Goal: Transaction & Acquisition: Purchase product/service

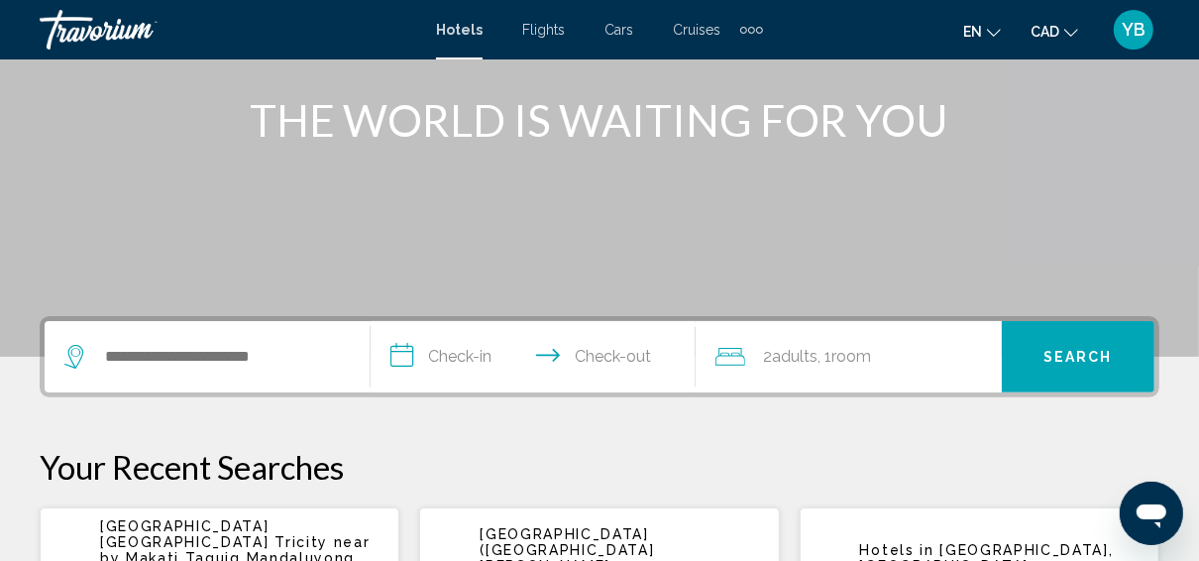
scroll to position [396, 0]
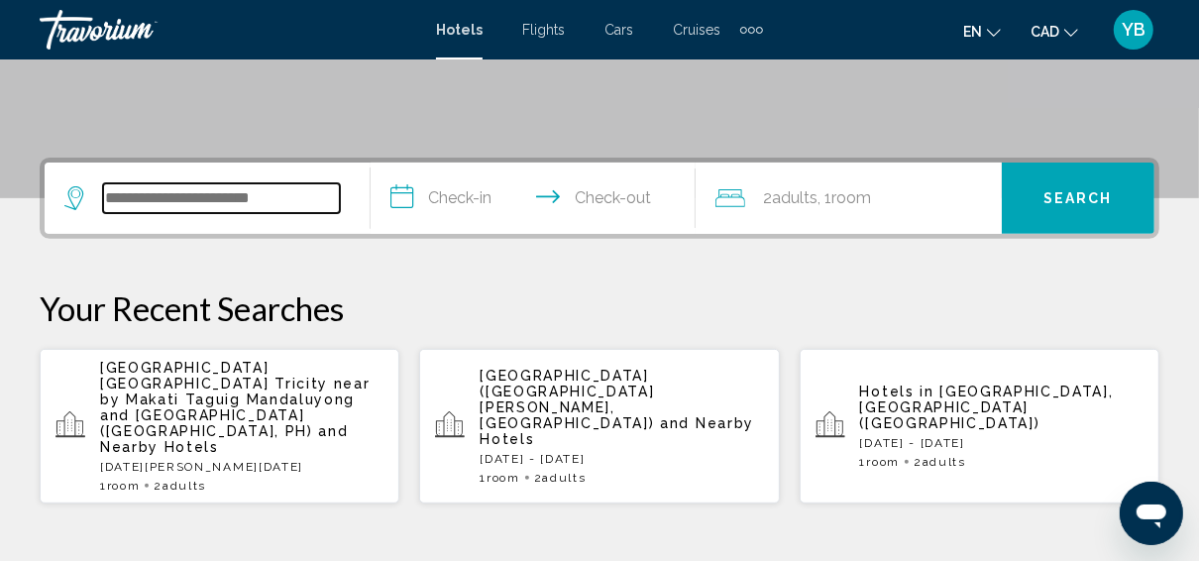
click at [292, 204] on input "Search widget" at bounding box center [221, 198] width 237 height 30
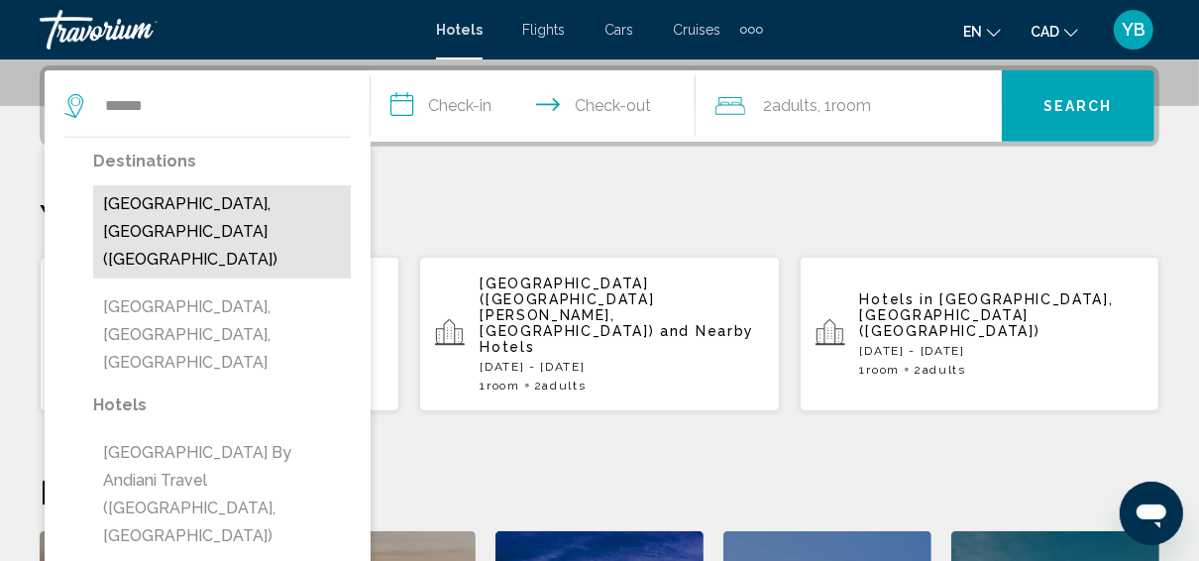
click at [252, 200] on button "Cancun, Mexico (CUN)" at bounding box center [222, 231] width 258 height 93
type input "**********"
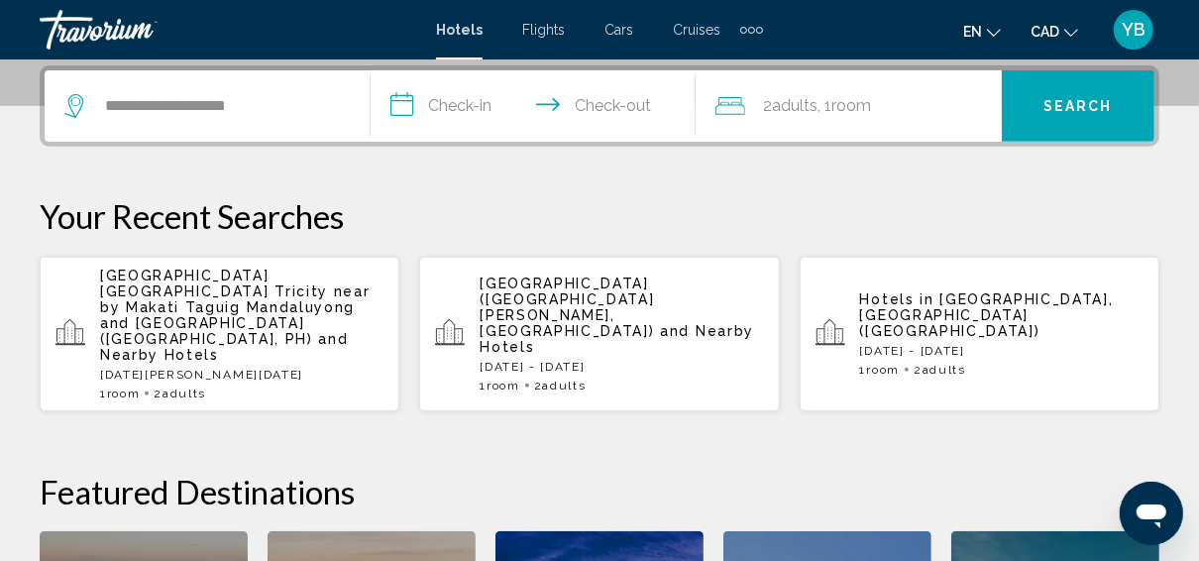
click at [469, 108] on input "**********" at bounding box center [538, 108] width 334 height 77
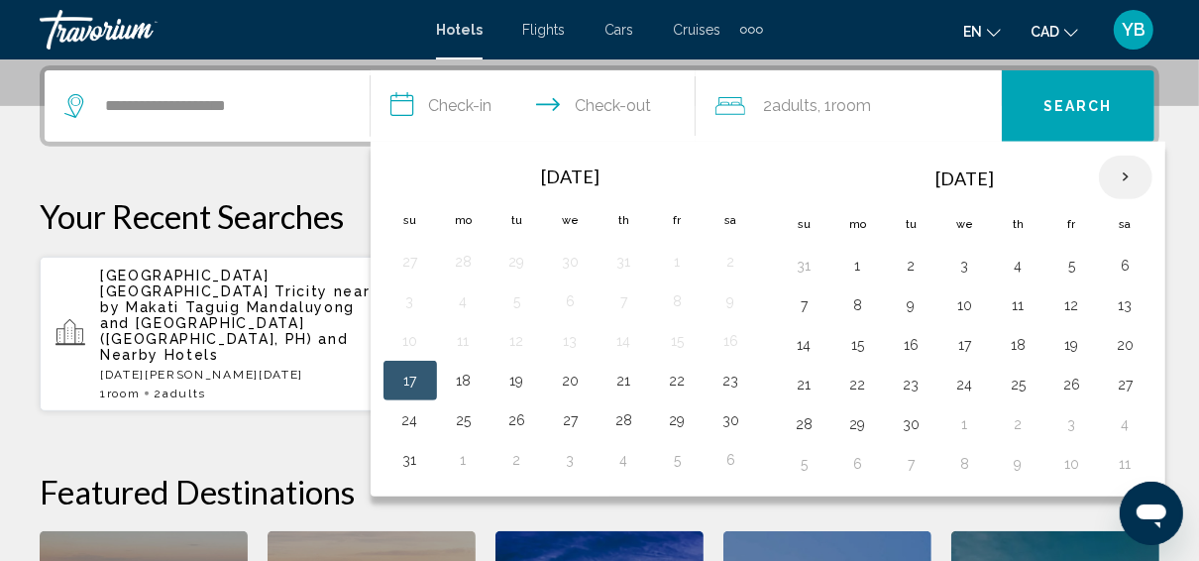
click at [1111, 171] on th "Next month" at bounding box center [1126, 178] width 54 height 44
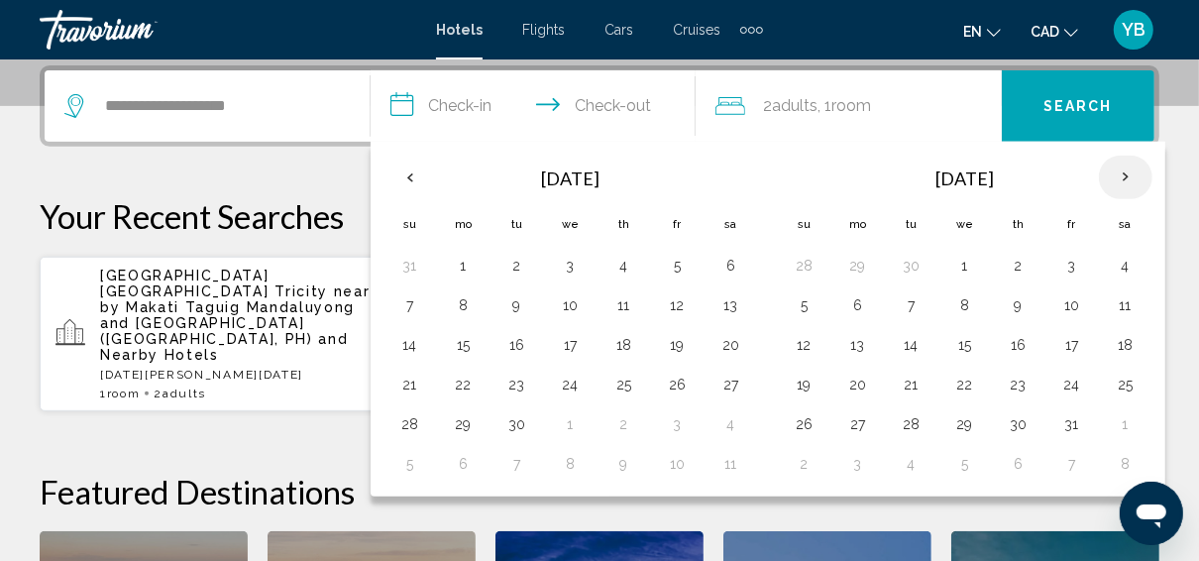
click at [1111, 171] on th "Next month" at bounding box center [1126, 178] width 54 height 44
click at [850, 303] on button "5" at bounding box center [858, 305] width 32 height 28
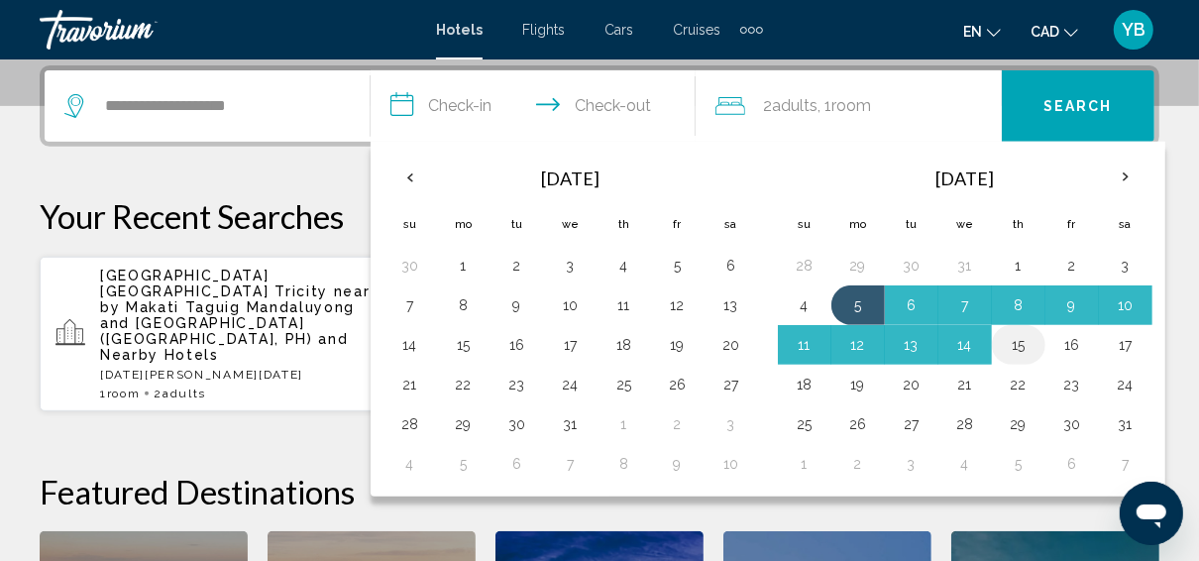
click at [1015, 343] on button "15" at bounding box center [1019, 345] width 32 height 28
type input "**********"
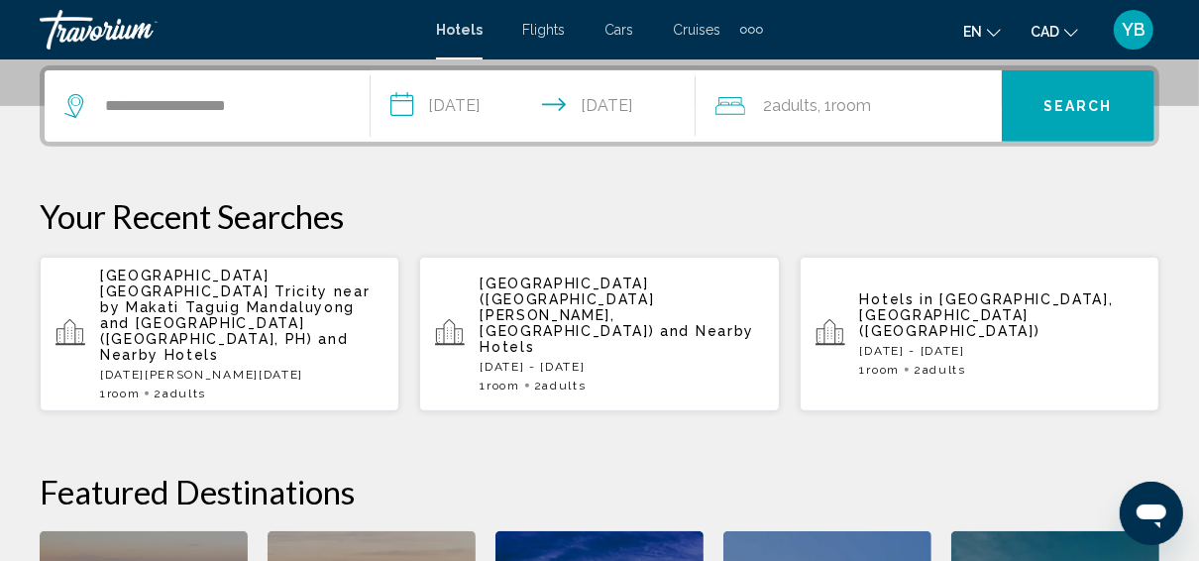
click at [1050, 109] on span "Search" at bounding box center [1078, 107] width 69 height 16
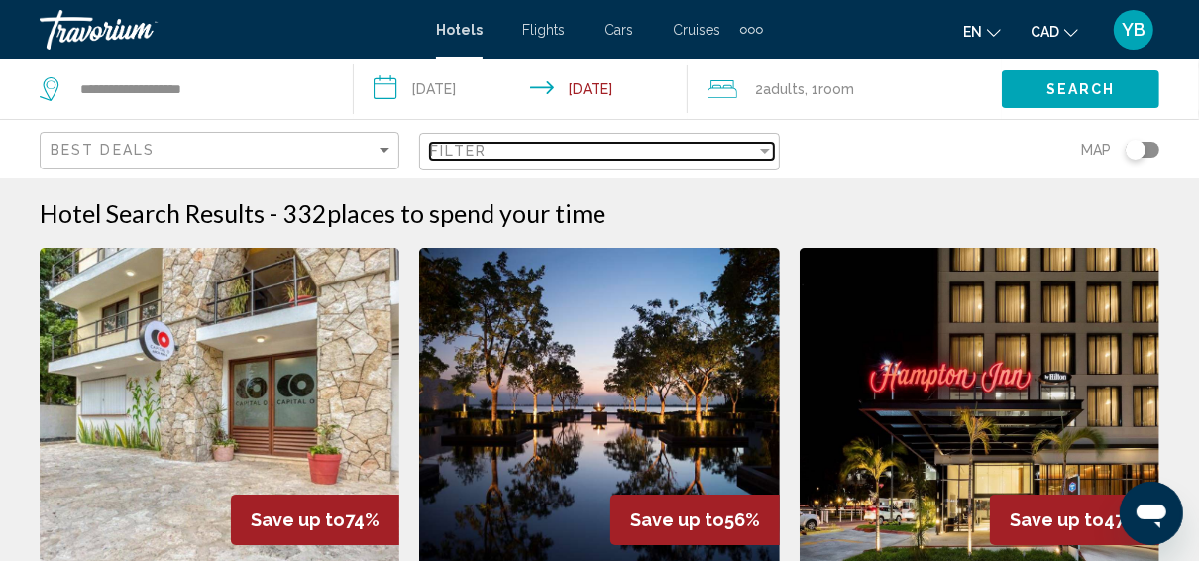
click at [762, 154] on div "Filter" at bounding box center [765, 151] width 18 height 16
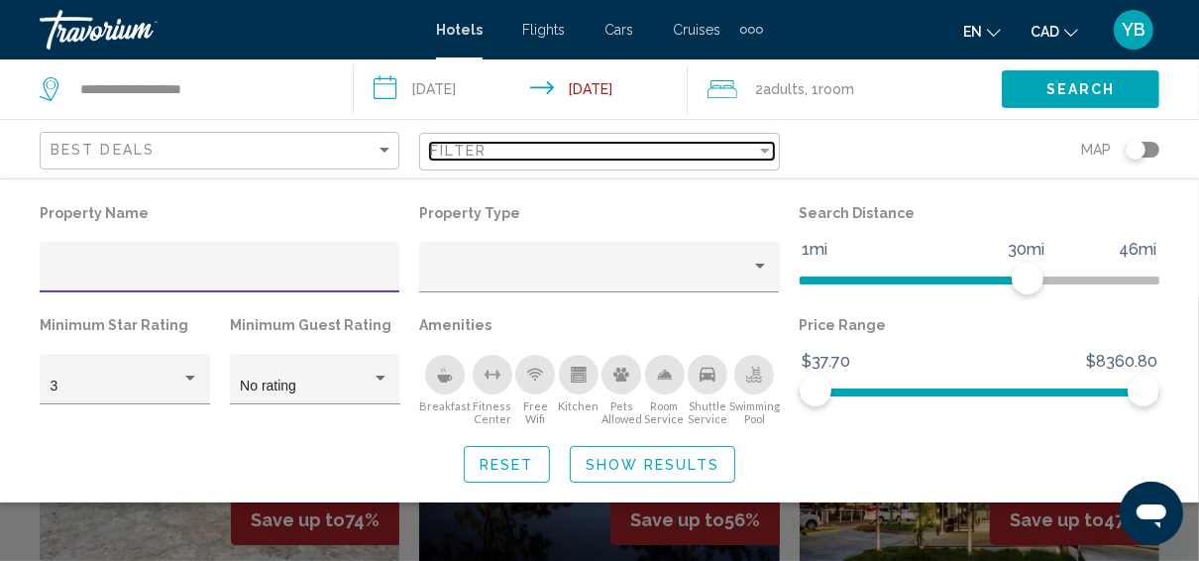
click at [763, 153] on div "Filter" at bounding box center [765, 151] width 18 height 16
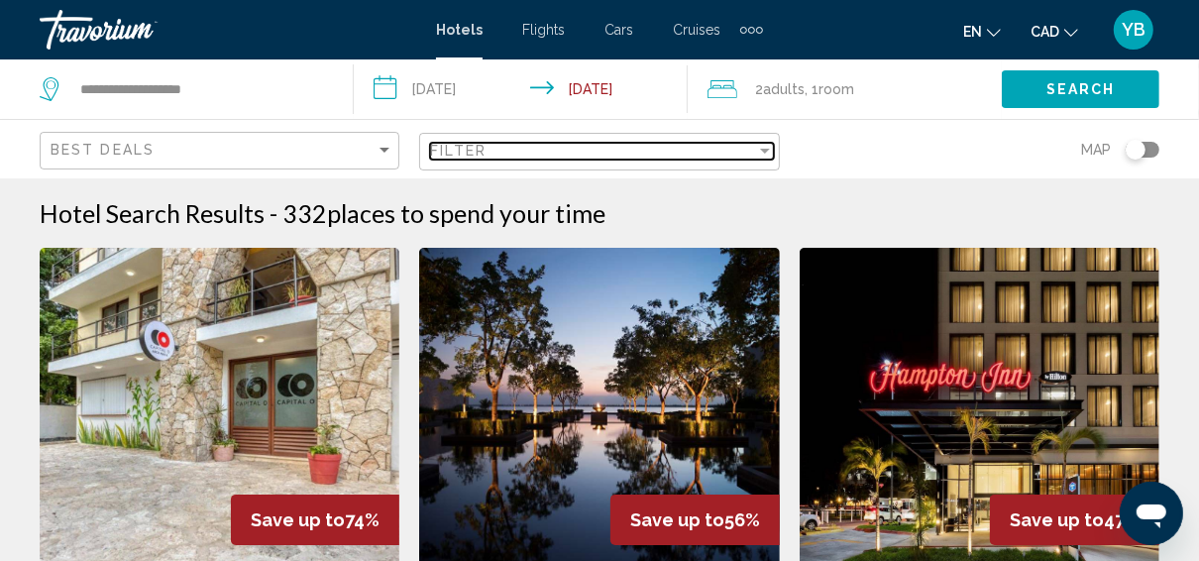
click at [763, 153] on div "Filter" at bounding box center [765, 151] width 18 height 16
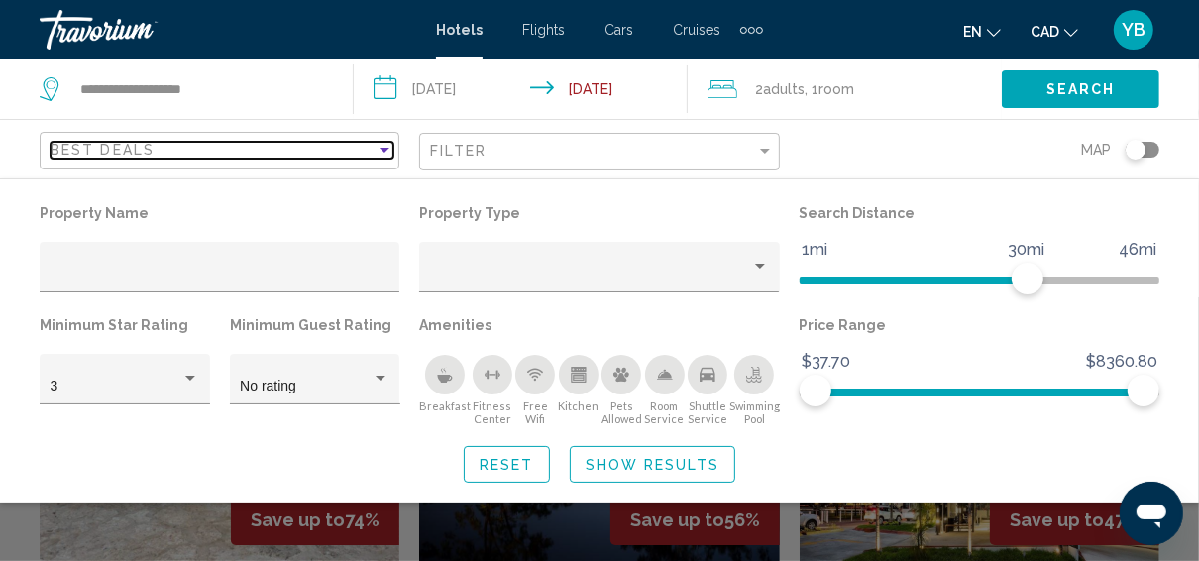
click at [388, 151] on div "Sort by" at bounding box center [385, 150] width 10 height 5
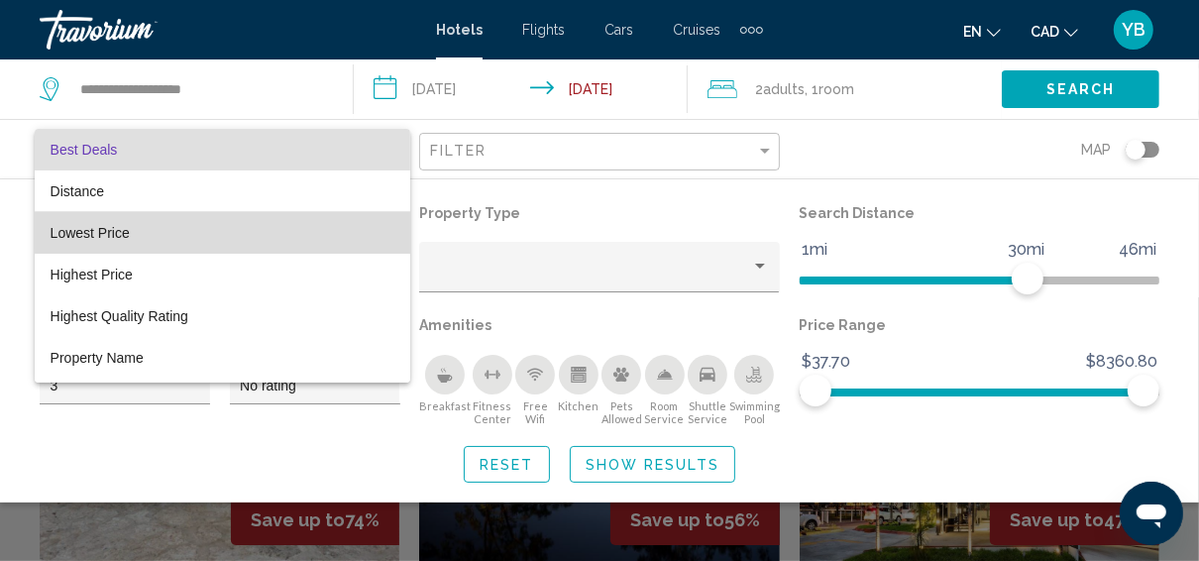
click at [277, 218] on span "Lowest Price" at bounding box center [223, 233] width 344 height 42
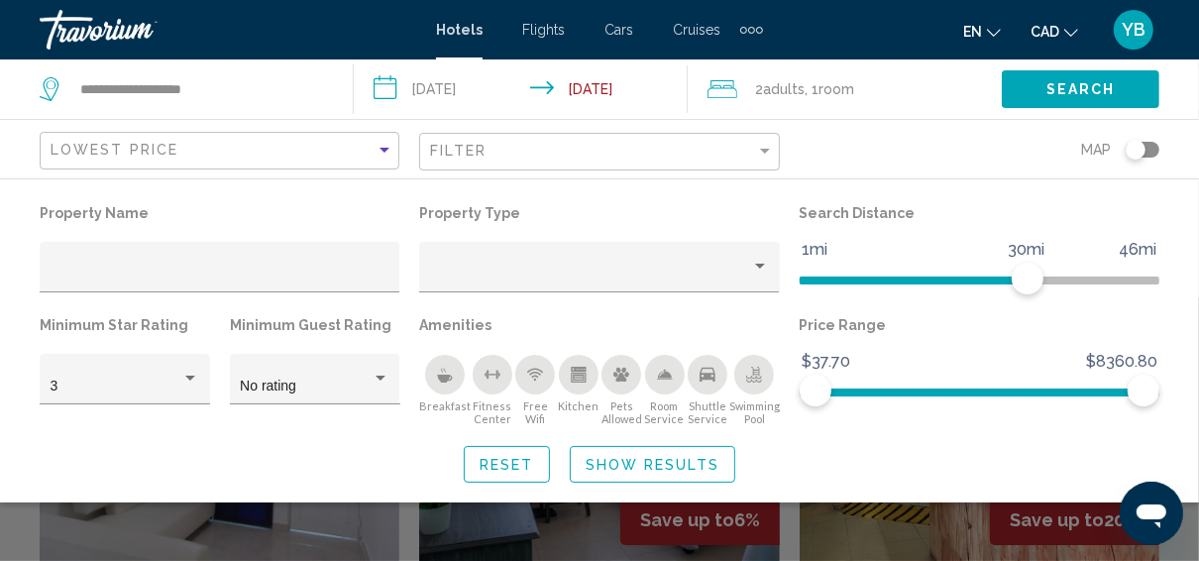
click at [1066, 92] on span "Search" at bounding box center [1081, 90] width 69 height 16
click at [1048, 87] on span "Search" at bounding box center [1081, 90] width 69 height 16
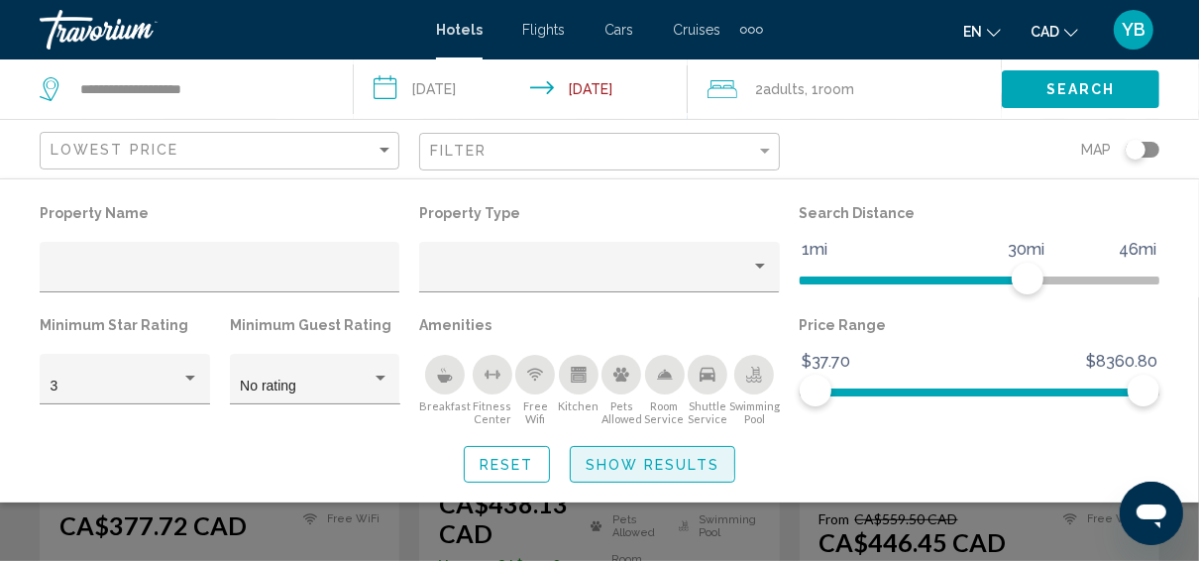
click at [638, 462] on span "Show Results" at bounding box center [653, 465] width 134 height 16
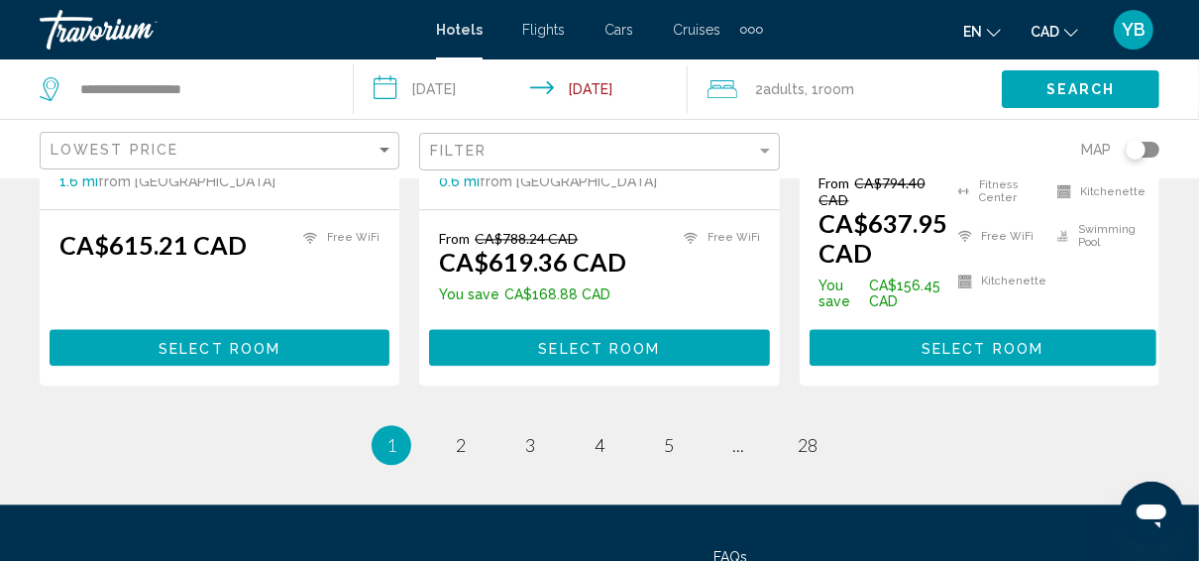
scroll to position [3068, 0]
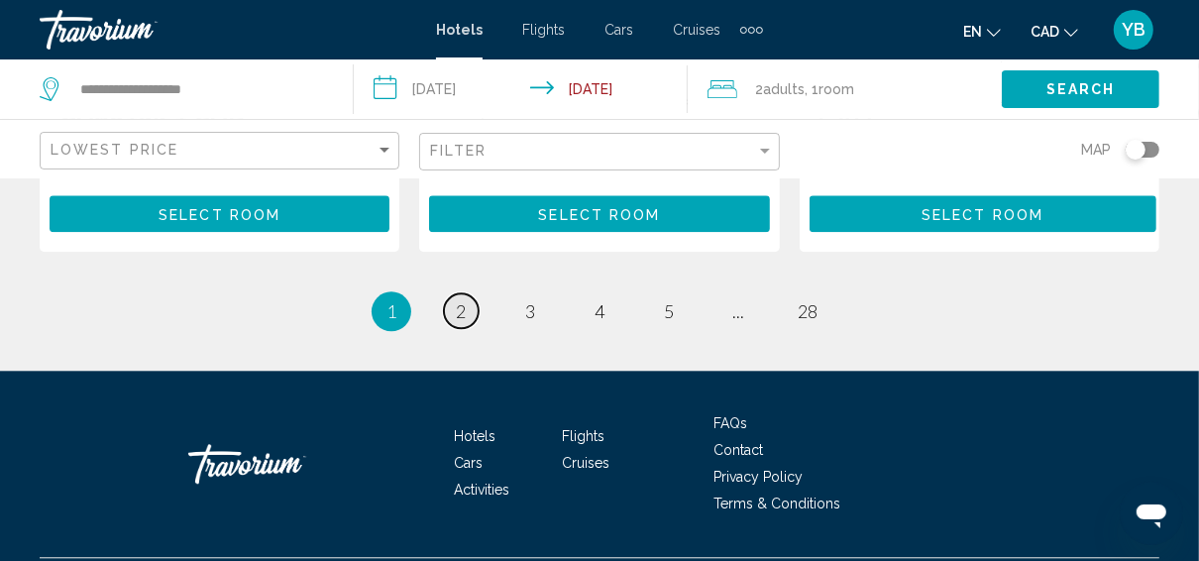
click at [457, 300] on span "2" at bounding box center [461, 311] width 10 height 22
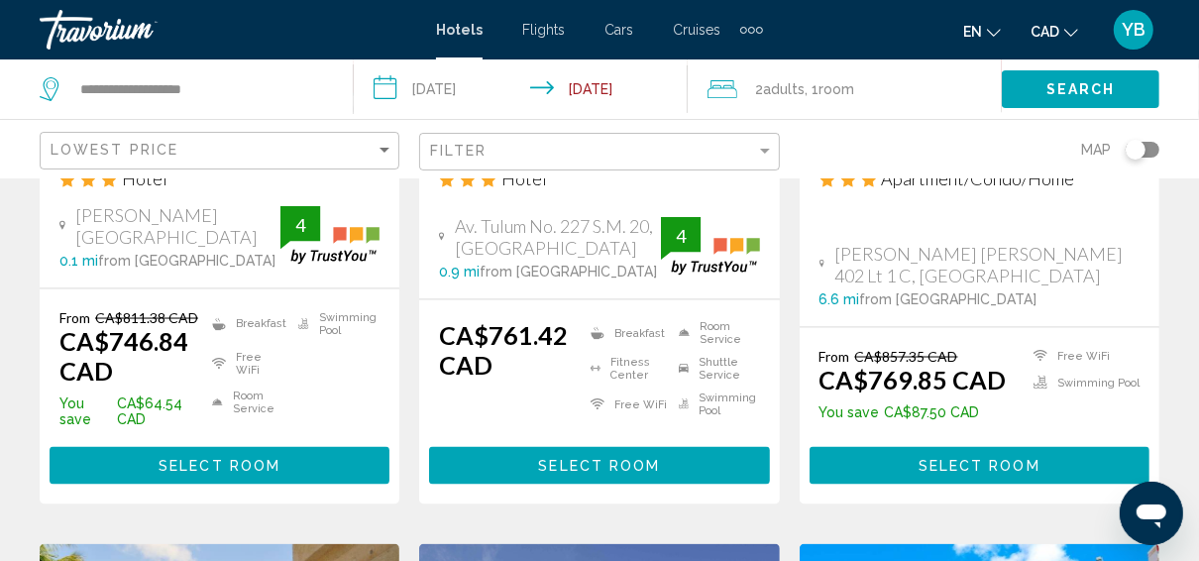
scroll to position [1743, 0]
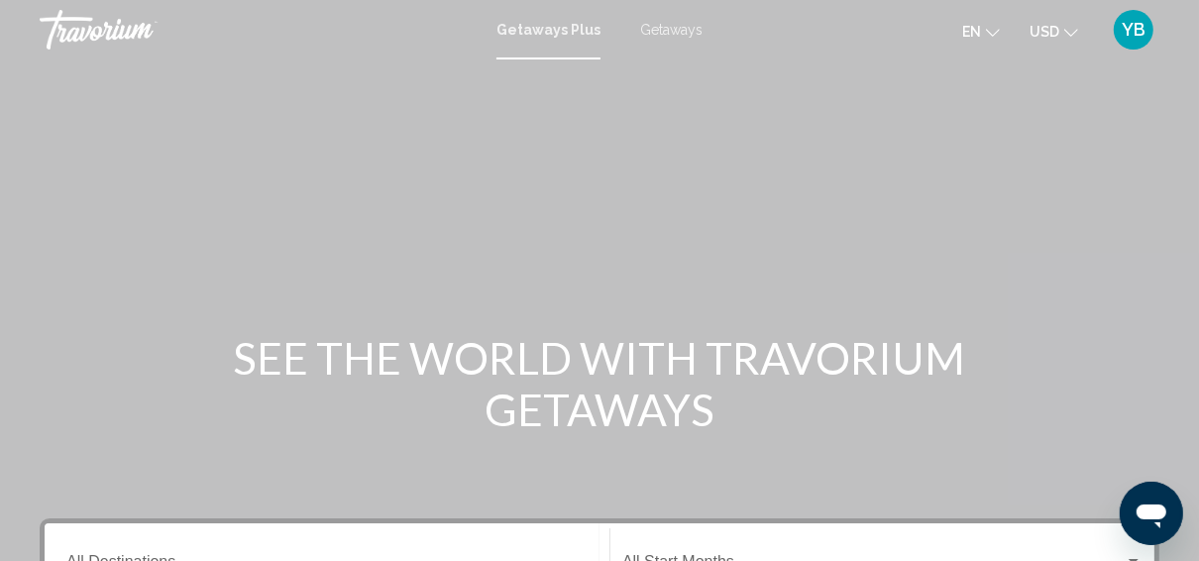
click at [652, 35] on span "Getaways" at bounding box center [671, 30] width 62 height 16
click at [660, 28] on span "Getaways" at bounding box center [665, 30] width 71 height 16
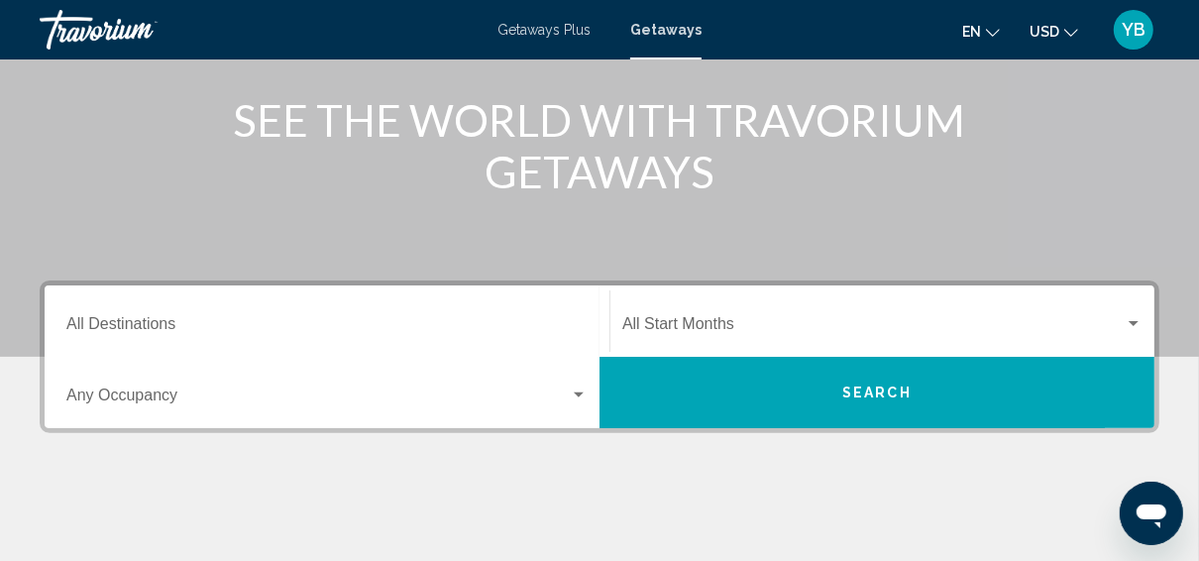
scroll to position [396, 0]
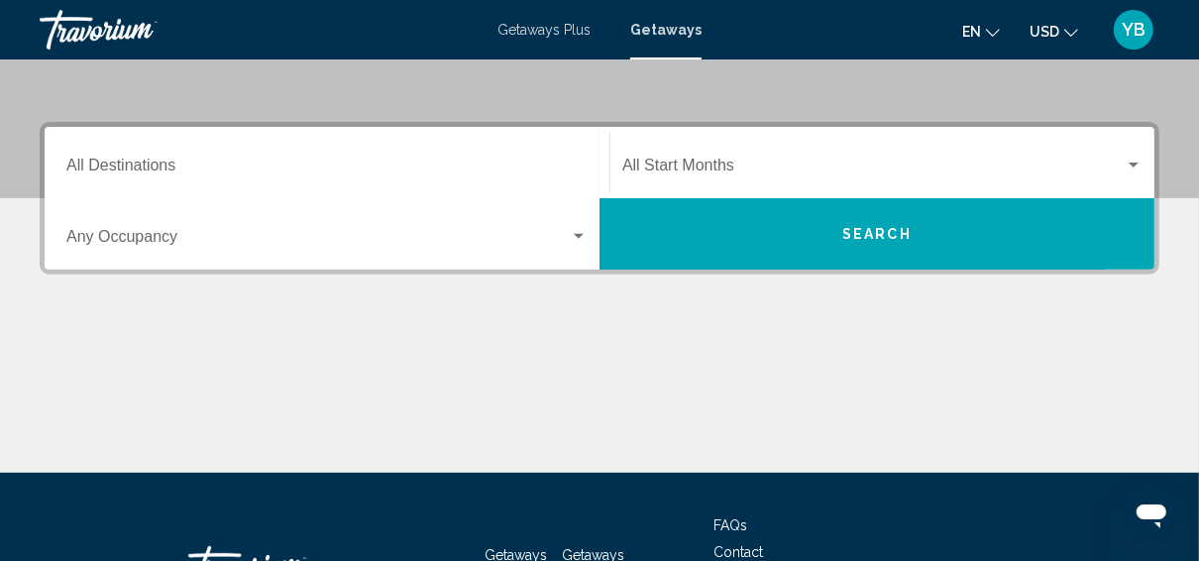
click at [163, 164] on input "Destination All Destinations" at bounding box center [326, 170] width 521 height 18
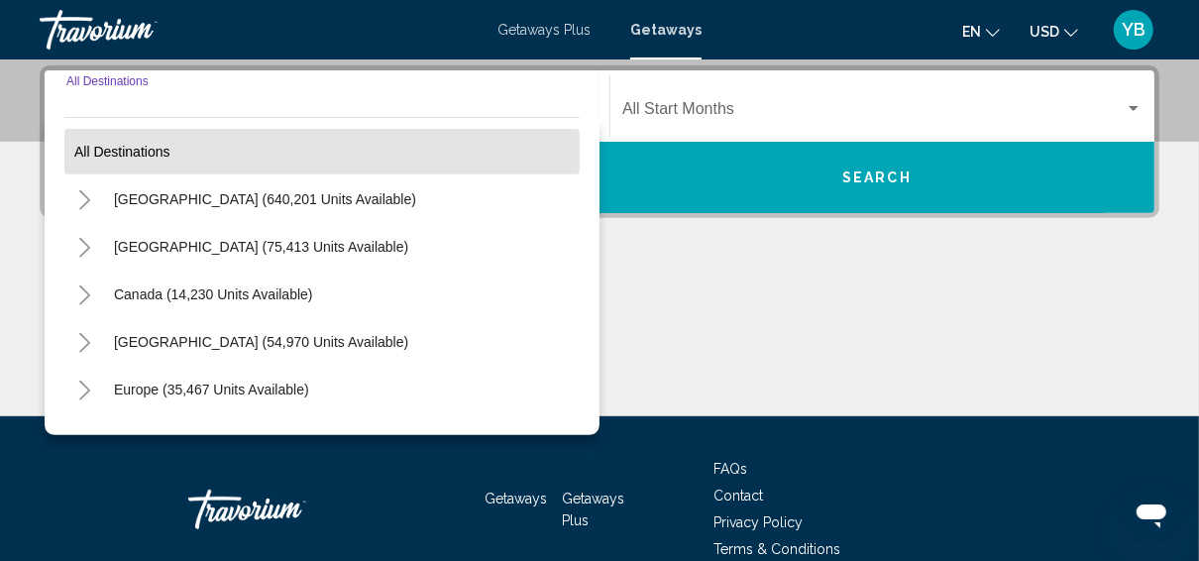
scroll to position [79, 0]
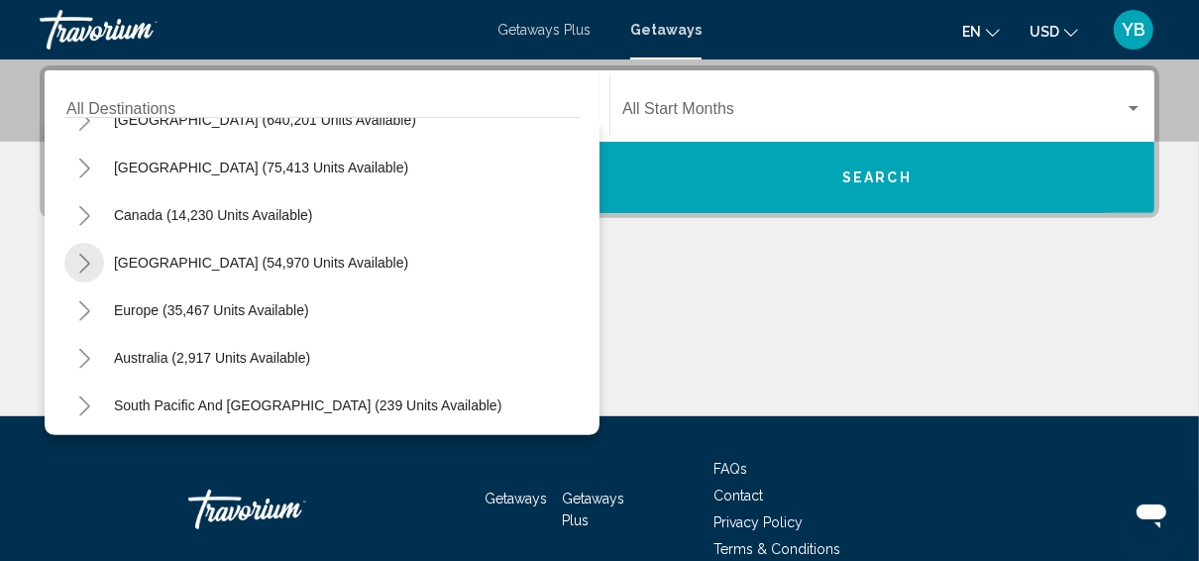
click at [77, 261] on icon "Toggle Caribbean & Atlantic Islands (54,970 units available)" at bounding box center [84, 264] width 15 height 20
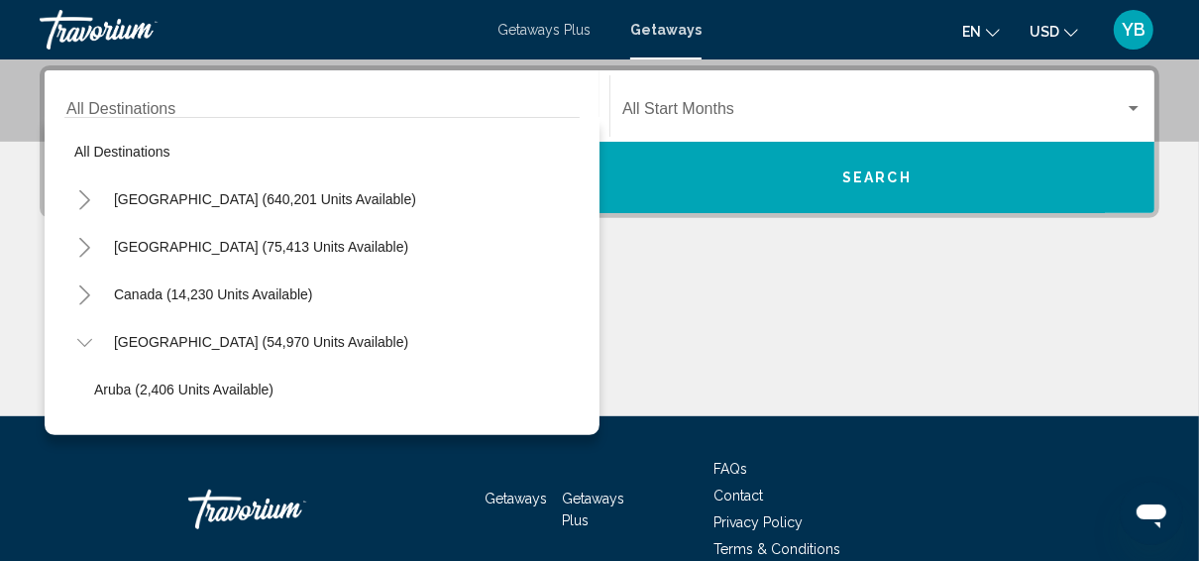
click at [89, 295] on icon "Toggle Canada (14,230 units available)" at bounding box center [84, 295] width 15 height 20
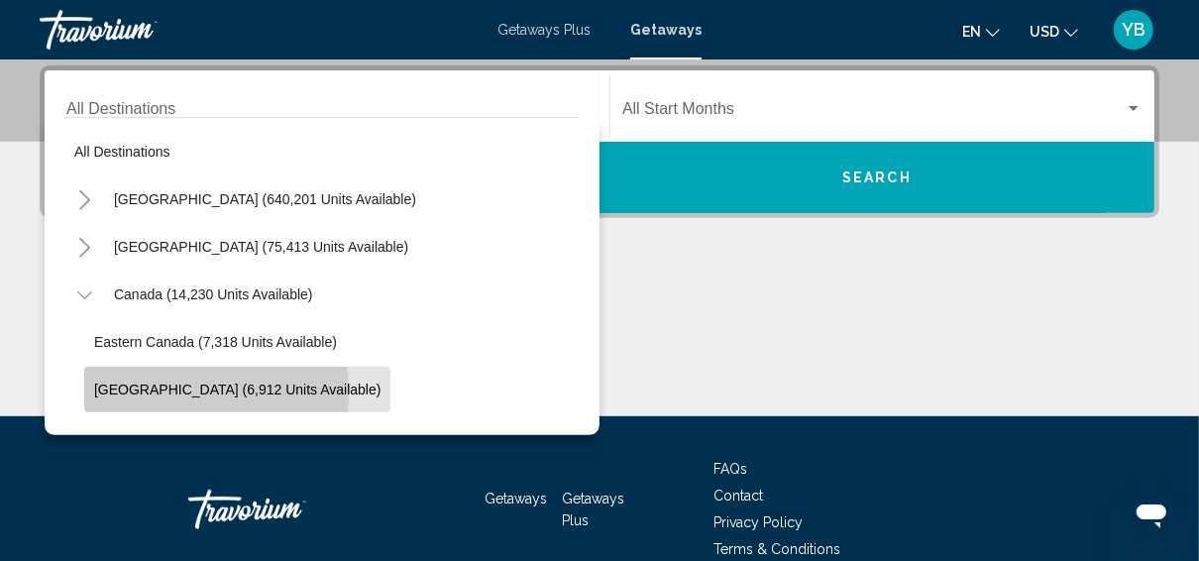
click at [144, 392] on span "Western Canada (6,912 units available)" at bounding box center [237, 390] width 286 height 16
type input "**********"
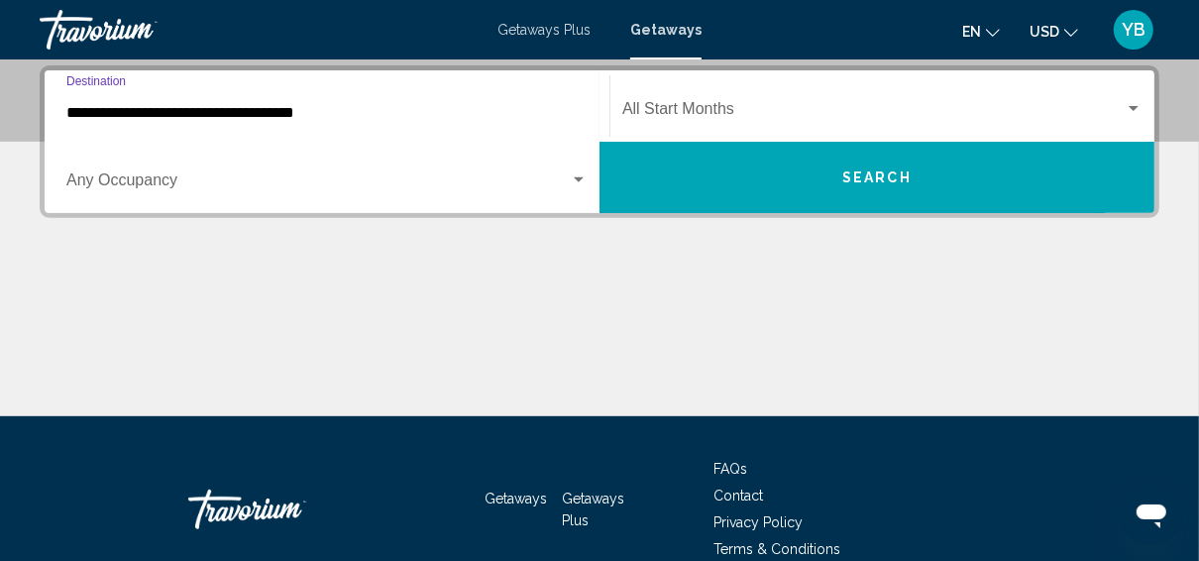
click at [1069, 32] on icon "Change currency" at bounding box center [1071, 33] width 14 height 14
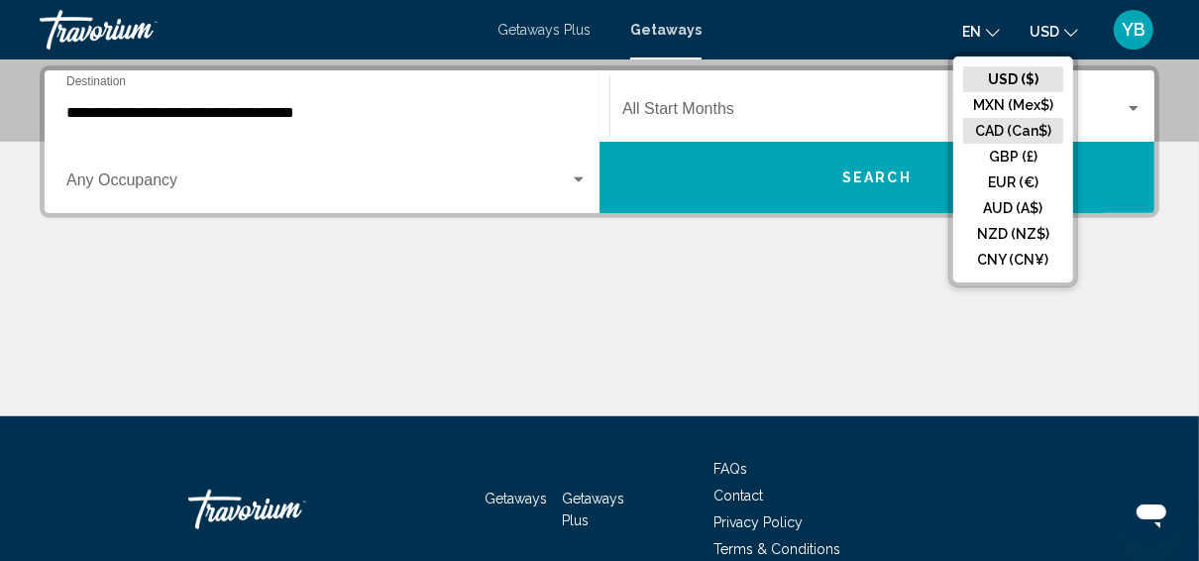
click at [1036, 122] on button "CAD (Can$)" at bounding box center [1013, 131] width 100 height 26
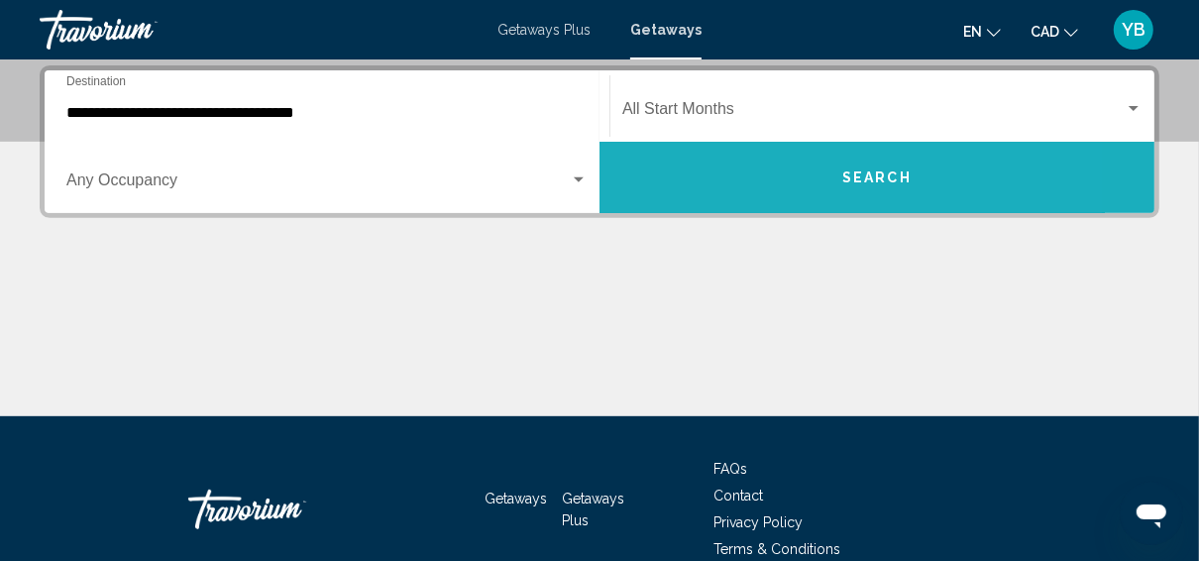
click at [912, 179] on button "Search" at bounding box center [877, 177] width 555 height 71
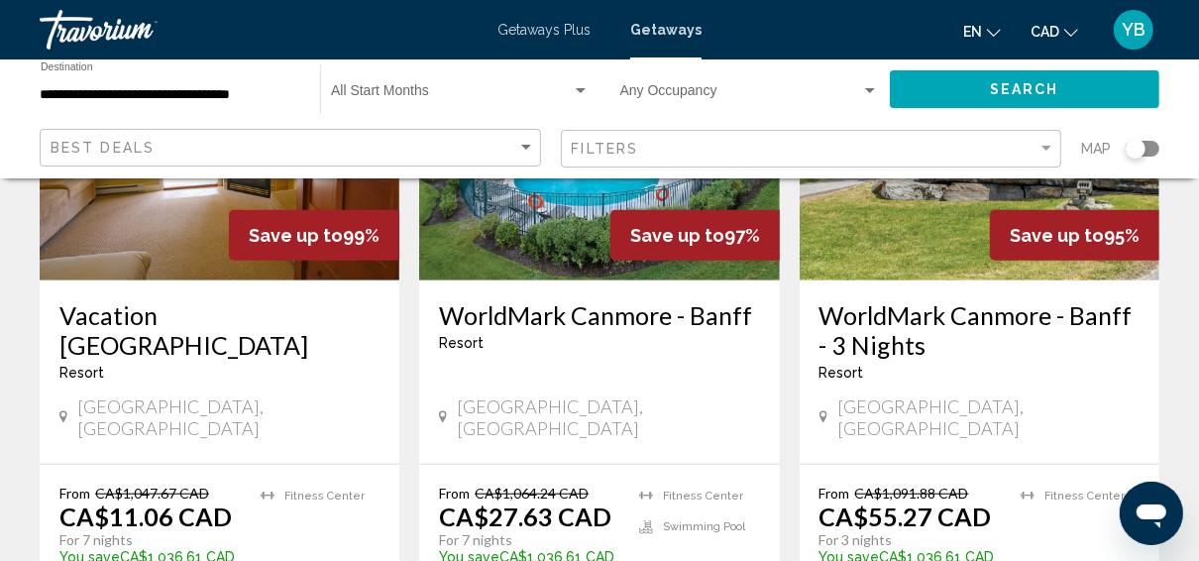
scroll to position [872, 0]
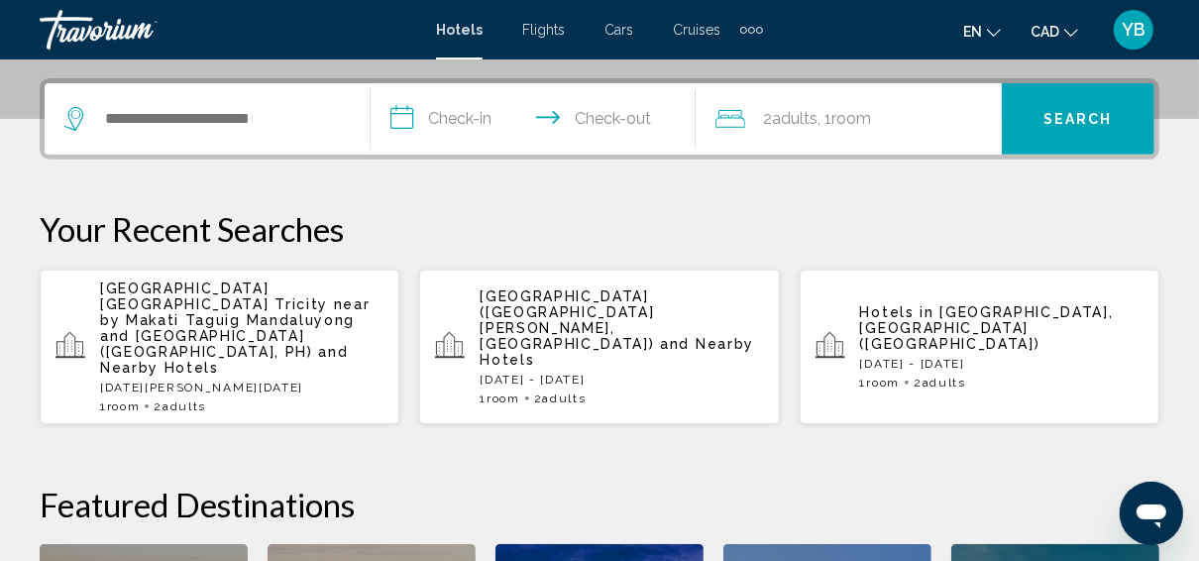
scroll to position [396, 0]
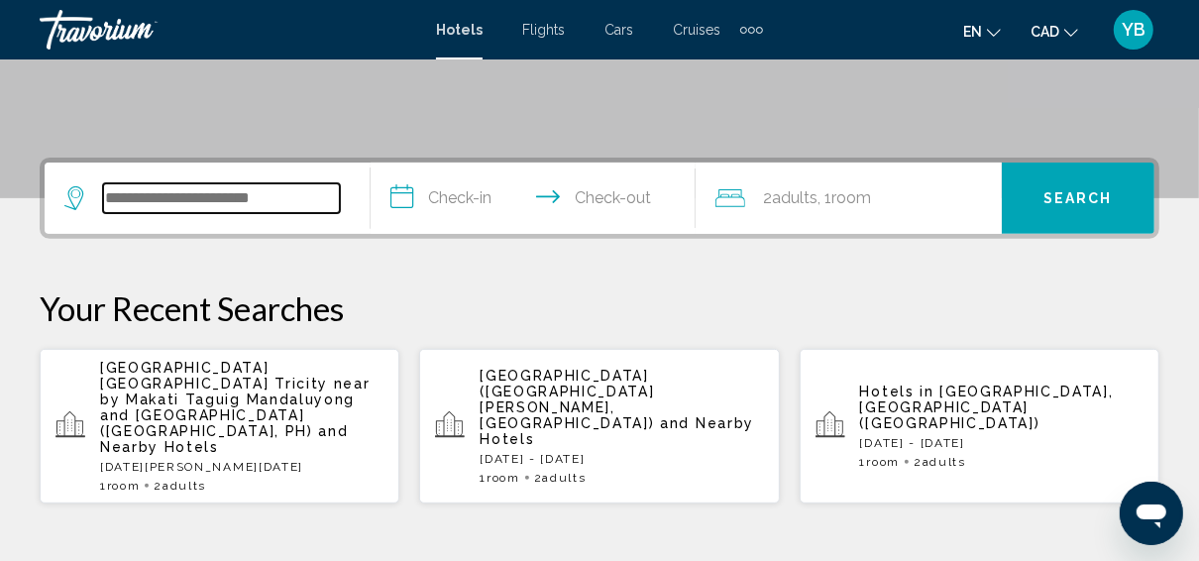
click at [177, 199] on input "Search widget" at bounding box center [221, 198] width 237 height 30
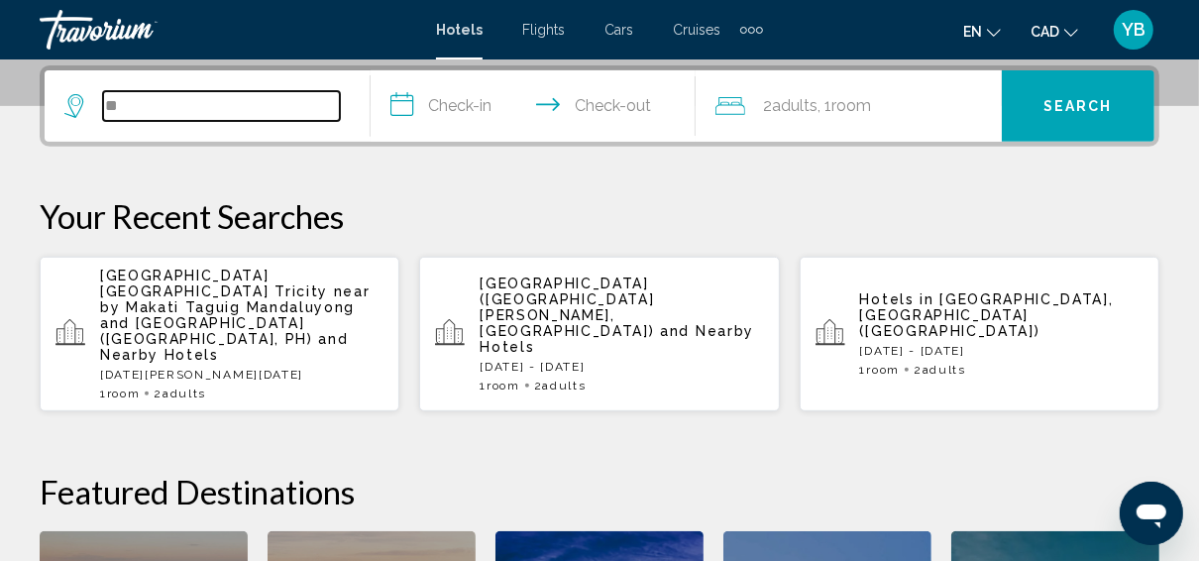
type input "*"
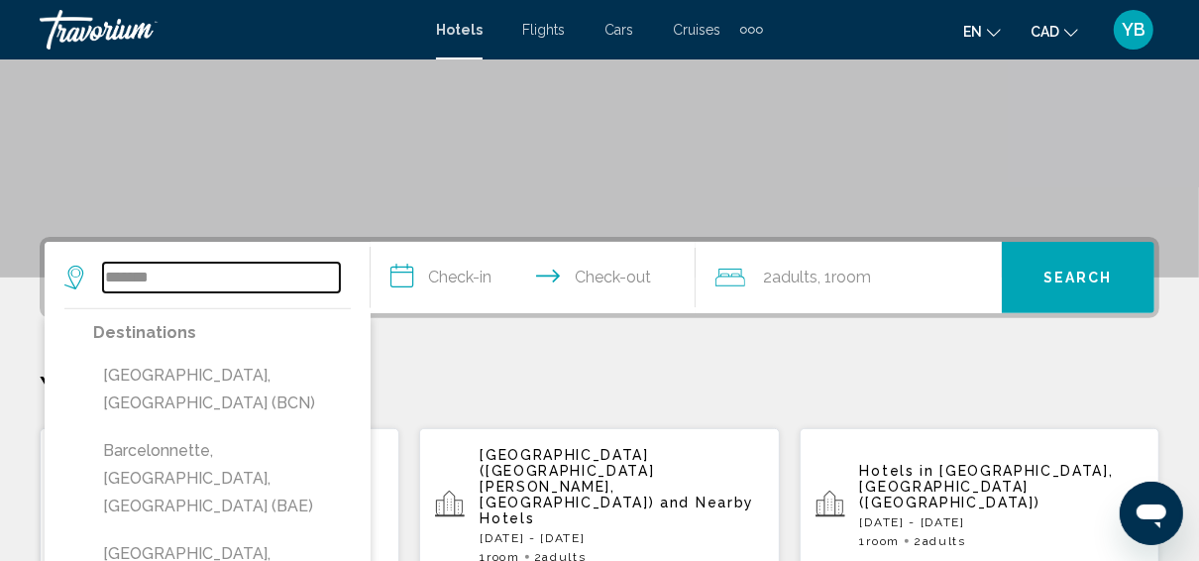
scroll to position [396, 0]
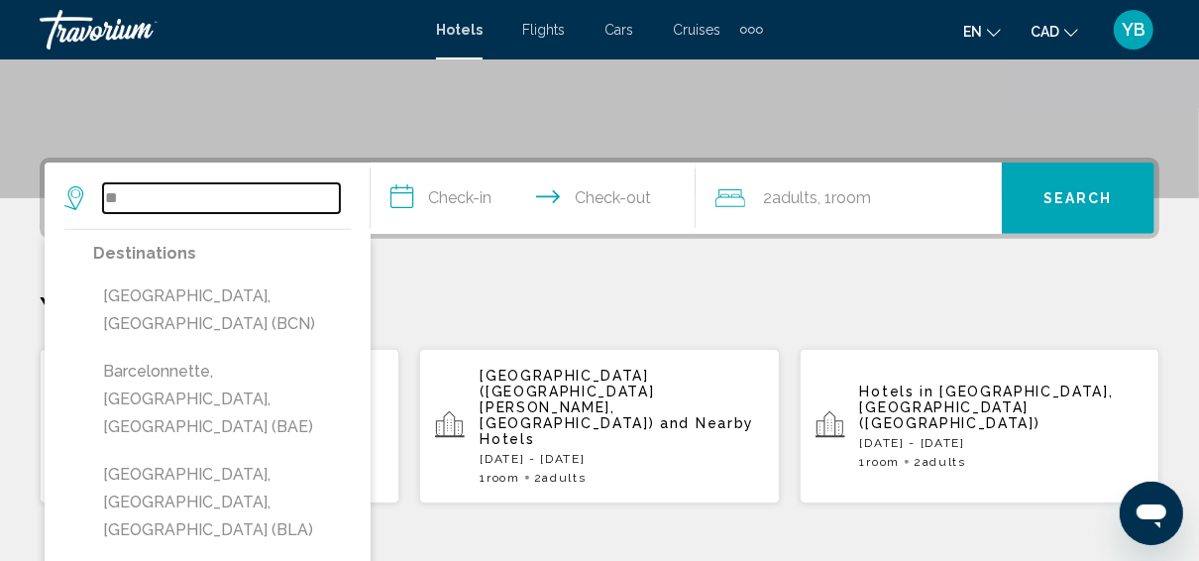
type input "*"
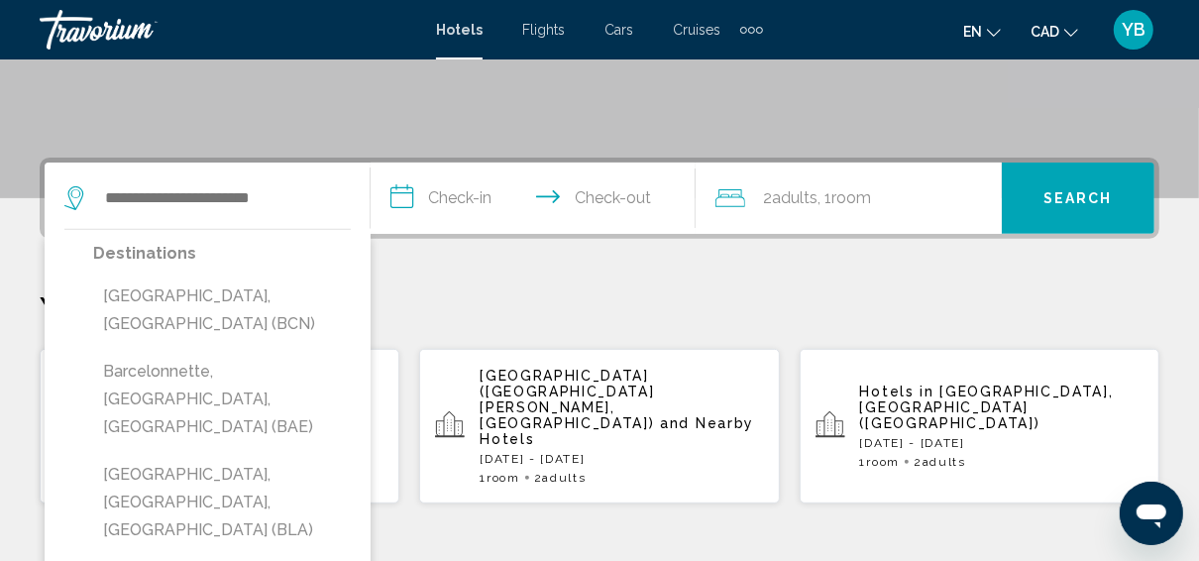
click at [558, 381] on span "Mayan Palace Riviera Maya (Playa Del Carmen, MX)" at bounding box center [567, 399] width 174 height 63
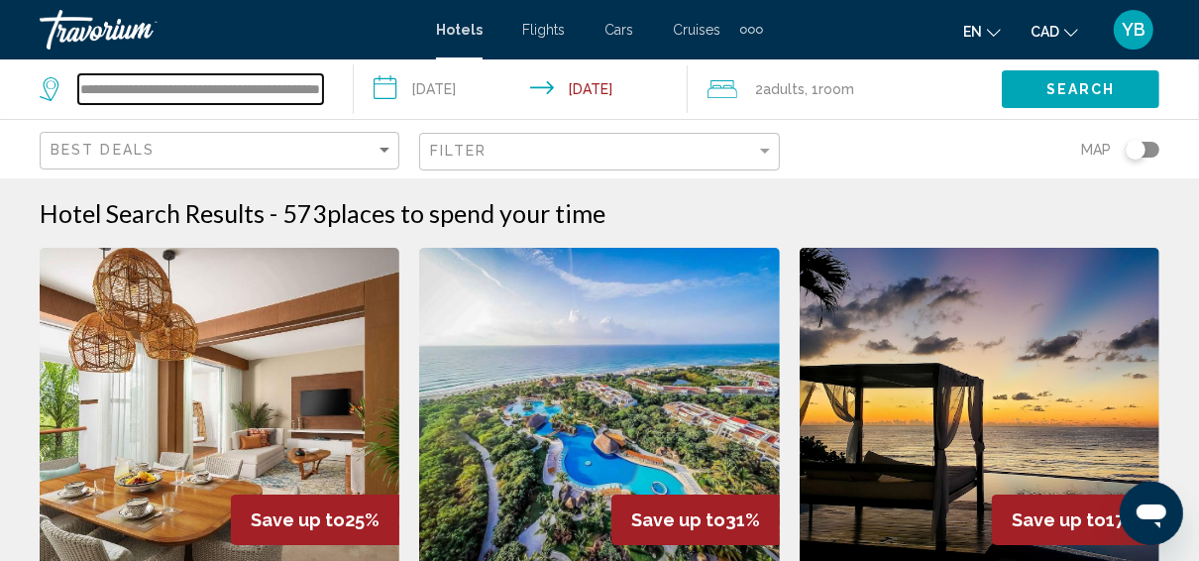
click at [240, 91] on input "**********" at bounding box center [200, 89] width 245 height 30
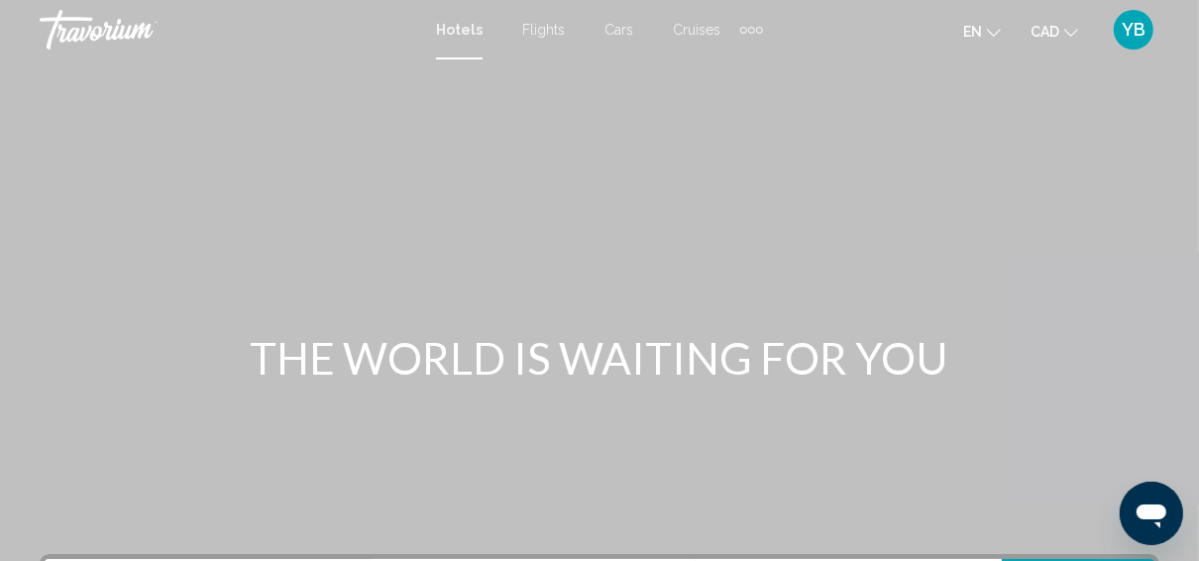
scroll to position [317, 0]
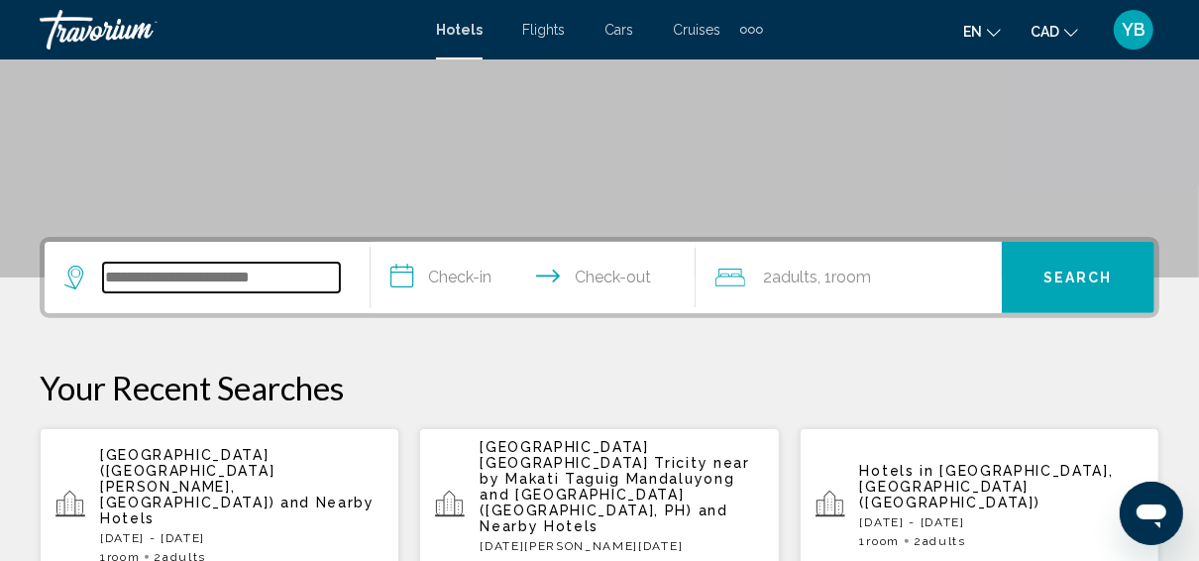
click at [278, 289] on input "Search widget" at bounding box center [221, 278] width 237 height 30
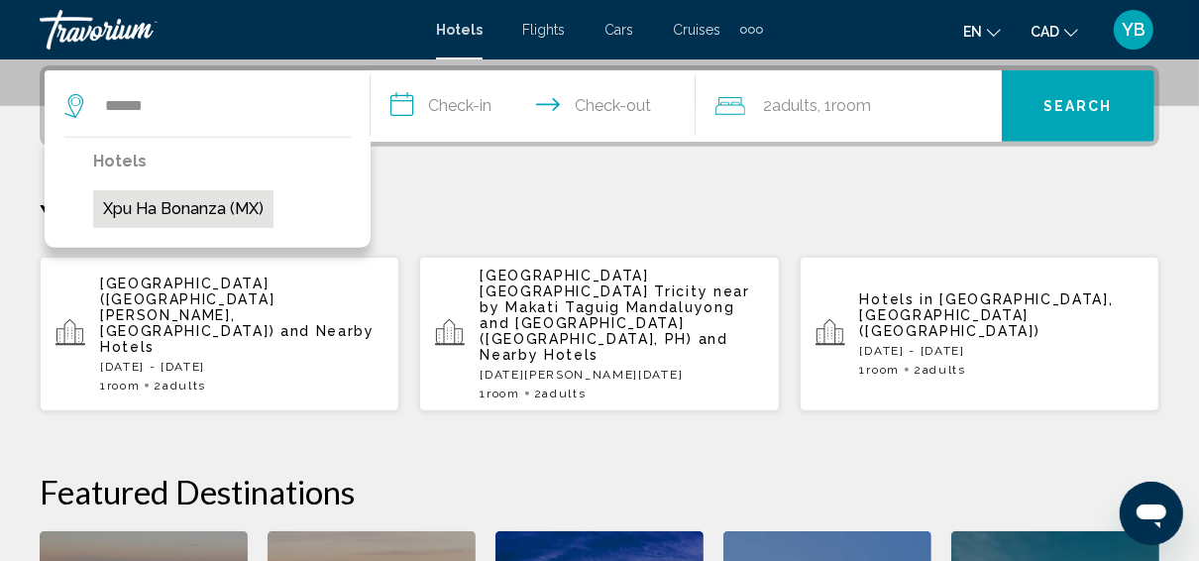
click at [215, 203] on button "Xpu Ha Bonanza (MX)" at bounding box center [183, 209] width 180 height 38
type input "**********"
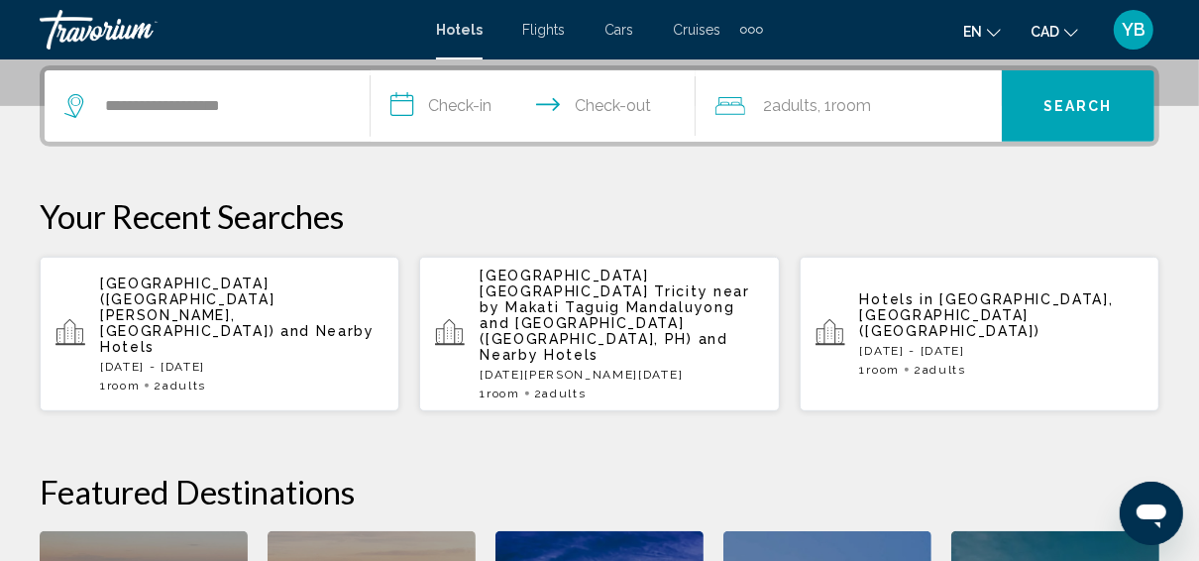
click at [465, 96] on input "**********" at bounding box center [538, 108] width 334 height 77
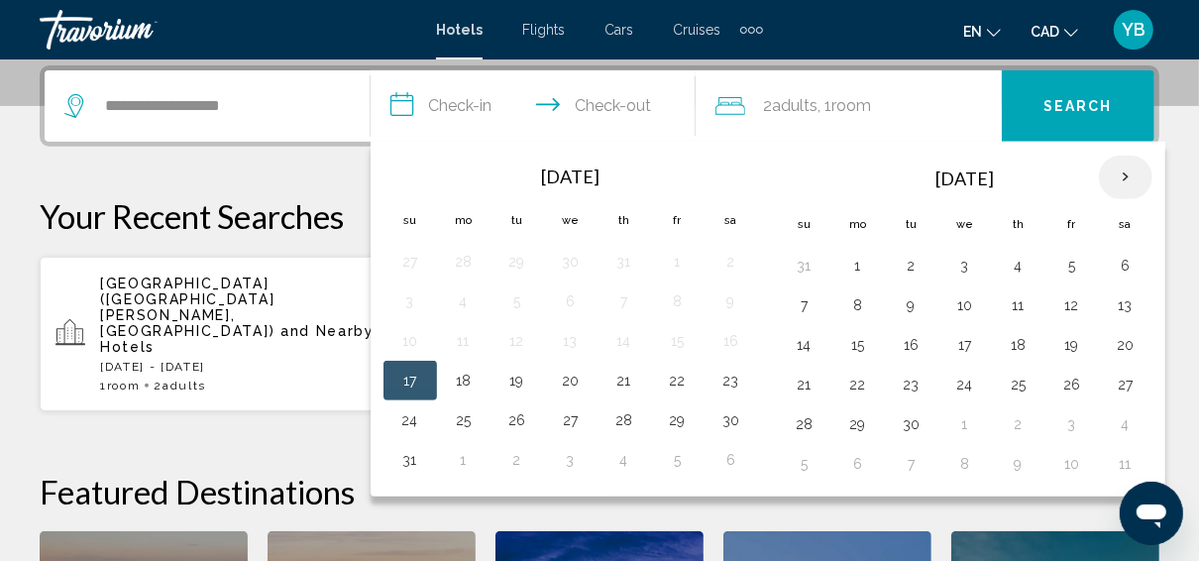
click at [1123, 167] on th "Next month" at bounding box center [1126, 178] width 54 height 44
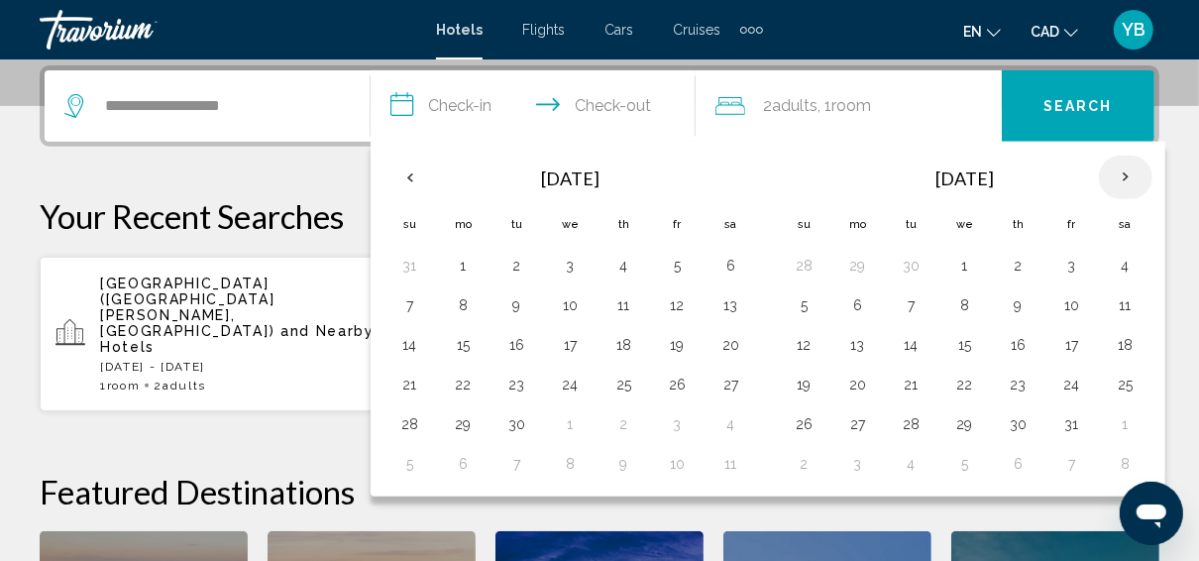
click at [1134, 175] on th "Next month" at bounding box center [1126, 178] width 54 height 44
click at [1132, 175] on th "Next month" at bounding box center [1126, 178] width 54 height 44
click at [854, 298] on button "5" at bounding box center [858, 305] width 32 height 28
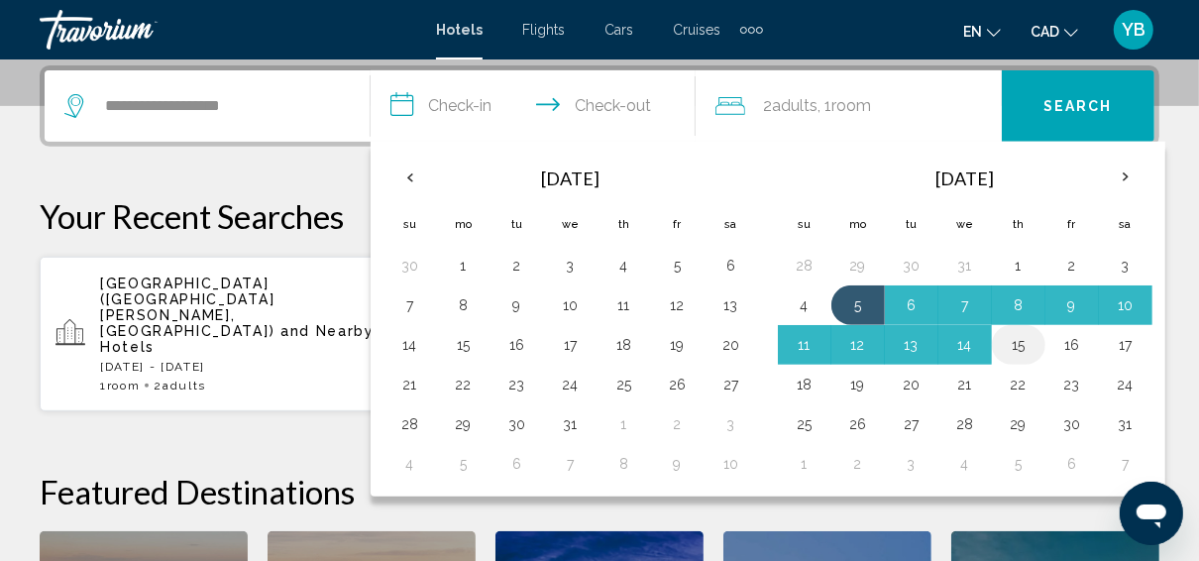
click at [1003, 343] on button "15" at bounding box center [1019, 345] width 32 height 28
type input "**********"
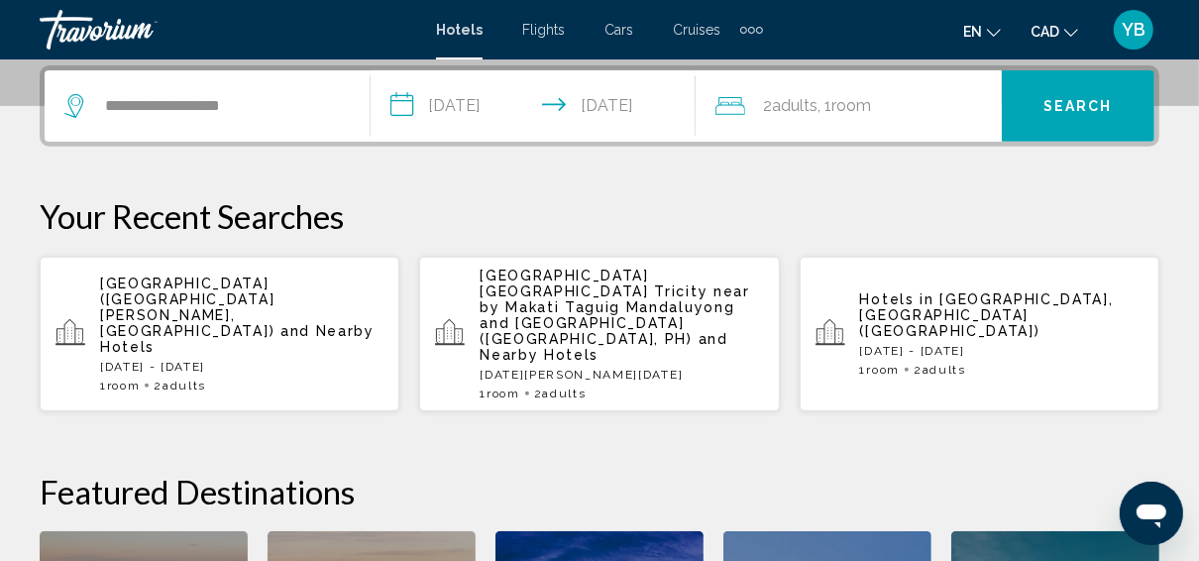
click at [1069, 102] on span "Search" at bounding box center [1078, 107] width 69 height 16
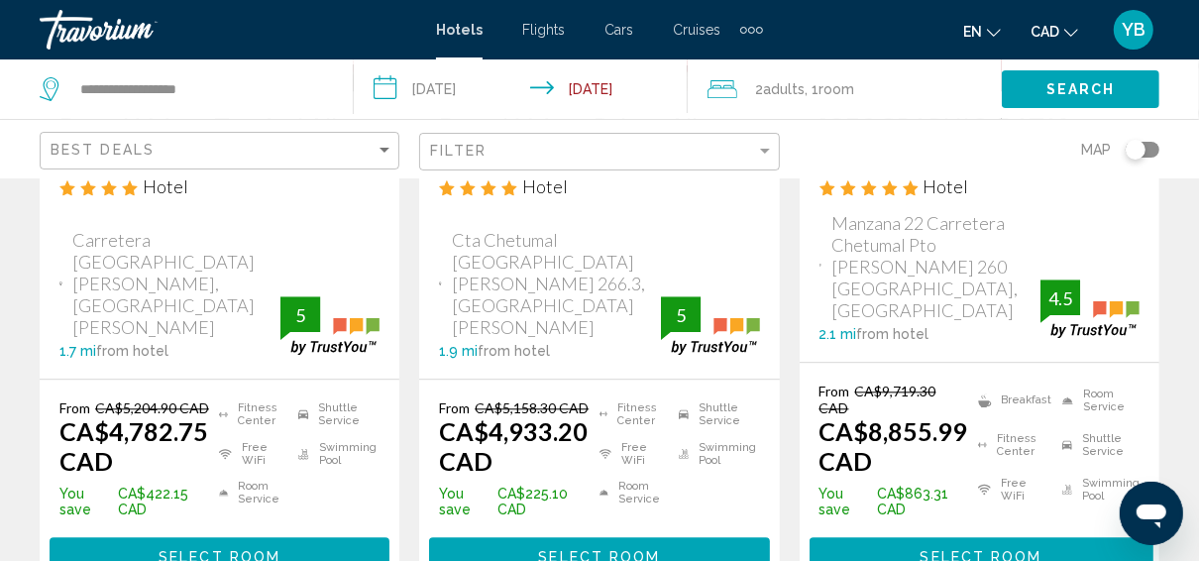
scroll to position [3172, 0]
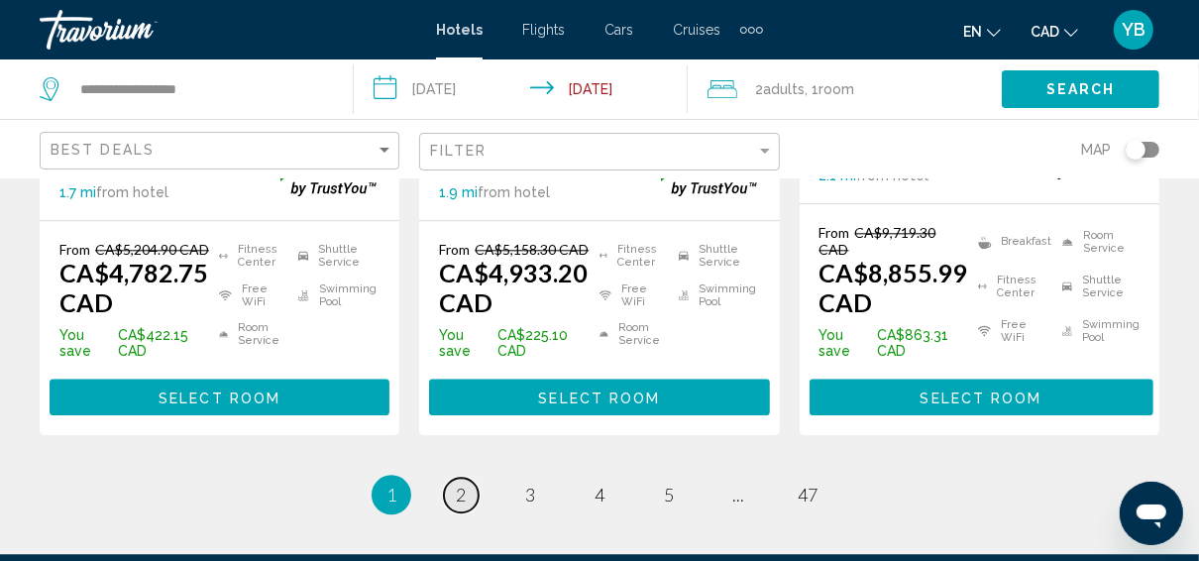
click at [468, 478] on link "page 2" at bounding box center [461, 495] width 35 height 35
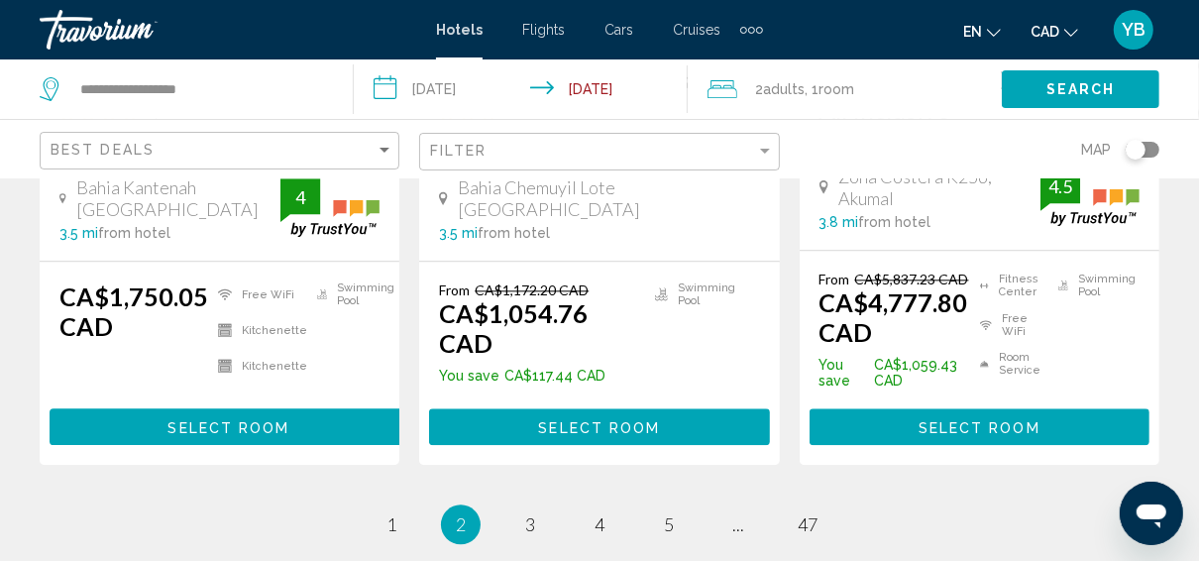
scroll to position [3172, 0]
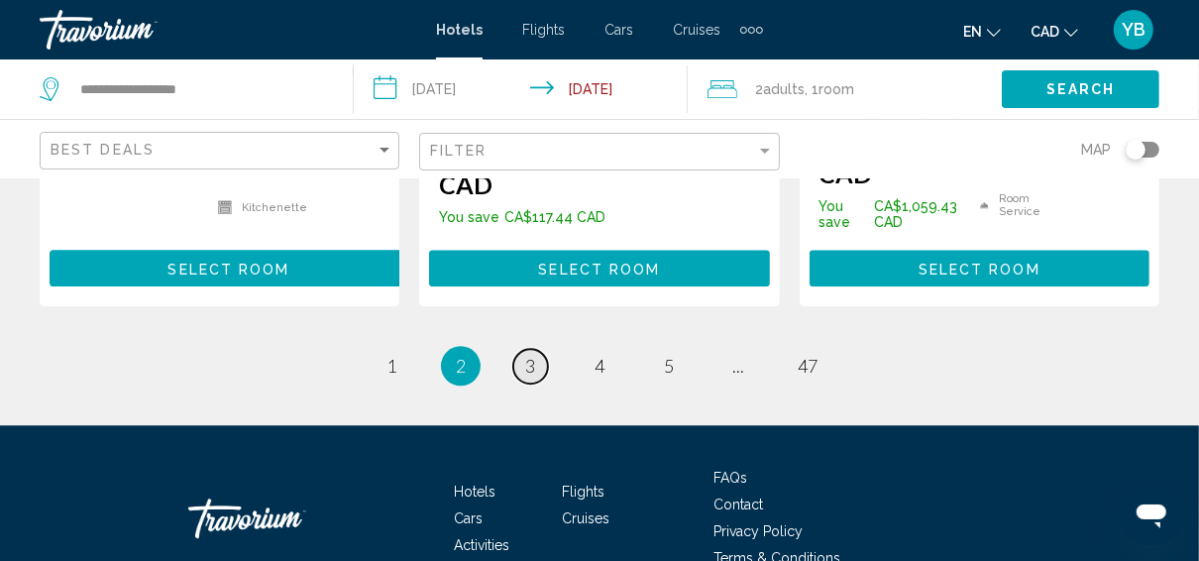
click at [531, 355] on span "3" at bounding box center [530, 366] width 10 height 22
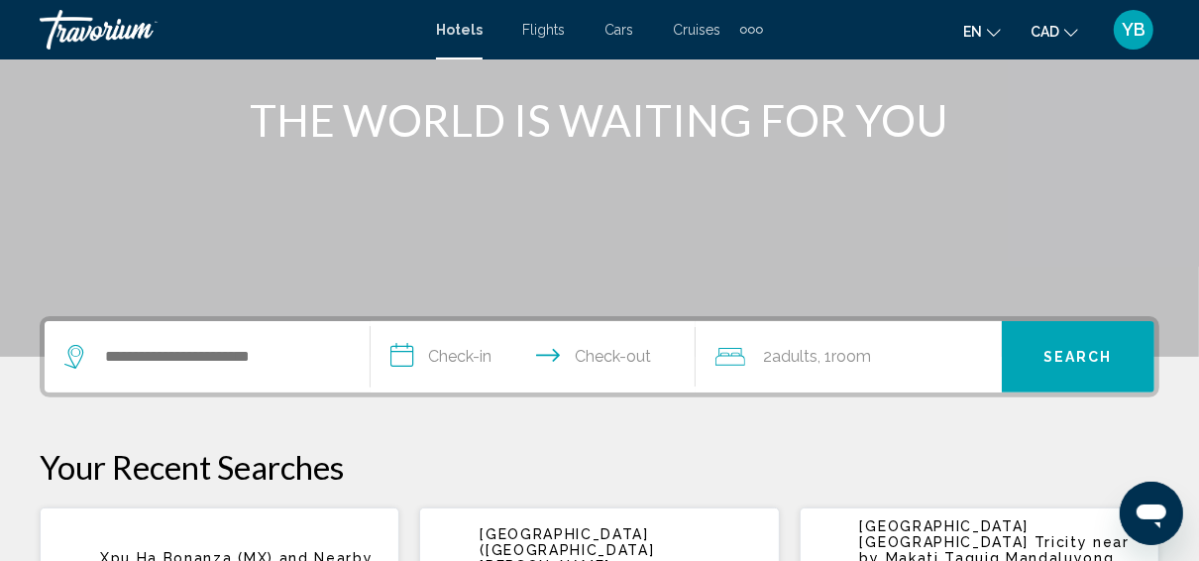
scroll to position [396, 0]
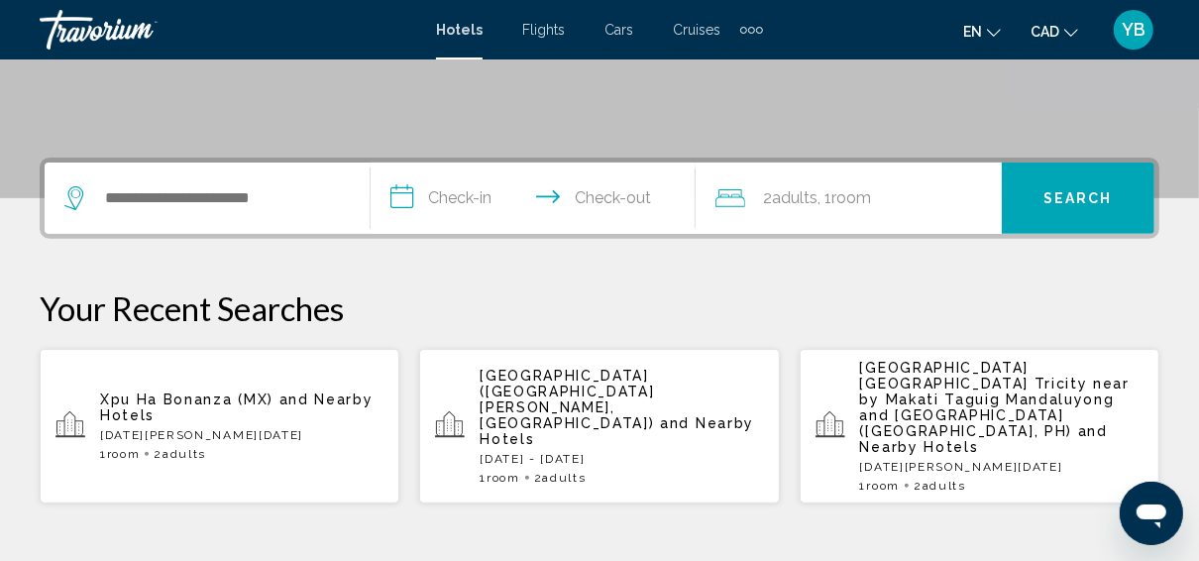
click at [274, 392] on p "Xpu Ha Bonanza (MX) and Nearby Hotels" at bounding box center [241, 408] width 283 height 32
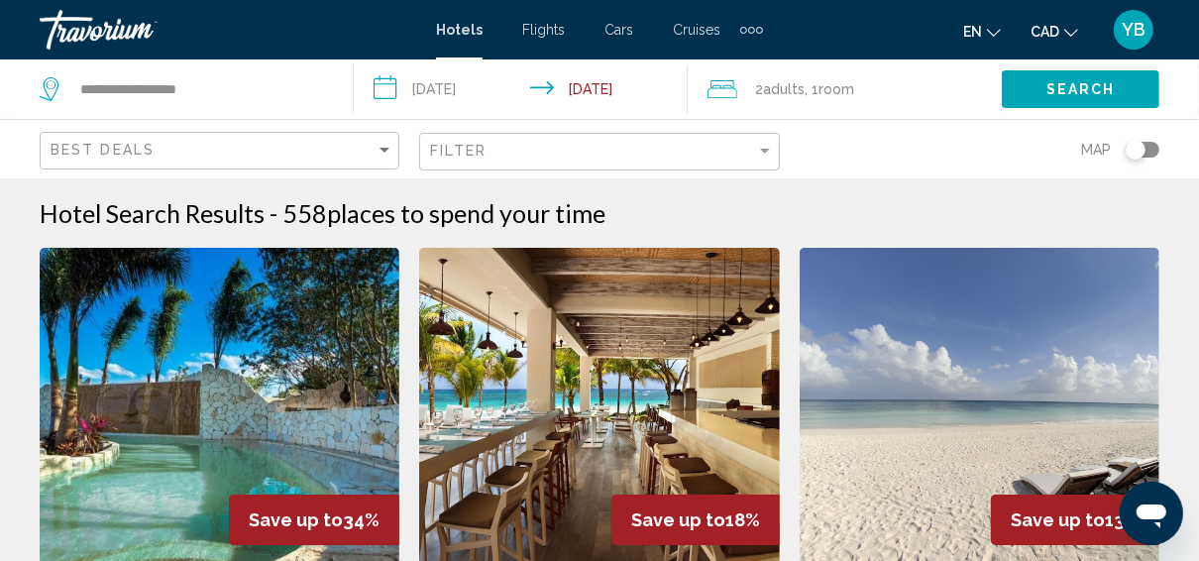
click at [443, 91] on input "**********" at bounding box center [525, 91] width 342 height 65
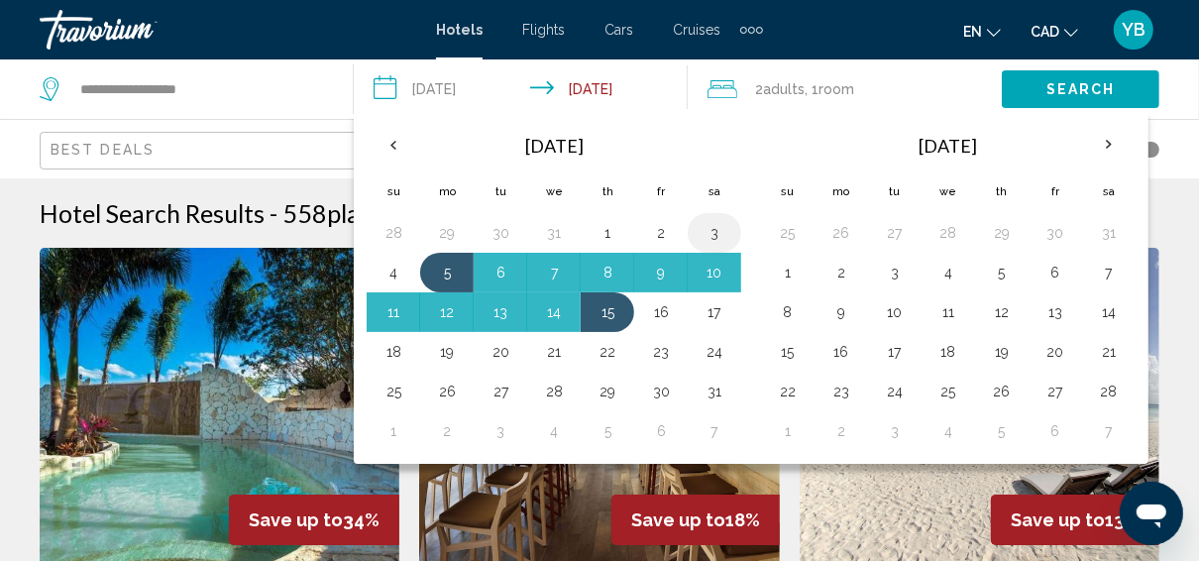
click at [710, 238] on button "3" at bounding box center [715, 233] width 32 height 28
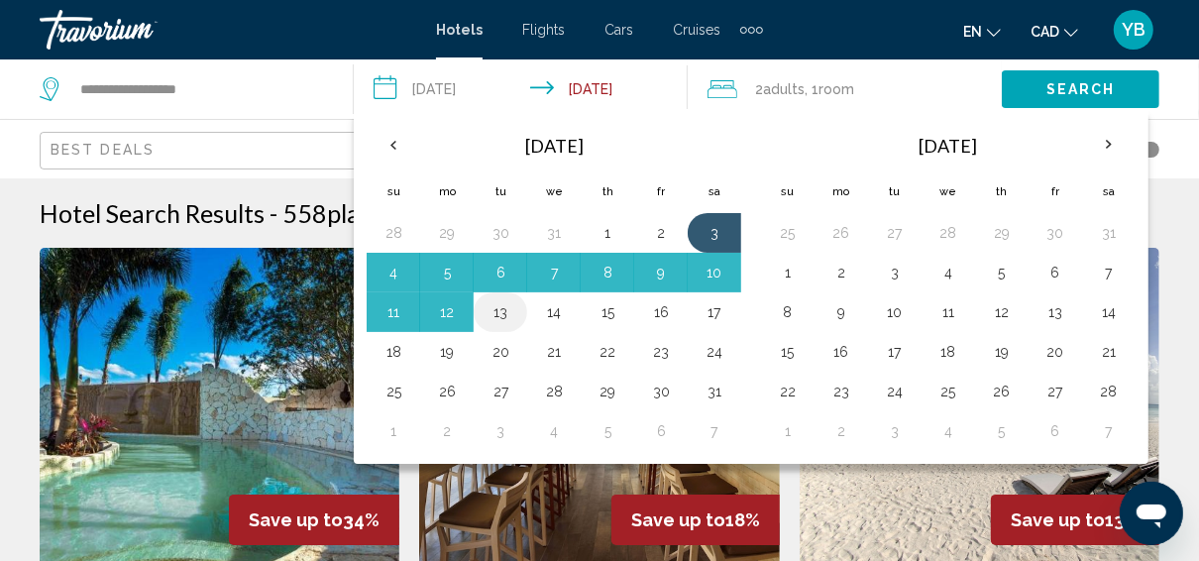
click at [499, 311] on button "13" at bounding box center [501, 312] width 32 height 28
type input "**********"
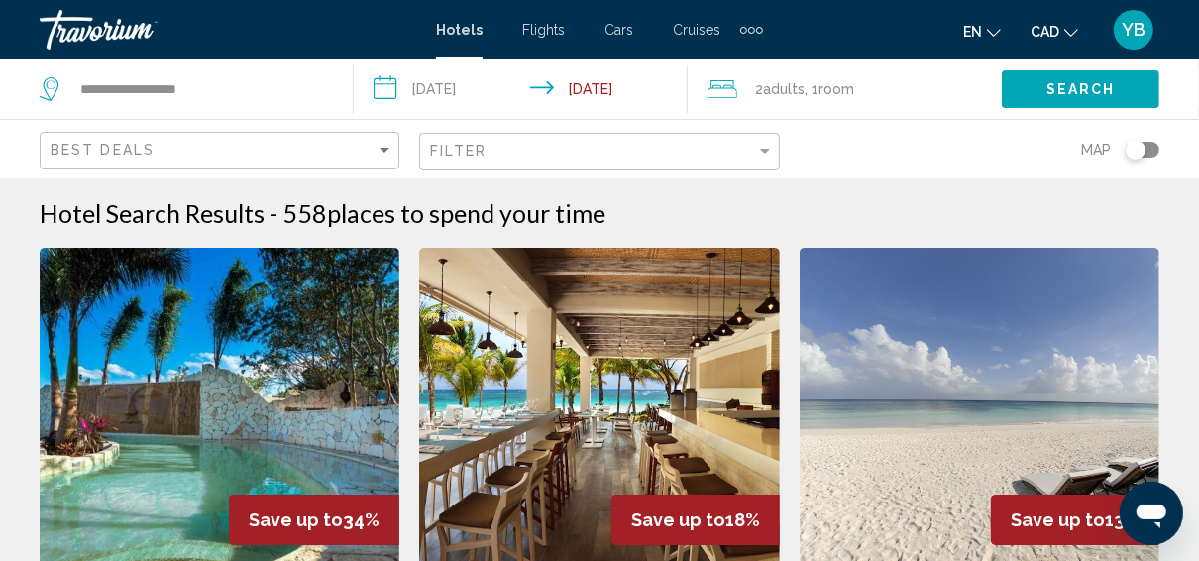
click at [1105, 91] on span "Search" at bounding box center [1081, 90] width 69 height 16
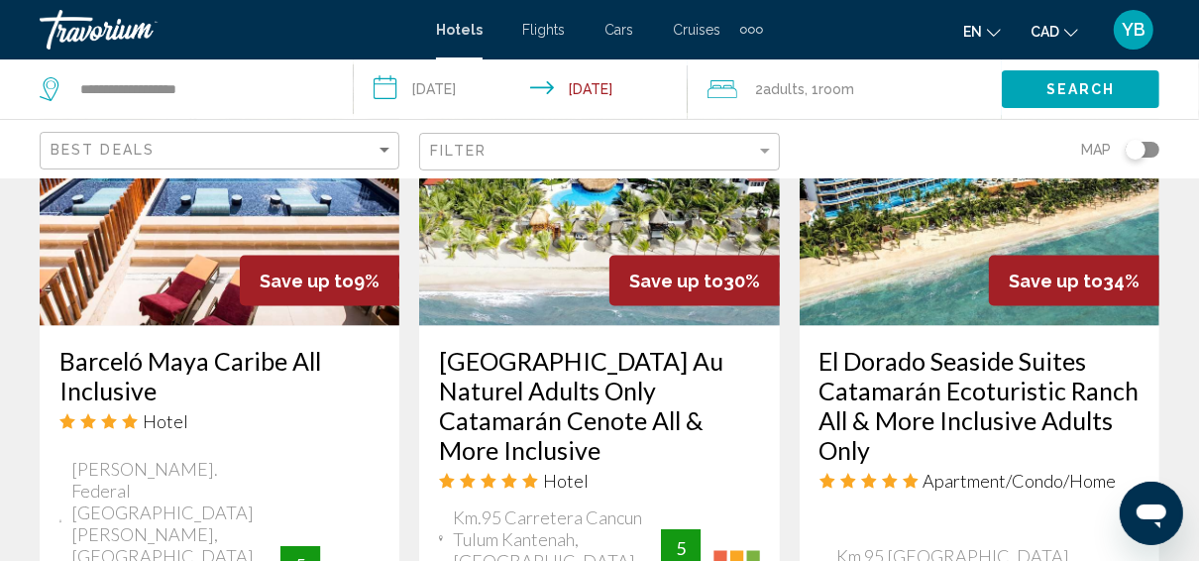
scroll to position [1744, 0]
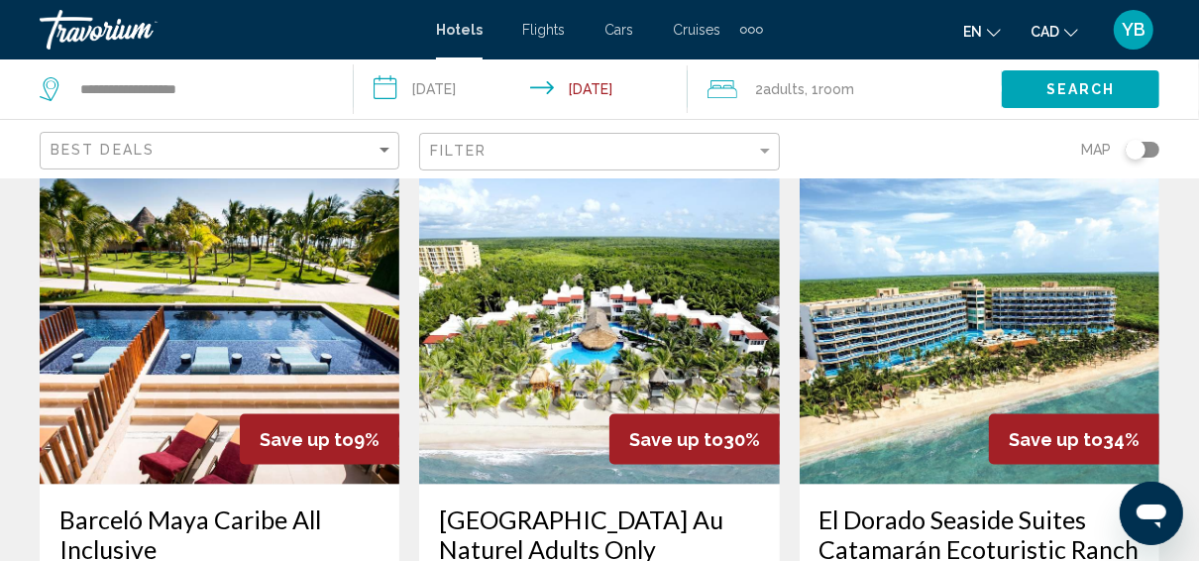
click at [338, 230] on img "Main content" at bounding box center [220, 326] width 360 height 317
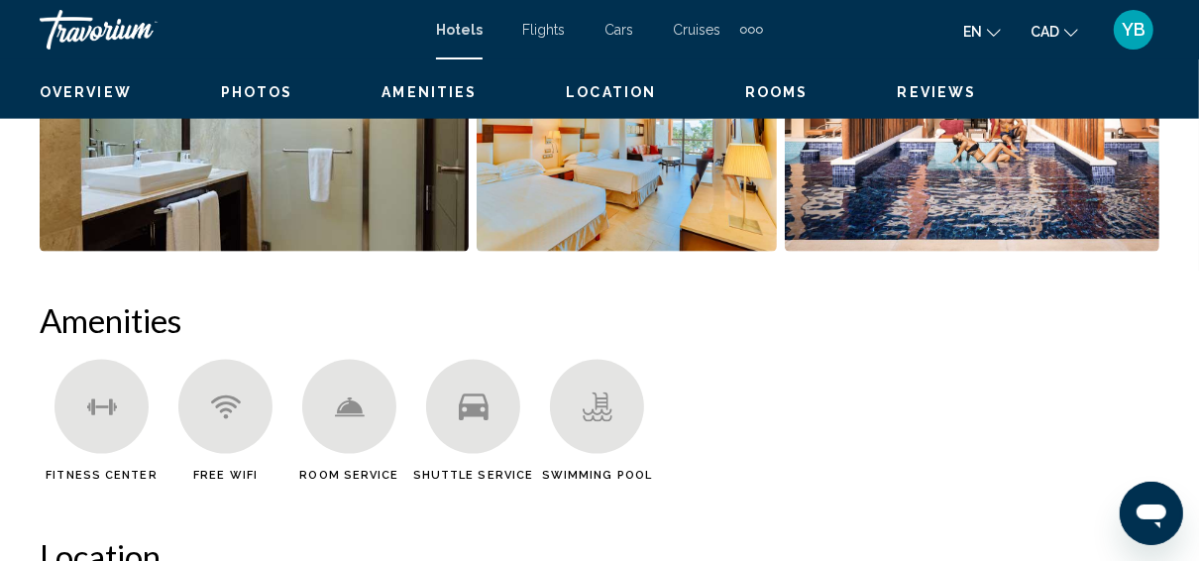
scroll to position [249, 0]
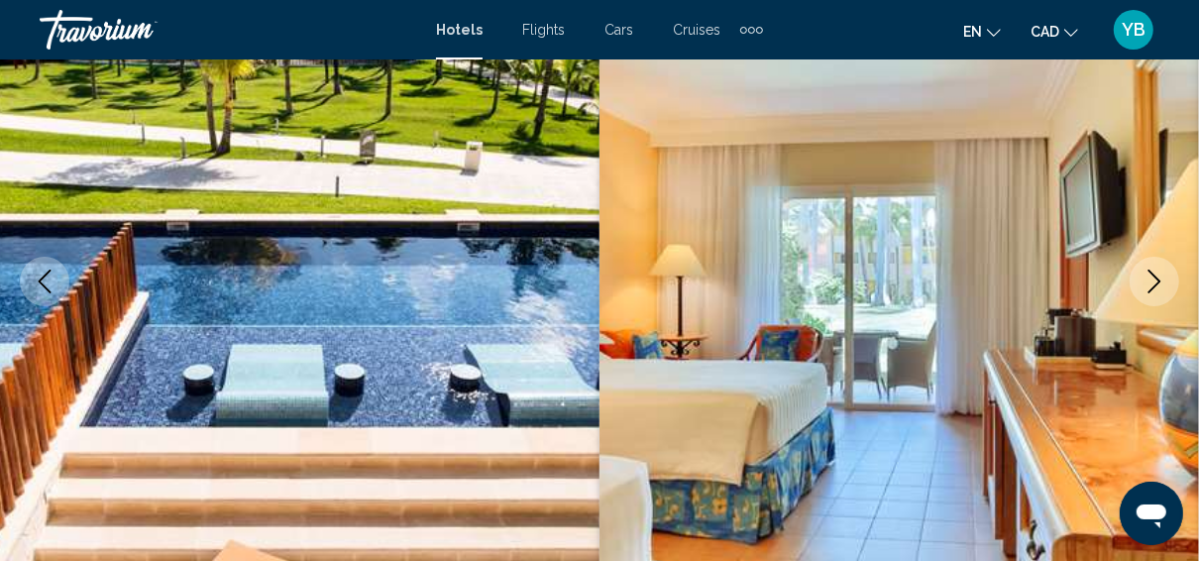
click at [1149, 277] on icon "Next image" at bounding box center [1155, 282] width 24 height 24
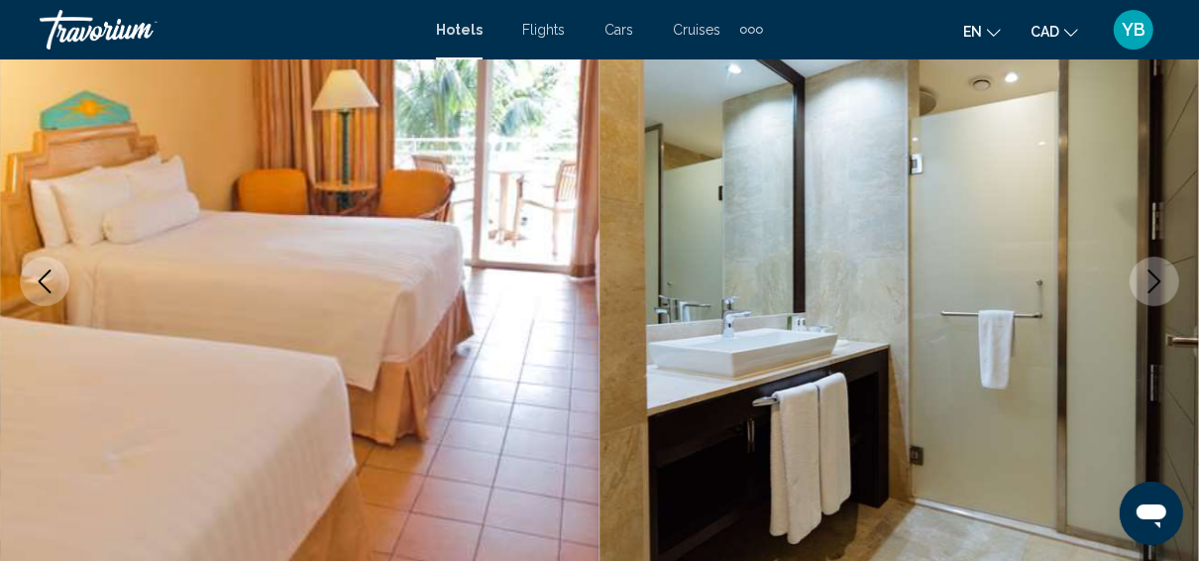
click at [1149, 277] on icon "Next image" at bounding box center [1155, 282] width 24 height 24
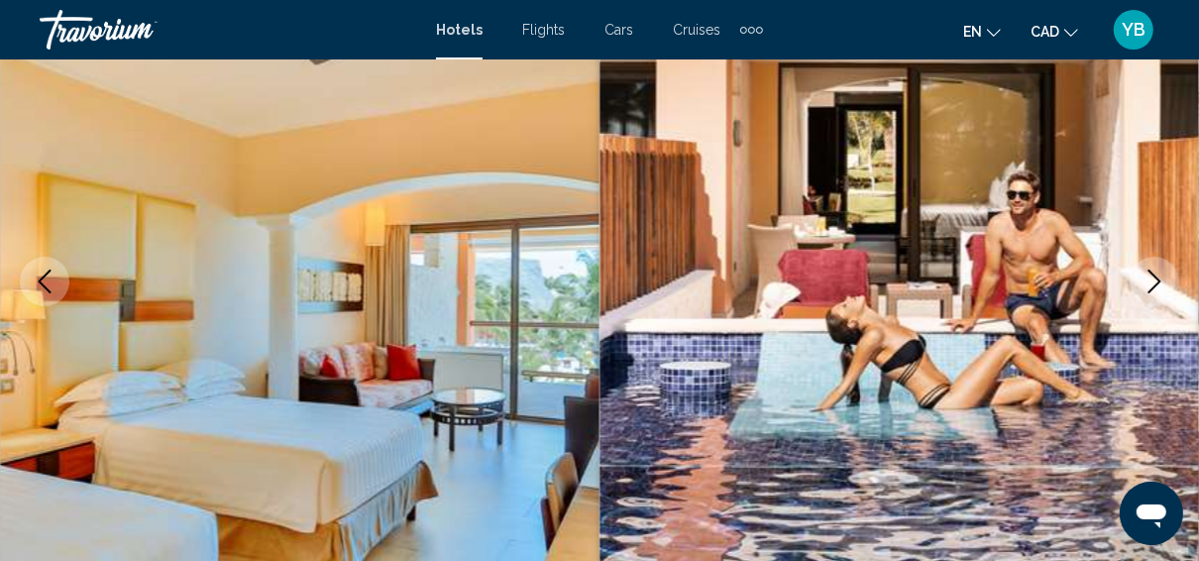
click at [1154, 275] on icon "Next image" at bounding box center [1155, 282] width 13 height 24
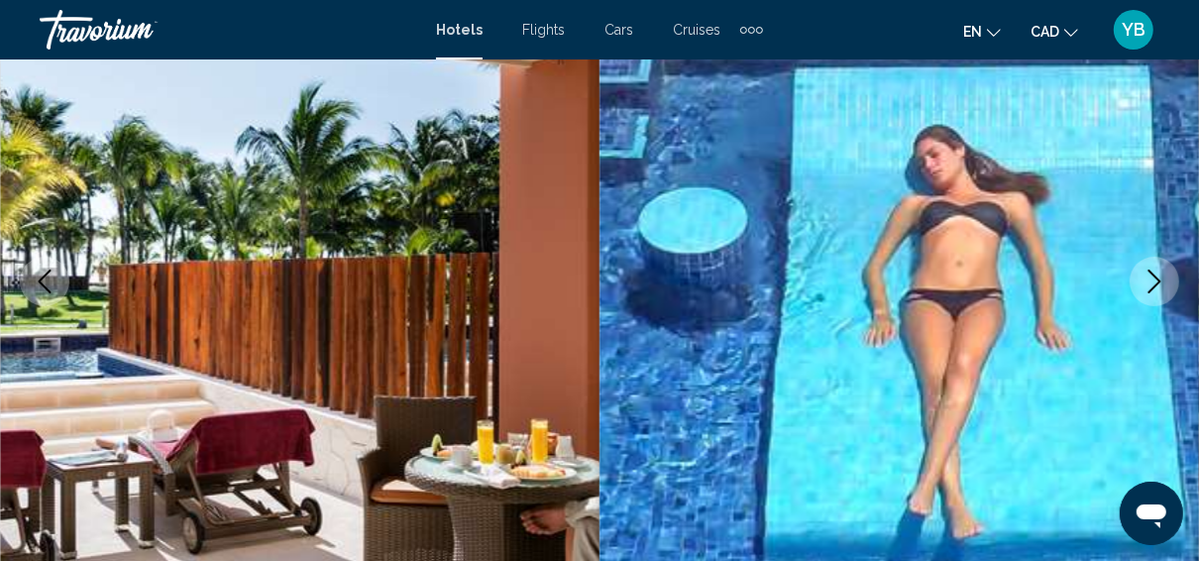
click at [1154, 275] on icon "Next image" at bounding box center [1155, 282] width 13 height 24
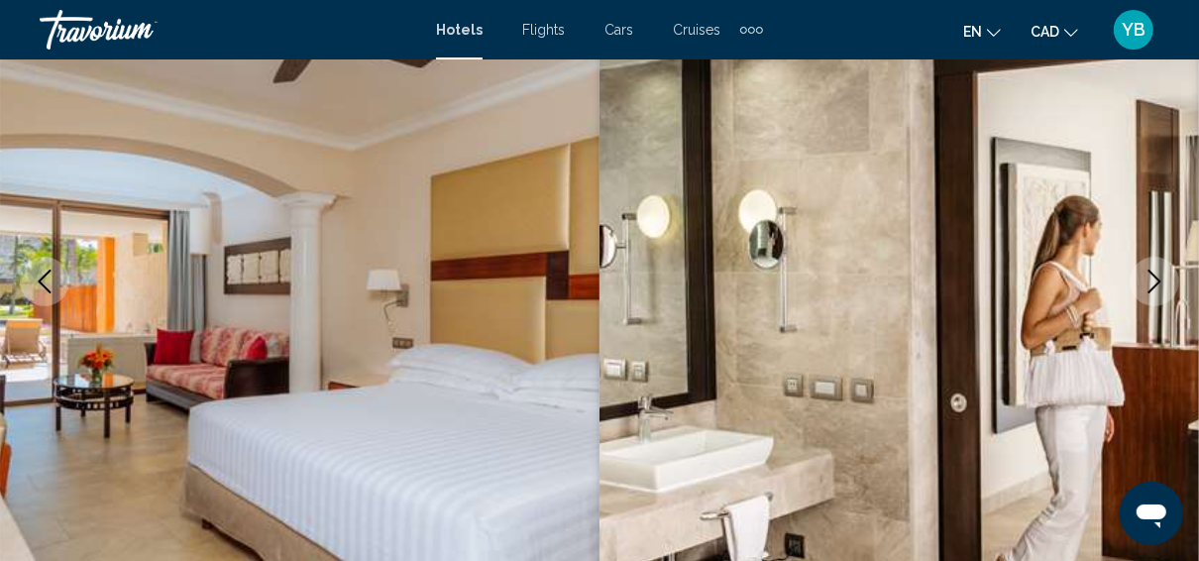
click at [1146, 275] on icon "Next image" at bounding box center [1155, 282] width 24 height 24
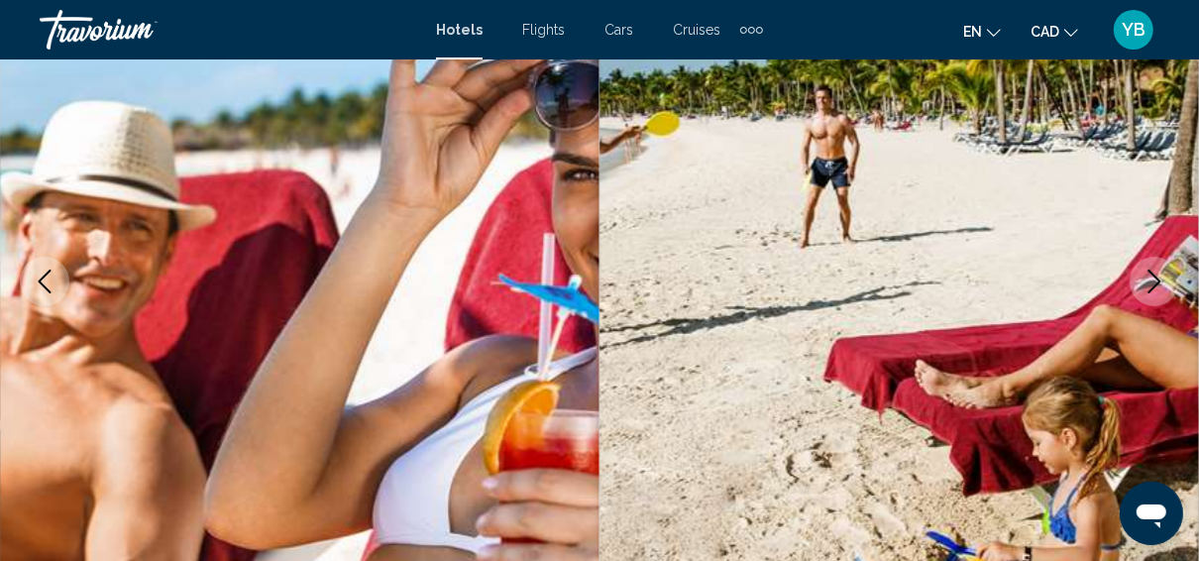
click at [1146, 275] on icon "Next image" at bounding box center [1155, 282] width 24 height 24
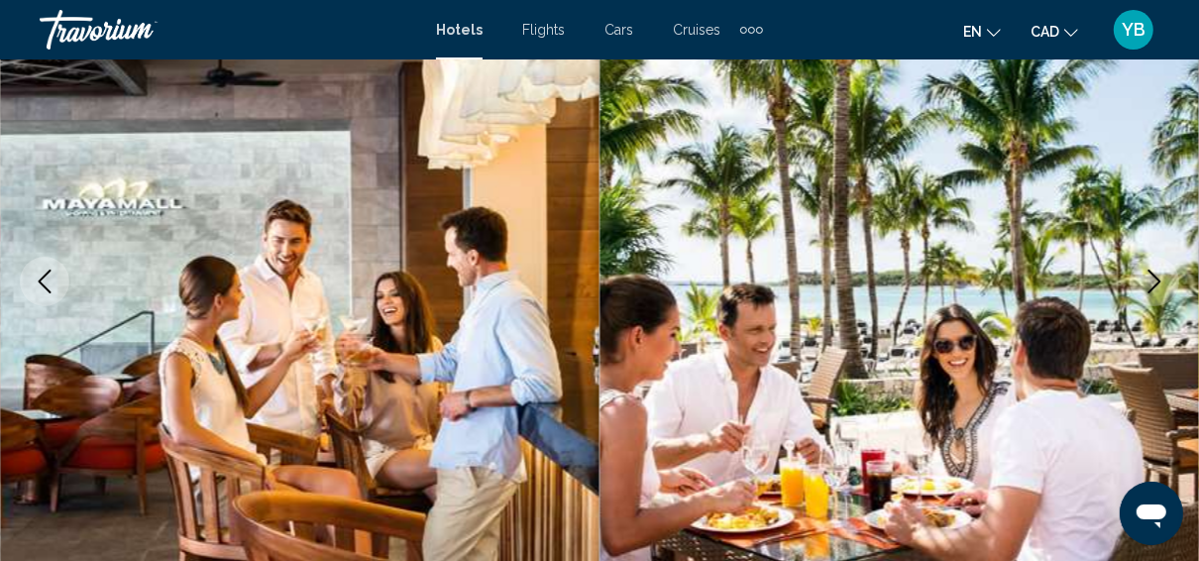
click at [1146, 275] on icon "Next image" at bounding box center [1155, 282] width 24 height 24
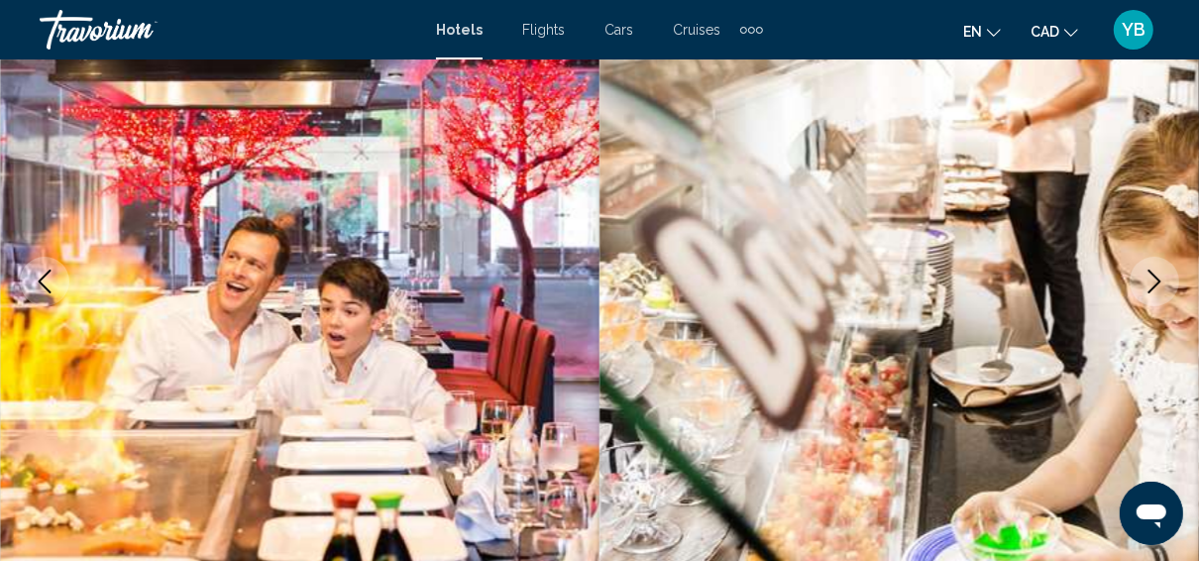
click at [1146, 275] on icon "Next image" at bounding box center [1155, 282] width 24 height 24
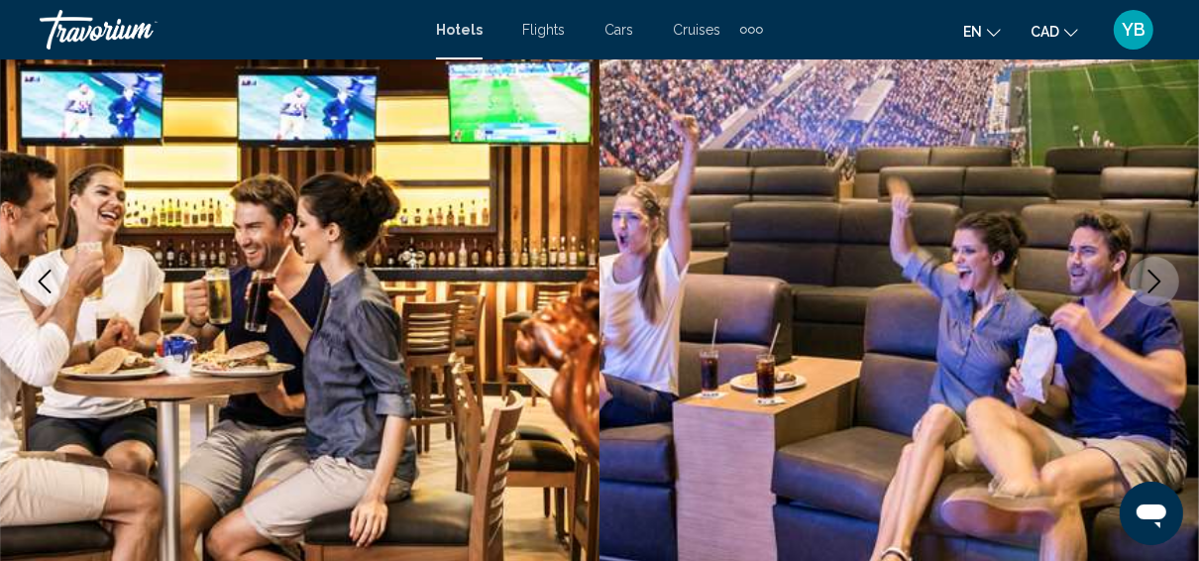
click at [1146, 275] on icon "Next image" at bounding box center [1155, 282] width 24 height 24
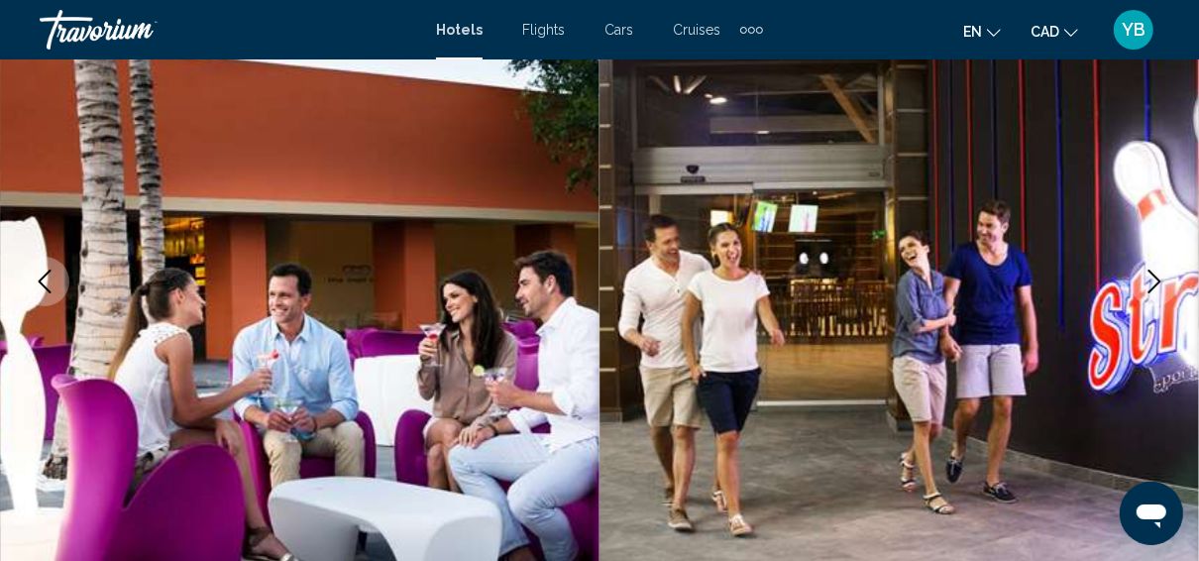
click at [1146, 275] on icon "Next image" at bounding box center [1155, 282] width 24 height 24
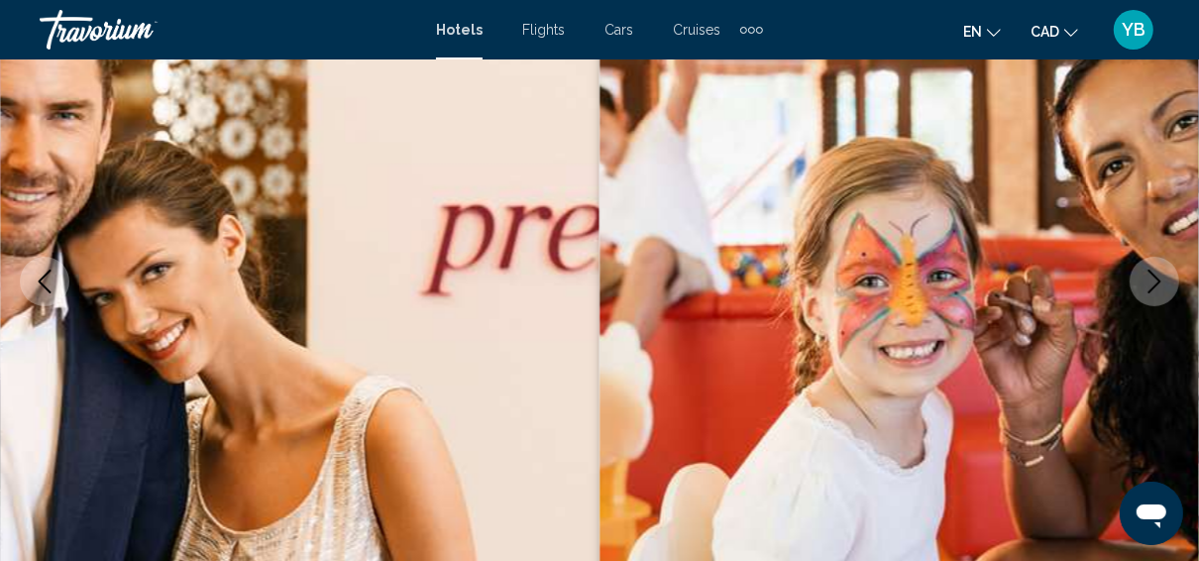
click at [1146, 275] on icon "Next image" at bounding box center [1155, 282] width 24 height 24
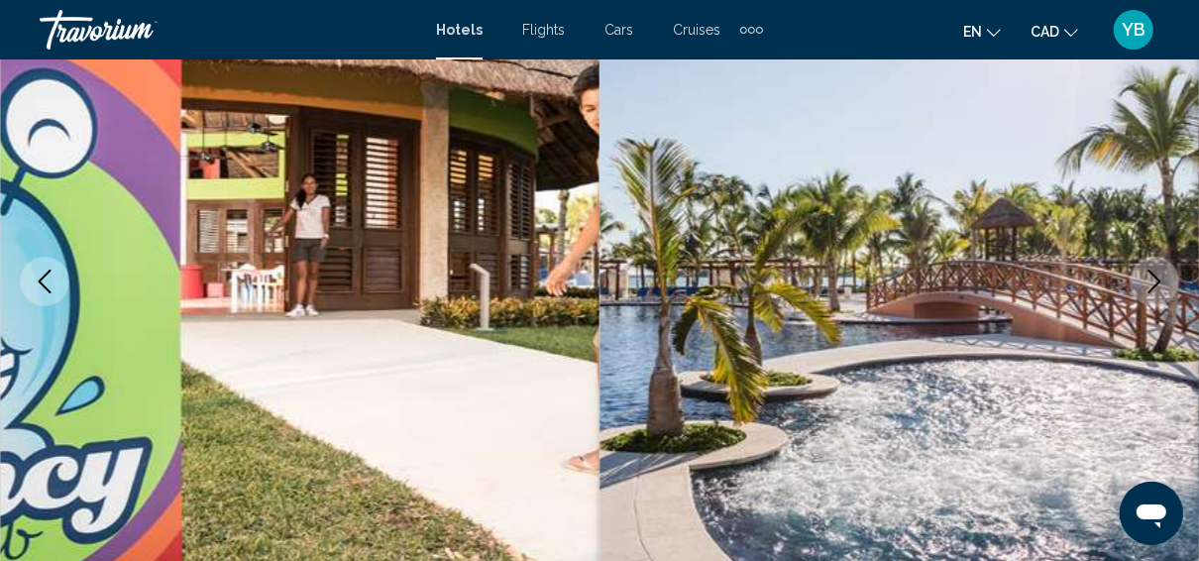
click at [1159, 270] on icon "Next image" at bounding box center [1155, 282] width 24 height 24
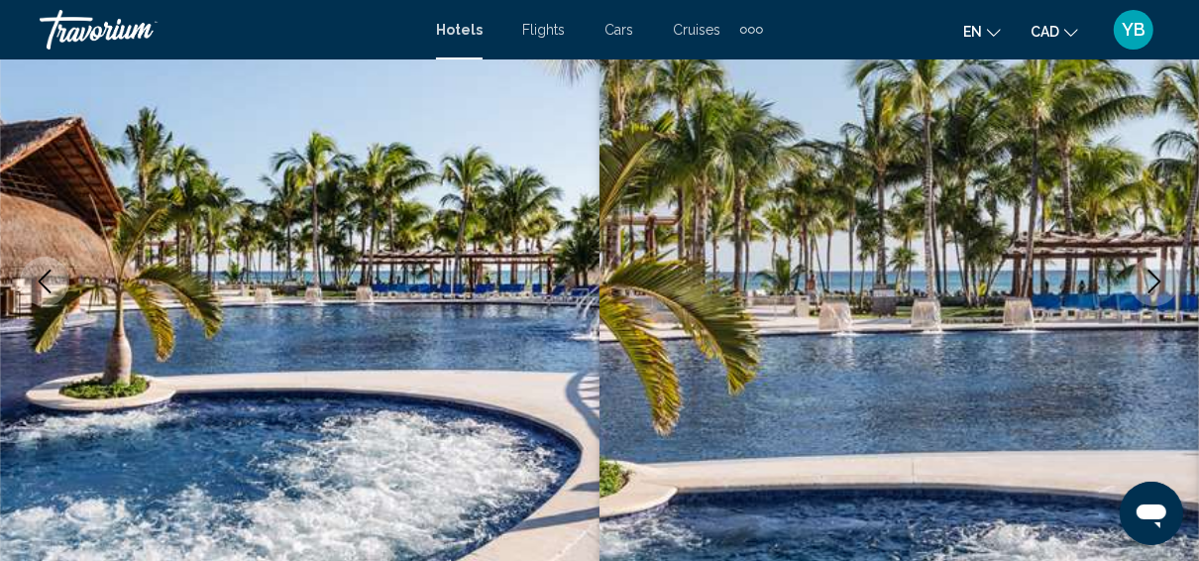
click at [1159, 270] on icon "Next image" at bounding box center [1155, 282] width 24 height 24
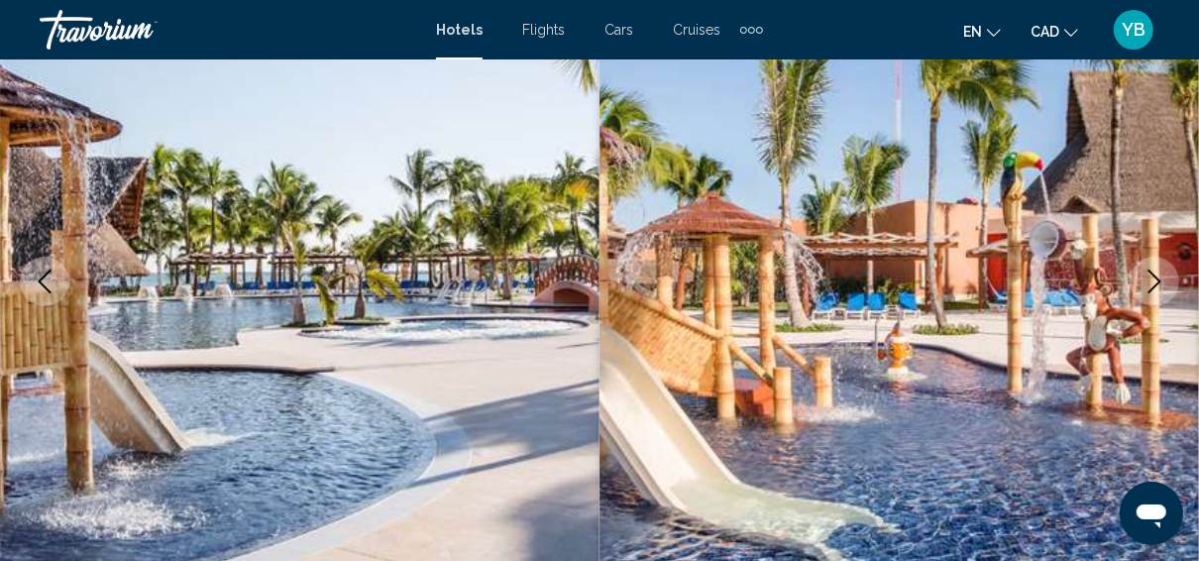
click at [1159, 270] on icon "Next image" at bounding box center [1155, 282] width 24 height 24
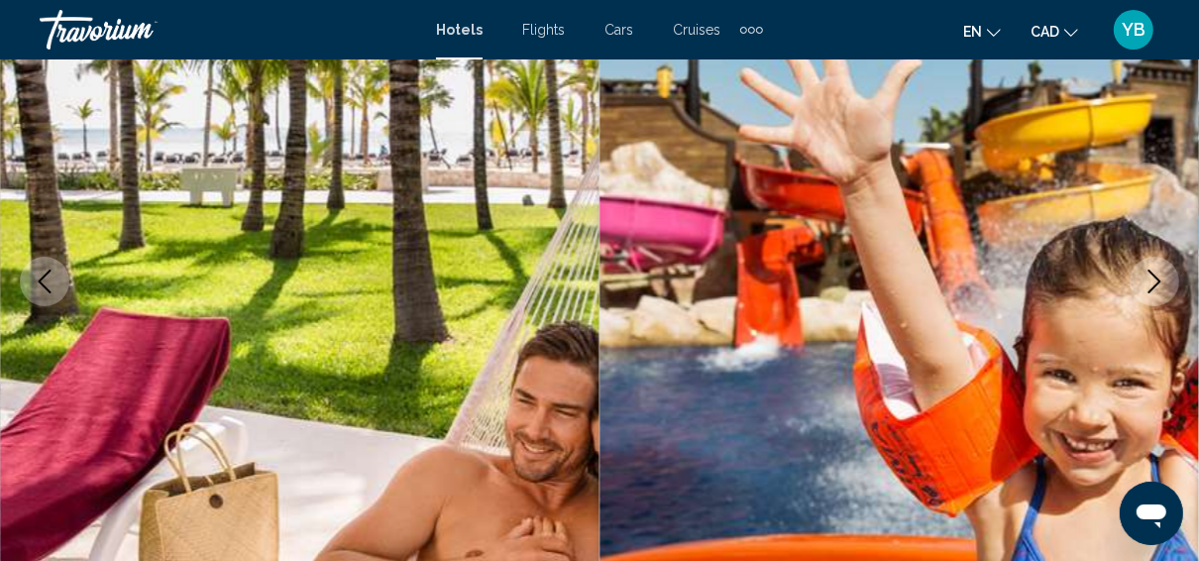
click at [1159, 270] on icon "Next image" at bounding box center [1155, 282] width 24 height 24
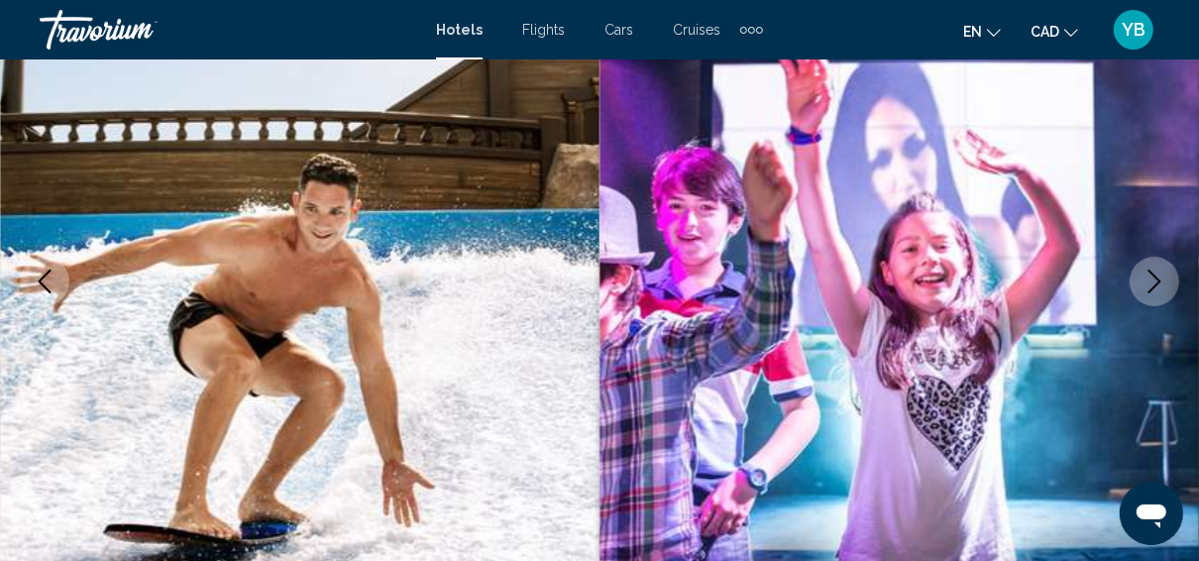
click at [1159, 270] on icon "Next image" at bounding box center [1155, 282] width 24 height 24
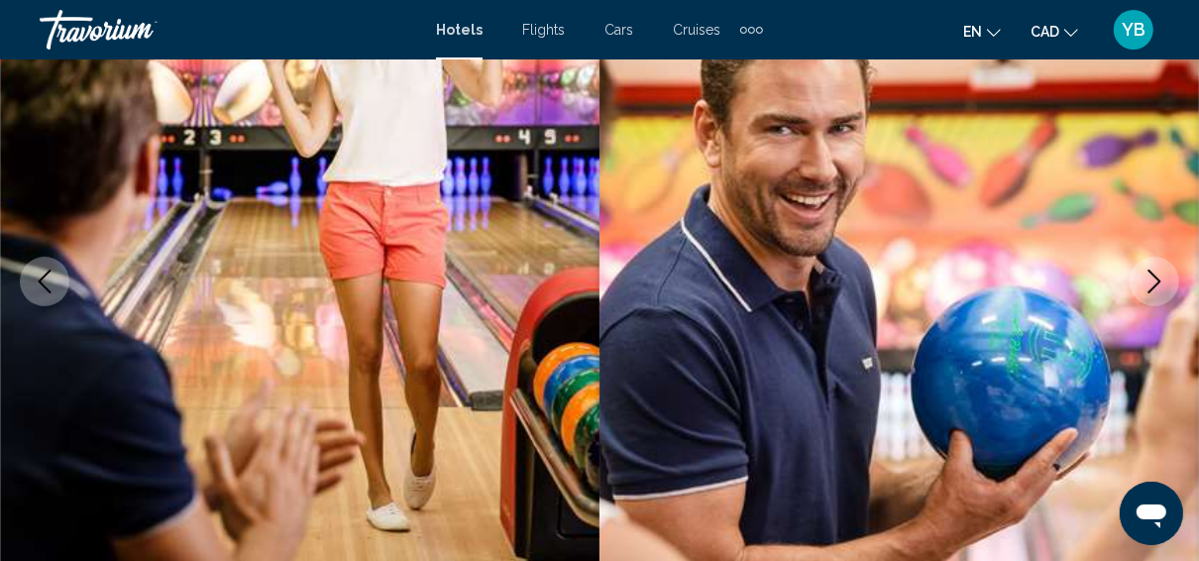
click at [1159, 270] on icon "Next image" at bounding box center [1155, 282] width 24 height 24
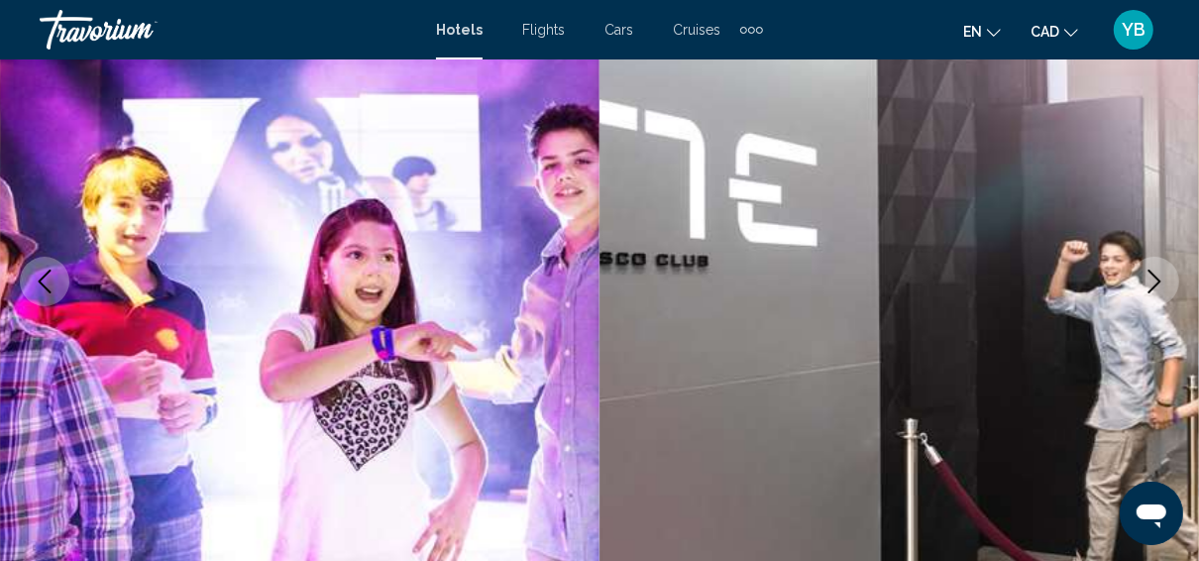
click at [1159, 270] on icon "Next image" at bounding box center [1155, 282] width 24 height 24
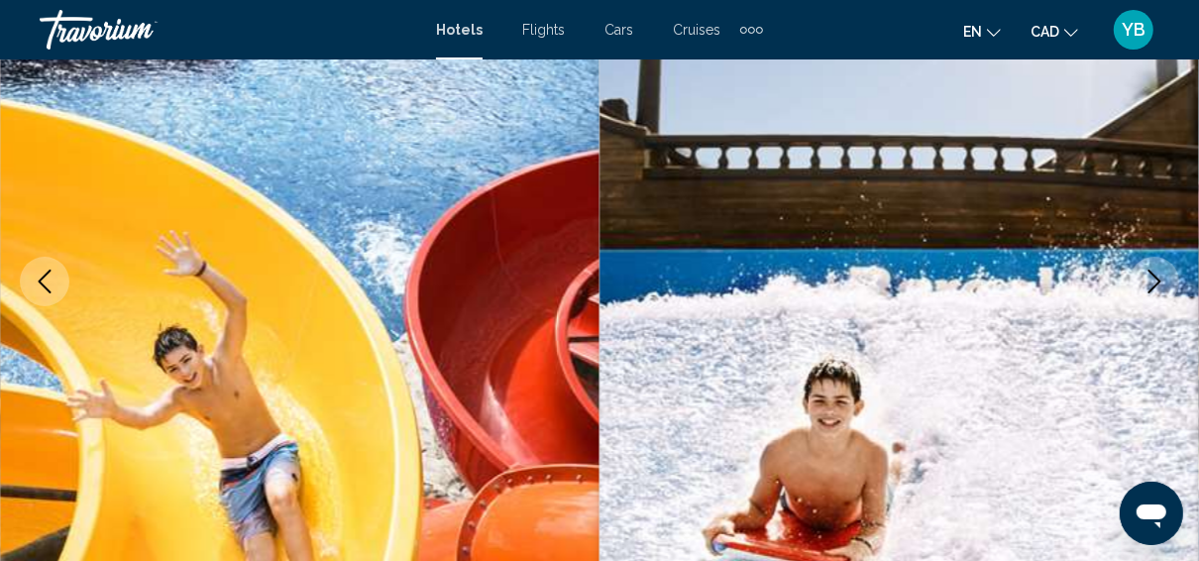
click at [1159, 270] on icon "Next image" at bounding box center [1155, 282] width 24 height 24
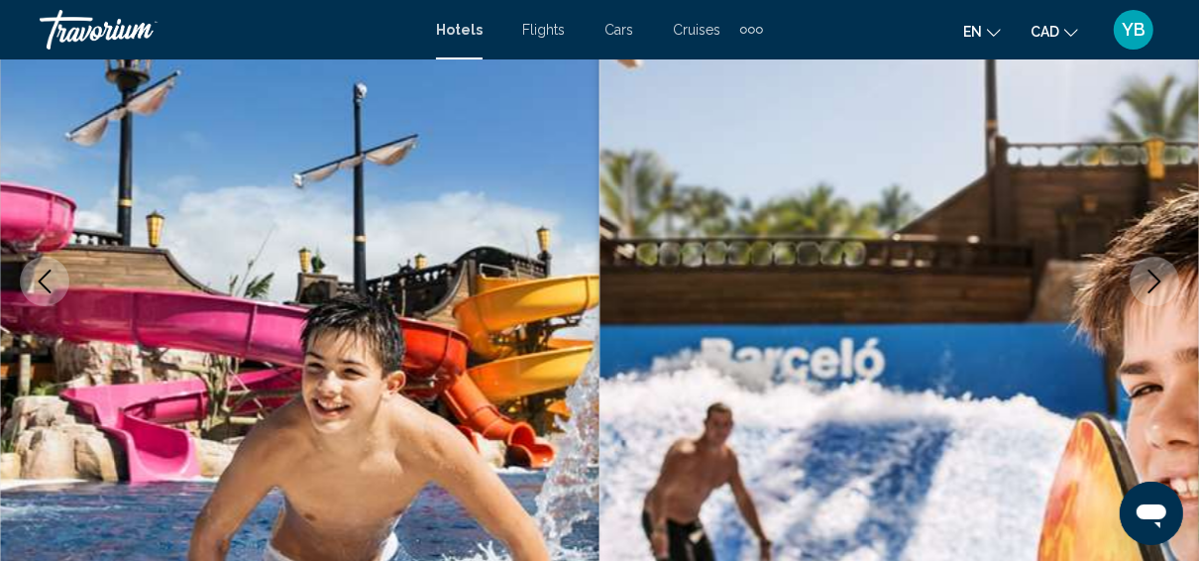
click at [1159, 270] on icon "Next image" at bounding box center [1155, 282] width 24 height 24
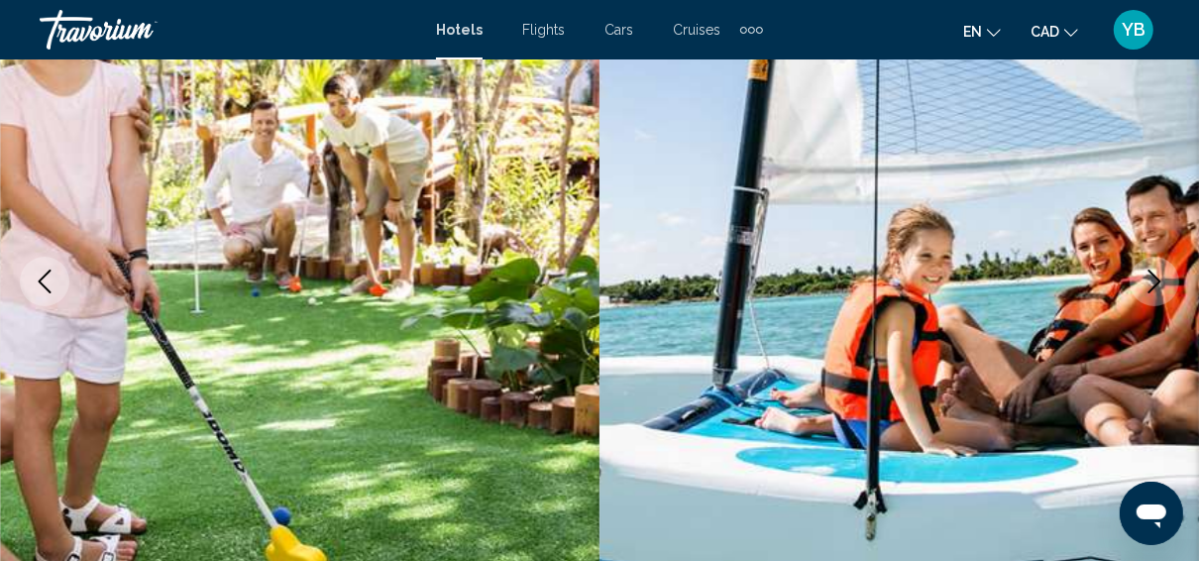
click at [1159, 270] on icon "Next image" at bounding box center [1155, 282] width 24 height 24
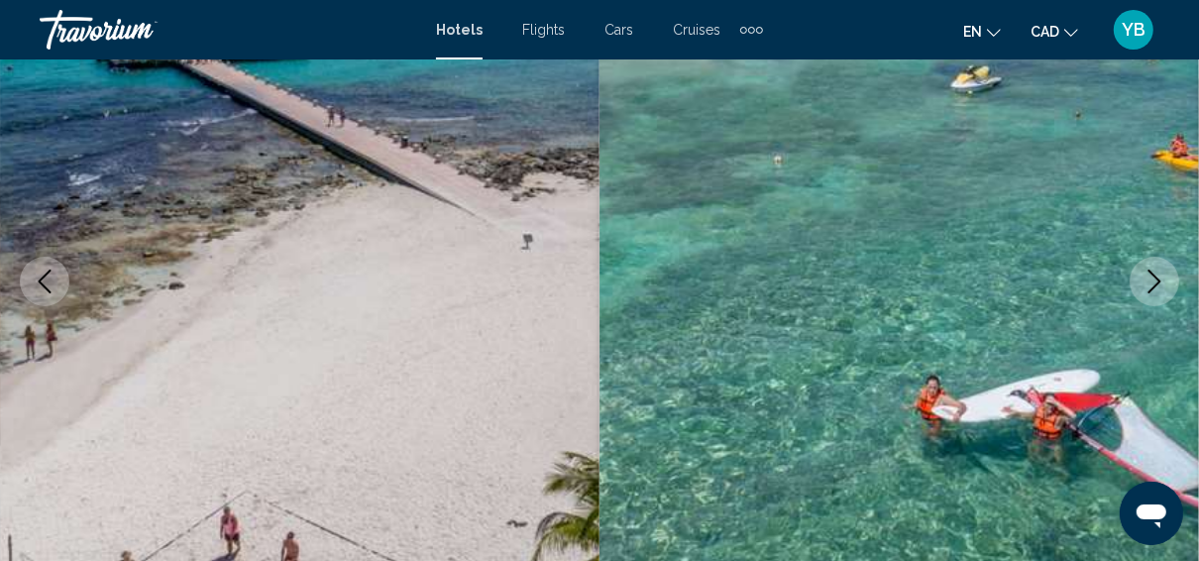
click at [1159, 270] on icon "Next image" at bounding box center [1155, 282] width 24 height 24
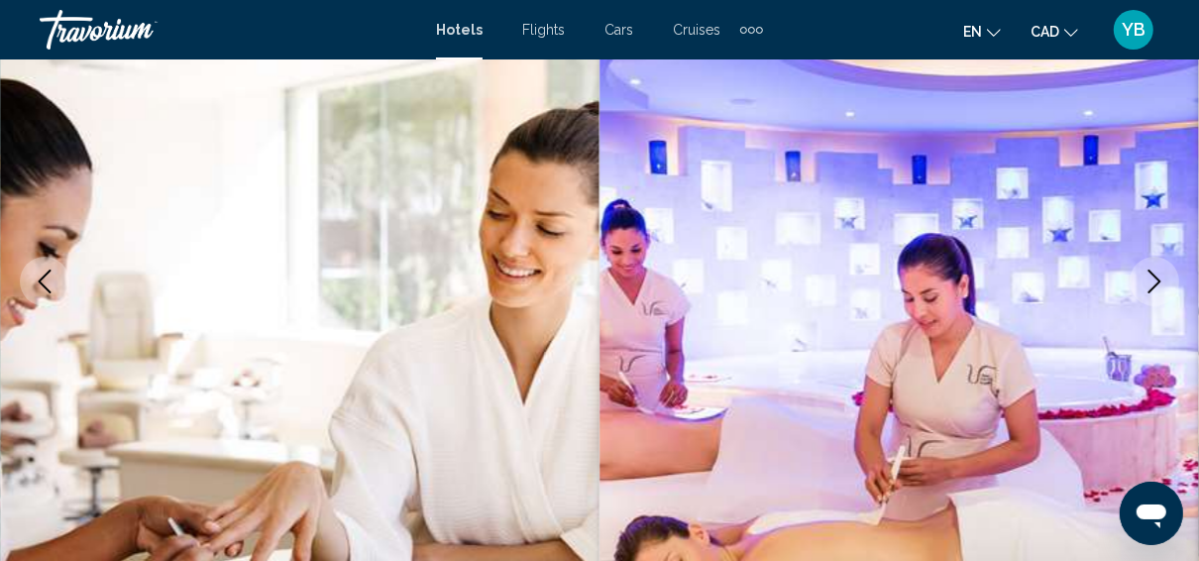
click at [1159, 270] on icon "Next image" at bounding box center [1155, 282] width 24 height 24
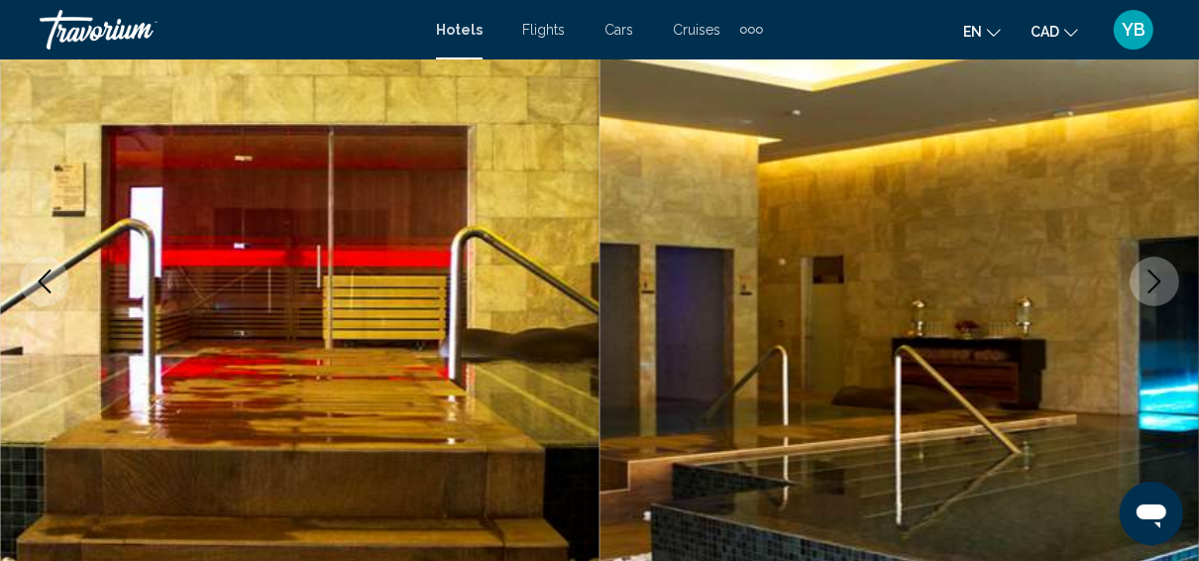
click at [1159, 270] on icon "Next image" at bounding box center [1155, 282] width 24 height 24
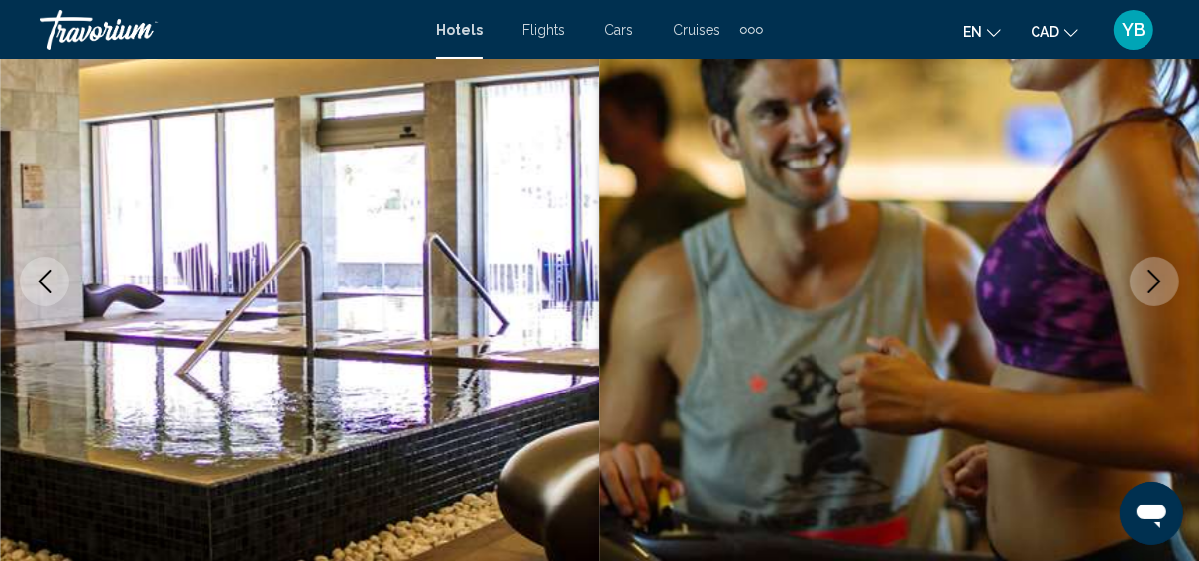
click at [1159, 270] on icon "Next image" at bounding box center [1155, 282] width 24 height 24
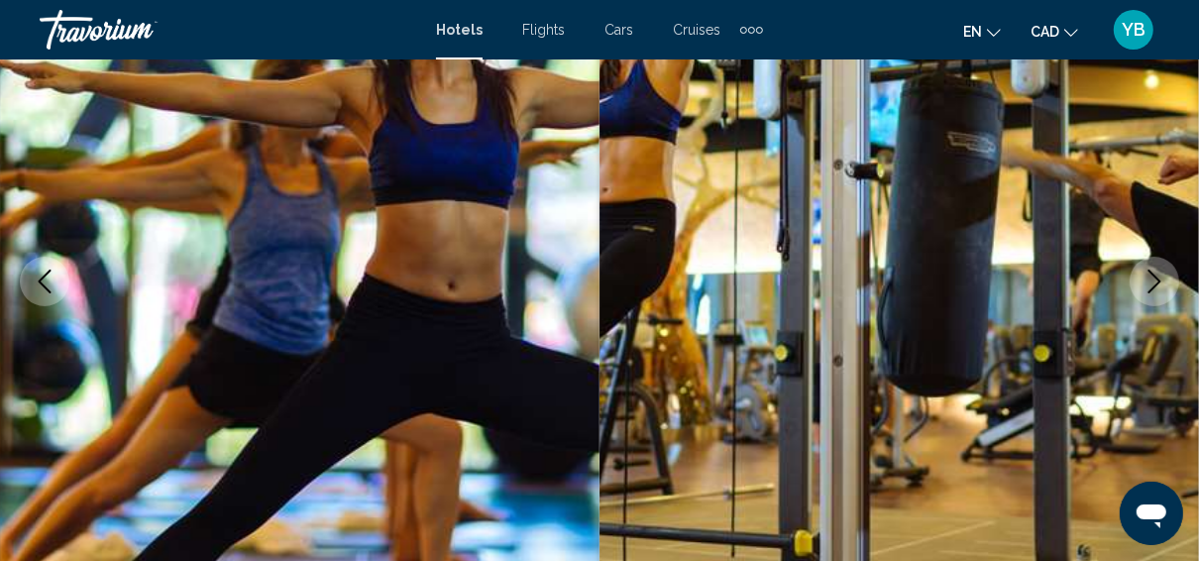
click at [1159, 270] on icon "Next image" at bounding box center [1155, 282] width 24 height 24
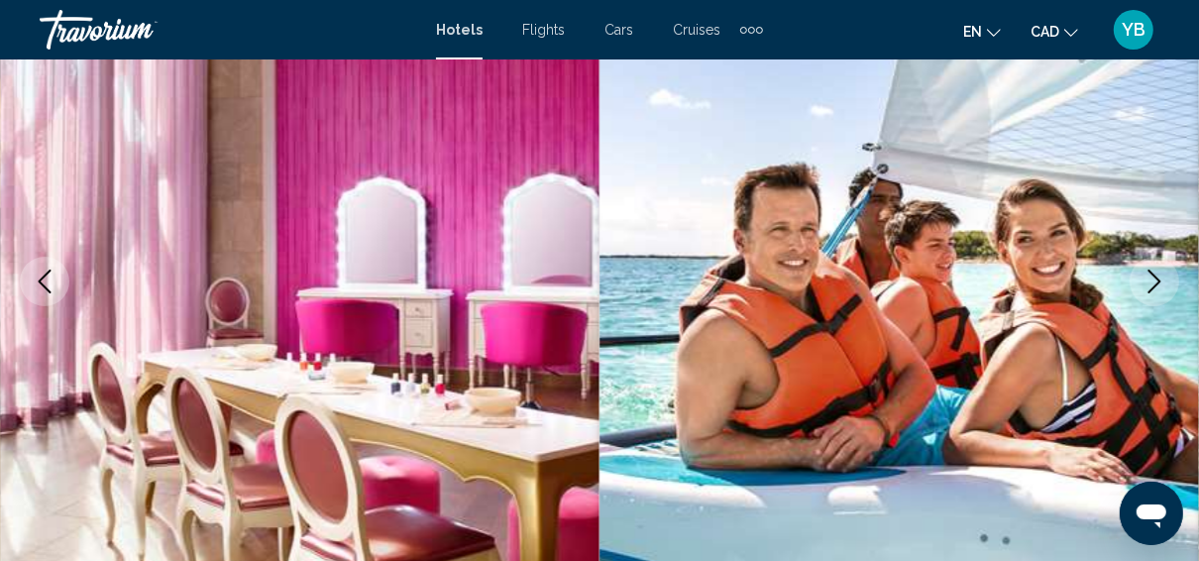
click at [1159, 270] on icon "Next image" at bounding box center [1155, 282] width 24 height 24
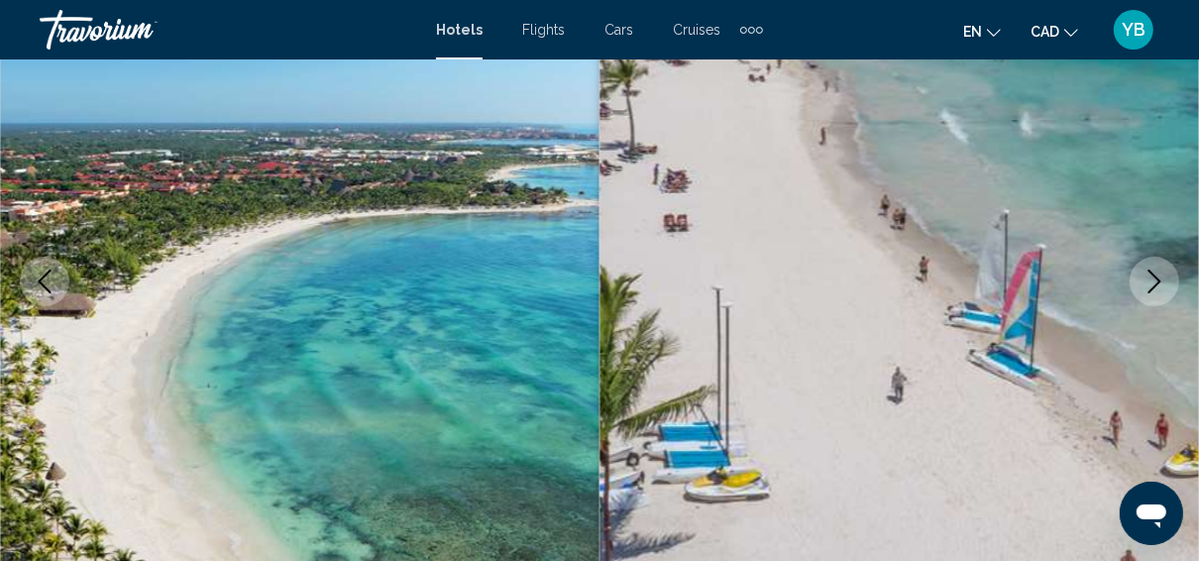
click at [1159, 270] on icon "Next image" at bounding box center [1155, 282] width 24 height 24
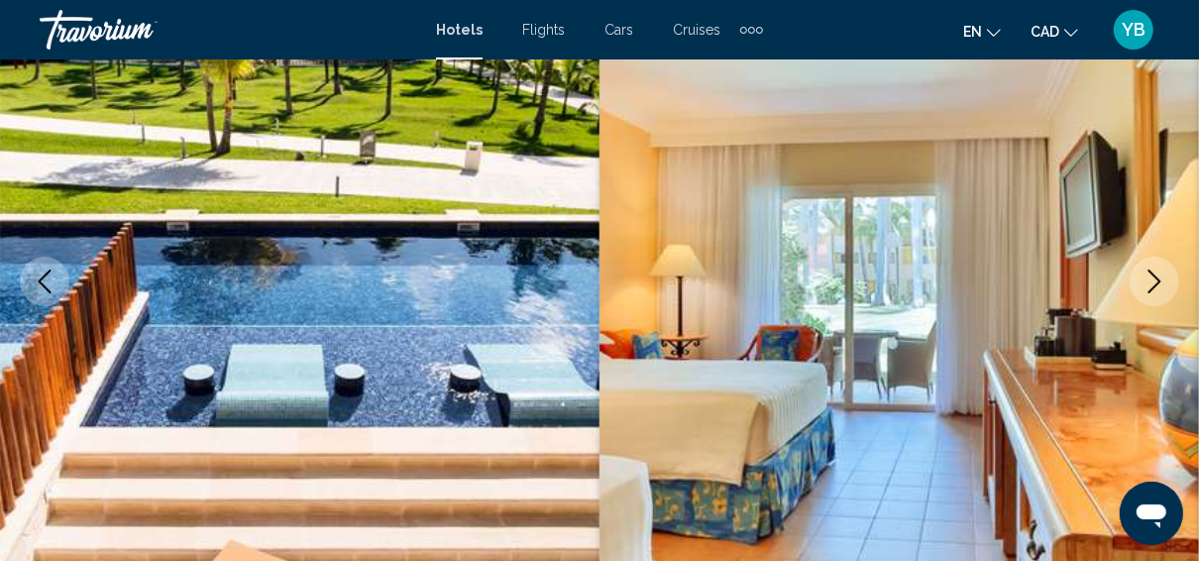
click at [1158, 293] on button "Next image" at bounding box center [1155, 282] width 50 height 50
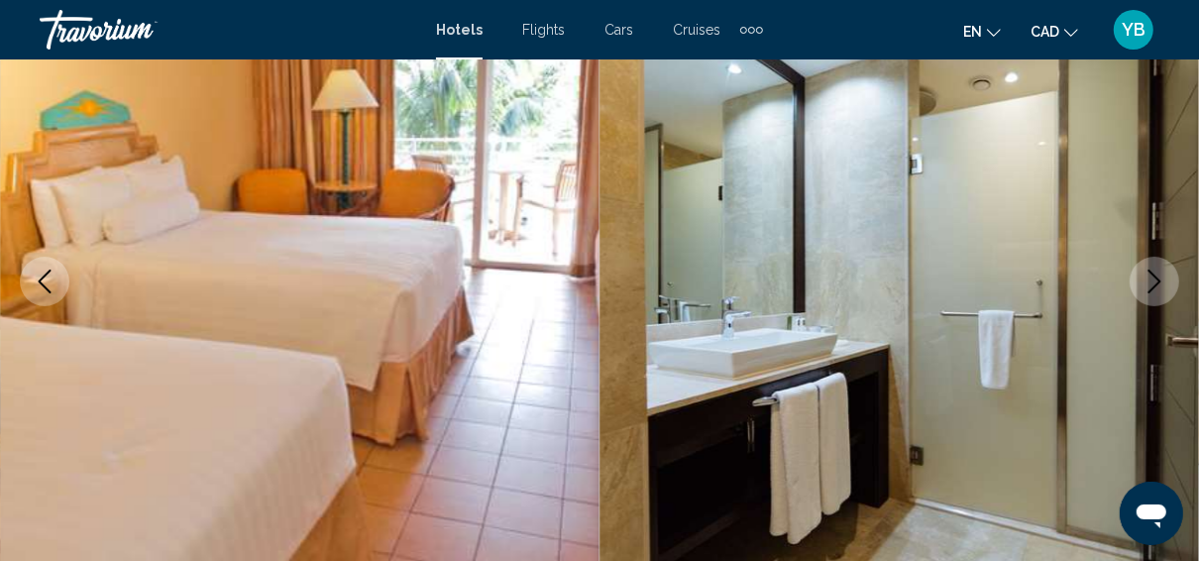
click at [1158, 293] on button "Next image" at bounding box center [1155, 282] width 50 height 50
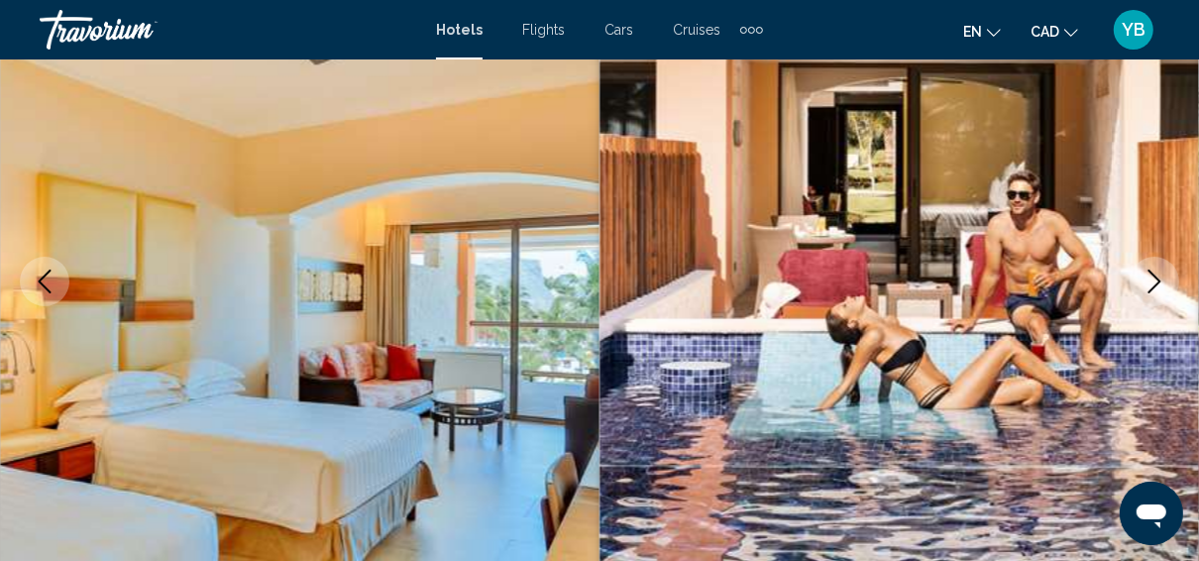
click at [1140, 286] on button "Next image" at bounding box center [1155, 282] width 50 height 50
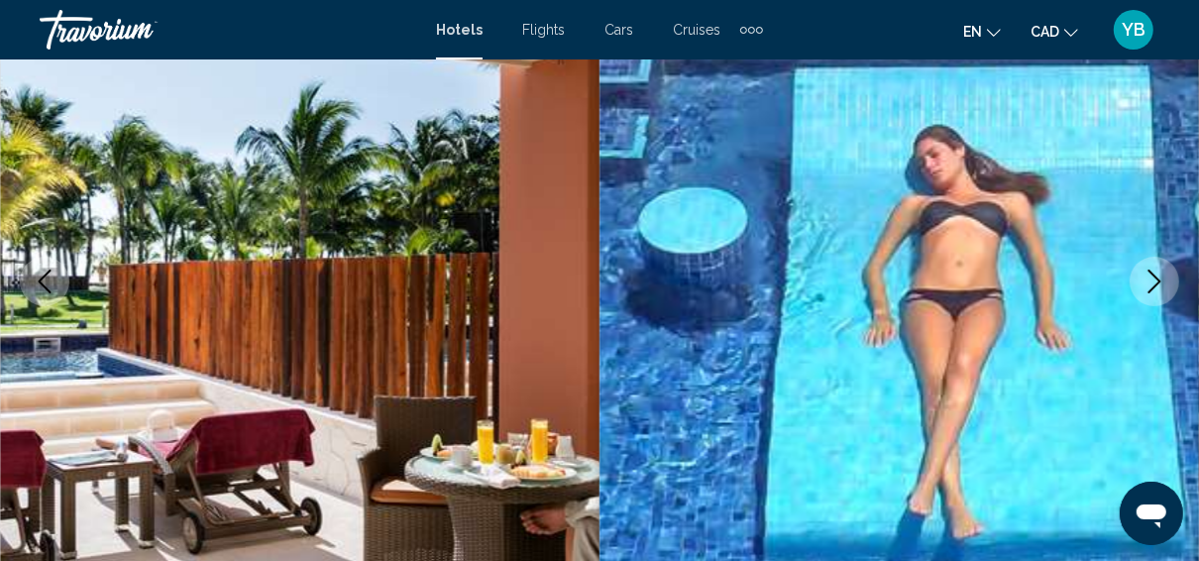
click at [1141, 286] on button "Next image" at bounding box center [1155, 282] width 50 height 50
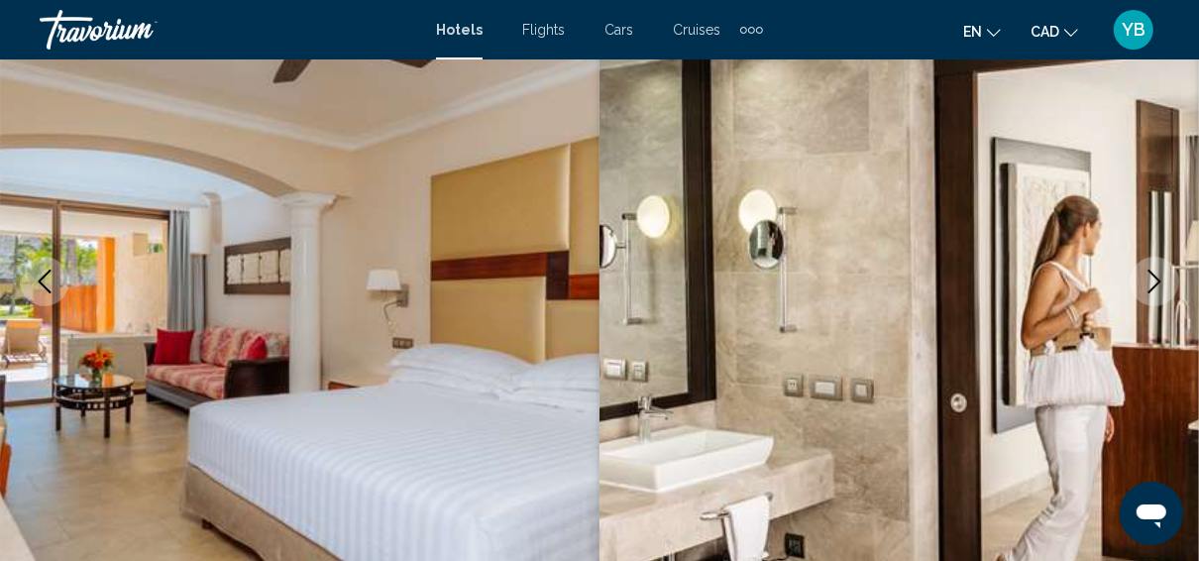
click at [1141, 286] on button "Next image" at bounding box center [1155, 282] width 50 height 50
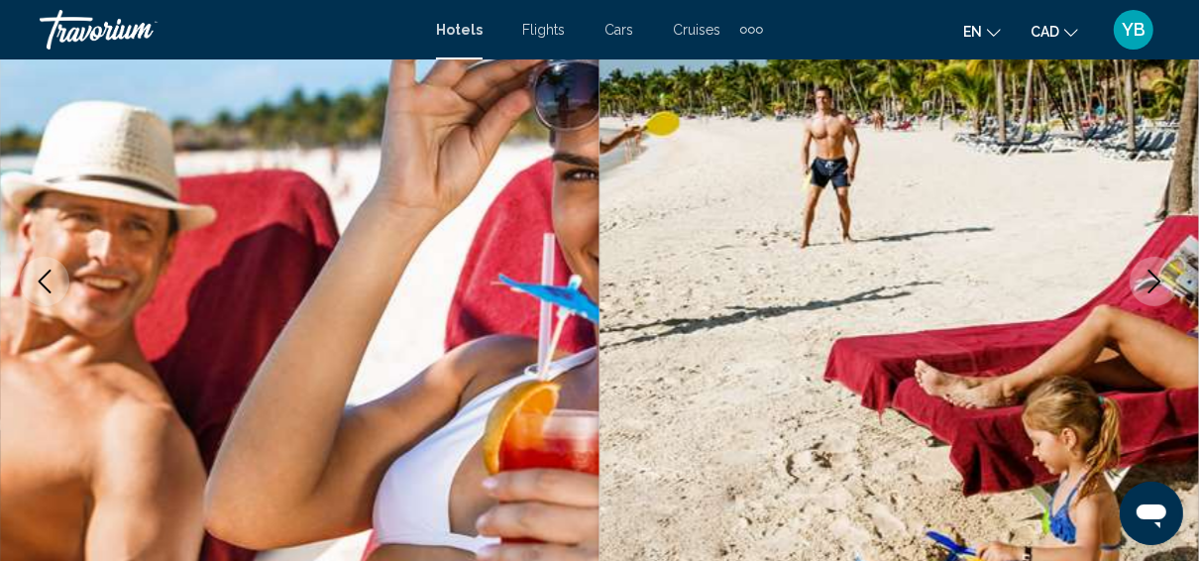
click at [1141, 286] on button "Next image" at bounding box center [1155, 282] width 50 height 50
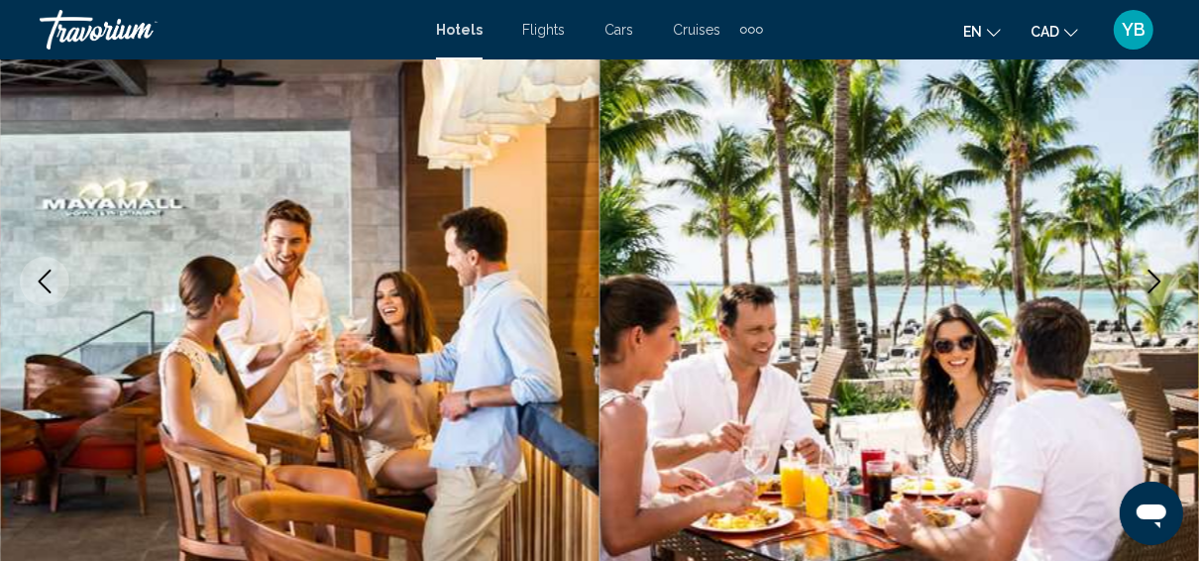
click at [1141, 286] on button "Next image" at bounding box center [1155, 282] width 50 height 50
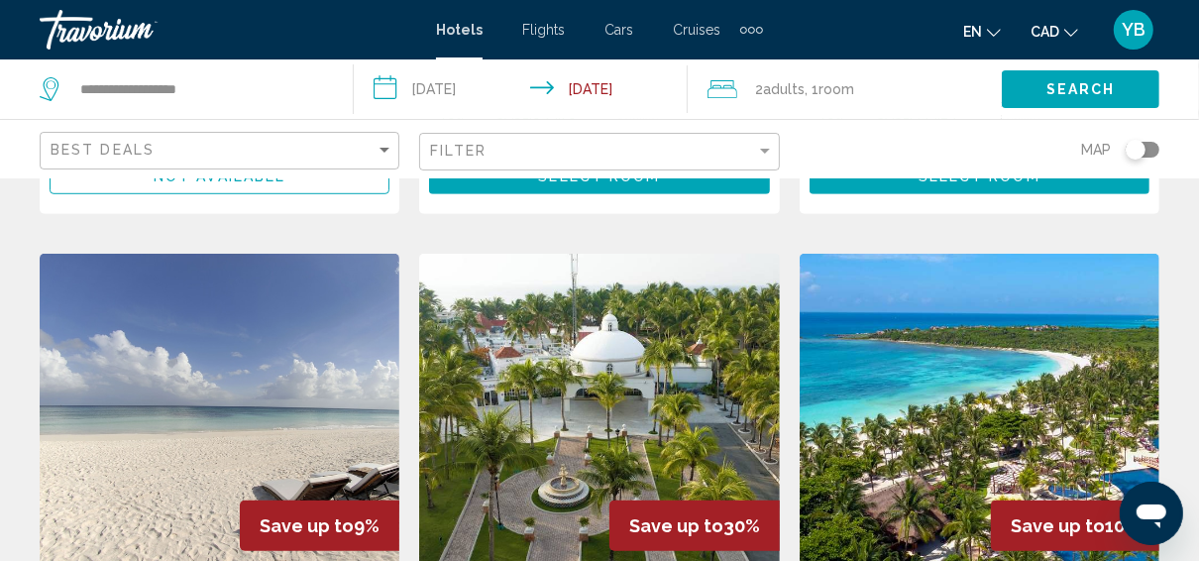
scroll to position [396, 0]
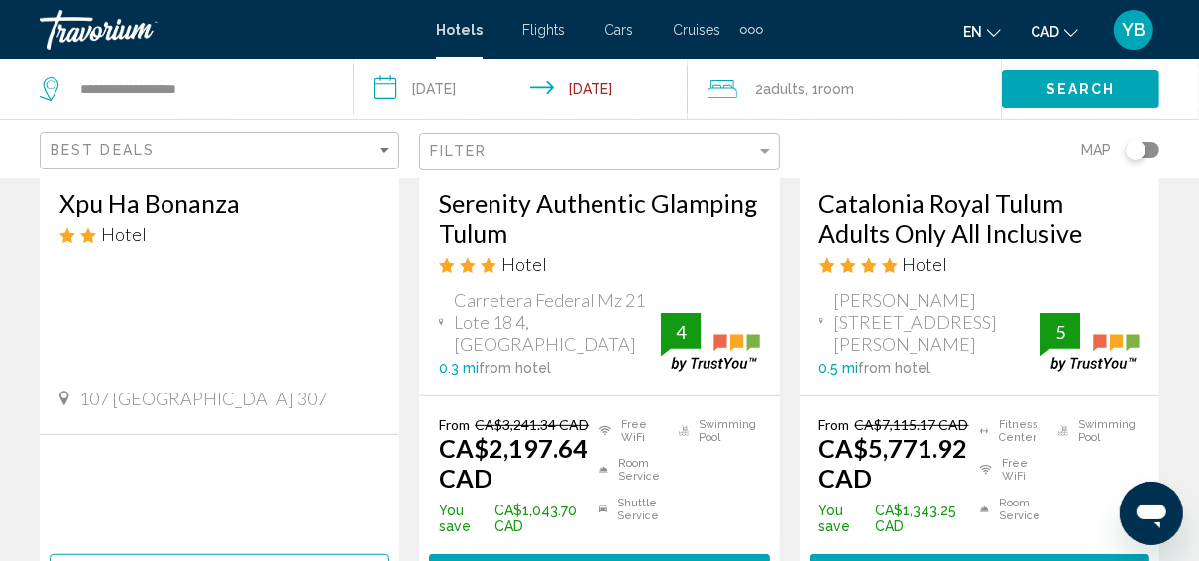
click at [451, 84] on input "**********" at bounding box center [525, 91] width 342 height 65
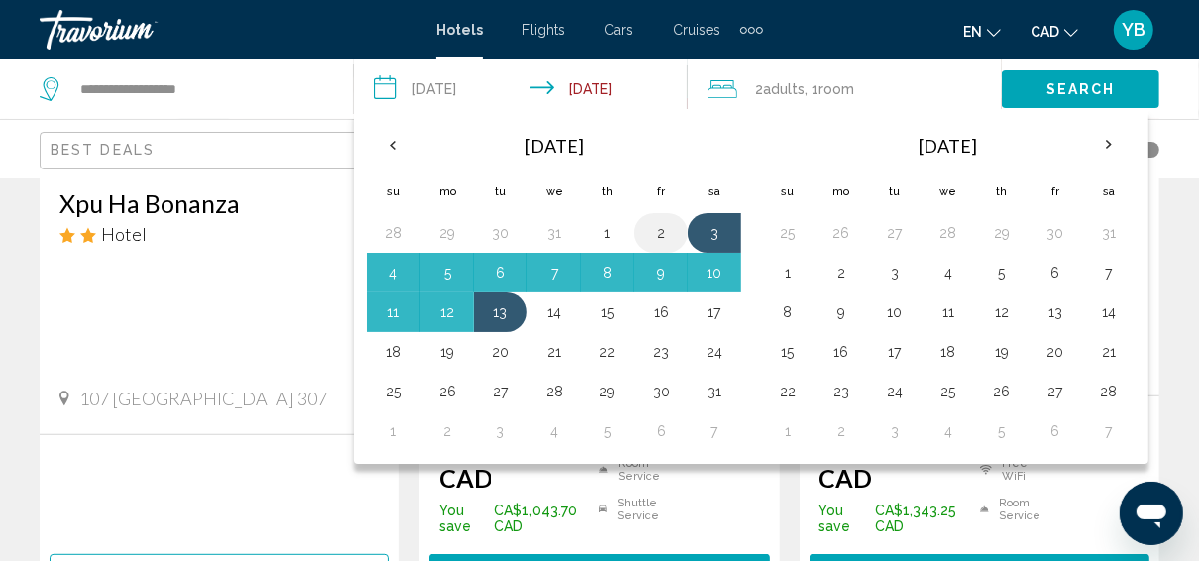
click at [664, 235] on button "2" at bounding box center [661, 233] width 32 height 28
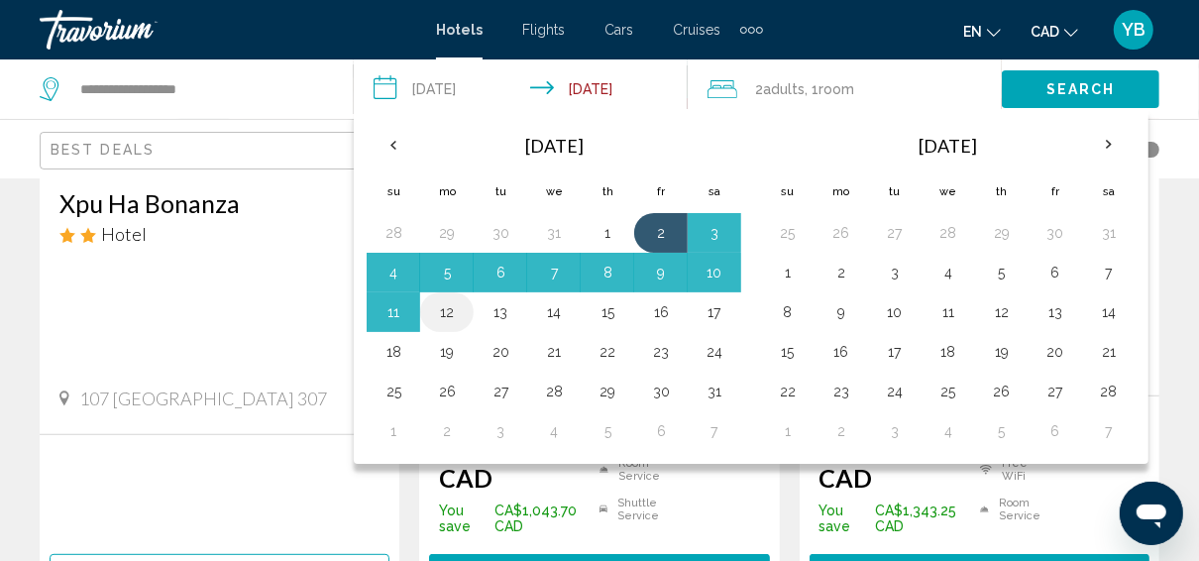
click at [465, 304] on td "12" at bounding box center [447, 312] width 54 height 40
click at [450, 312] on button "12" at bounding box center [447, 312] width 32 height 28
type input "**********"
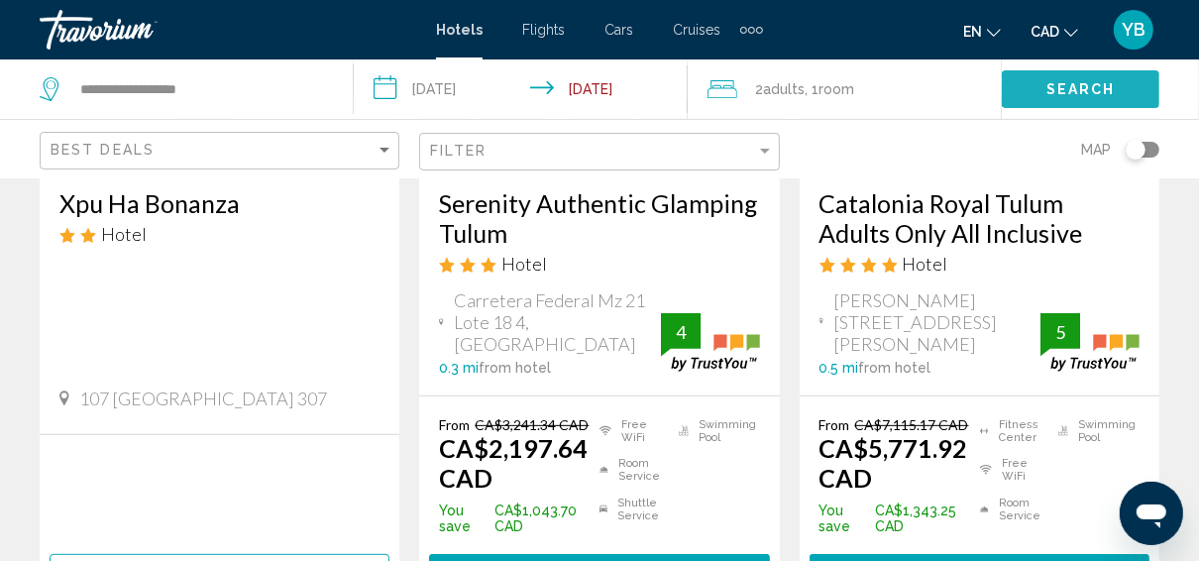
click at [1097, 82] on span "Search" at bounding box center [1081, 90] width 69 height 16
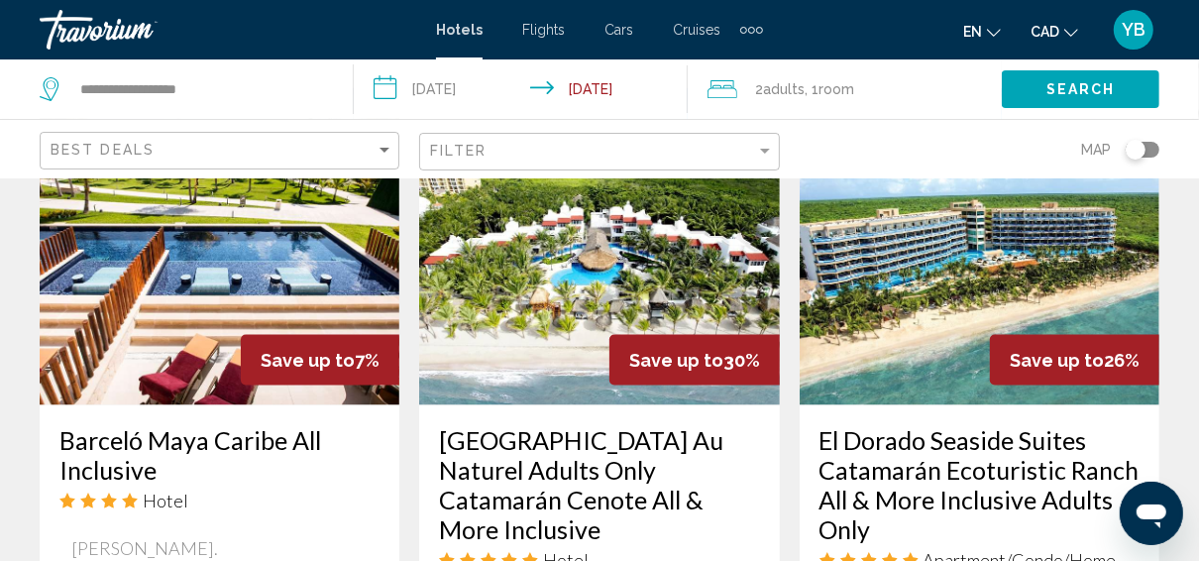
scroll to position [1982, 0]
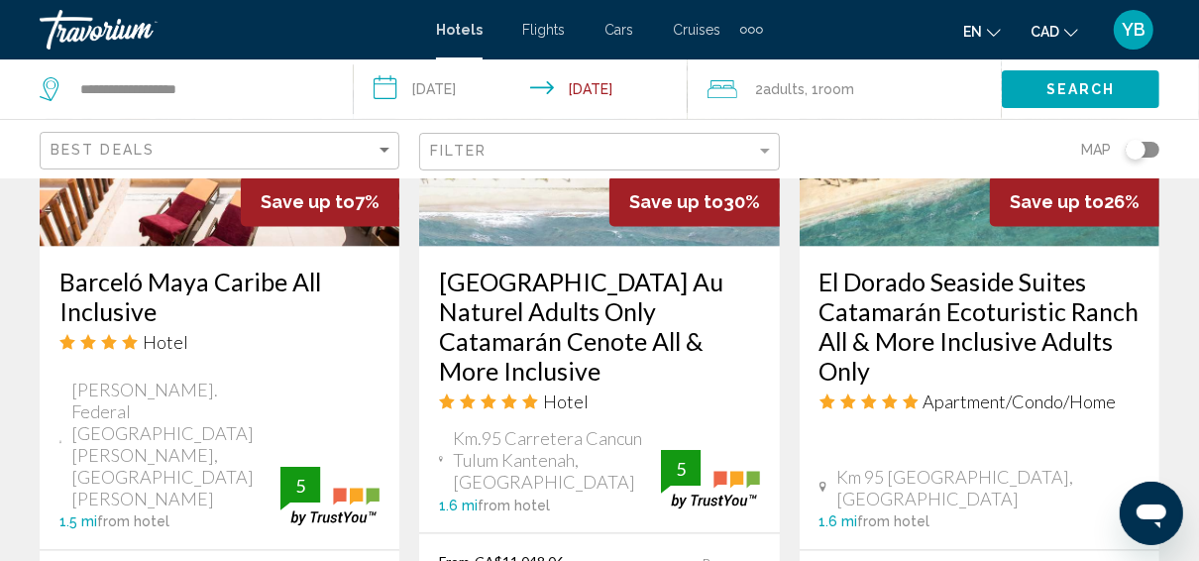
click at [198, 267] on h3 "Barceló Maya Caribe All Inclusive" at bounding box center [219, 296] width 320 height 59
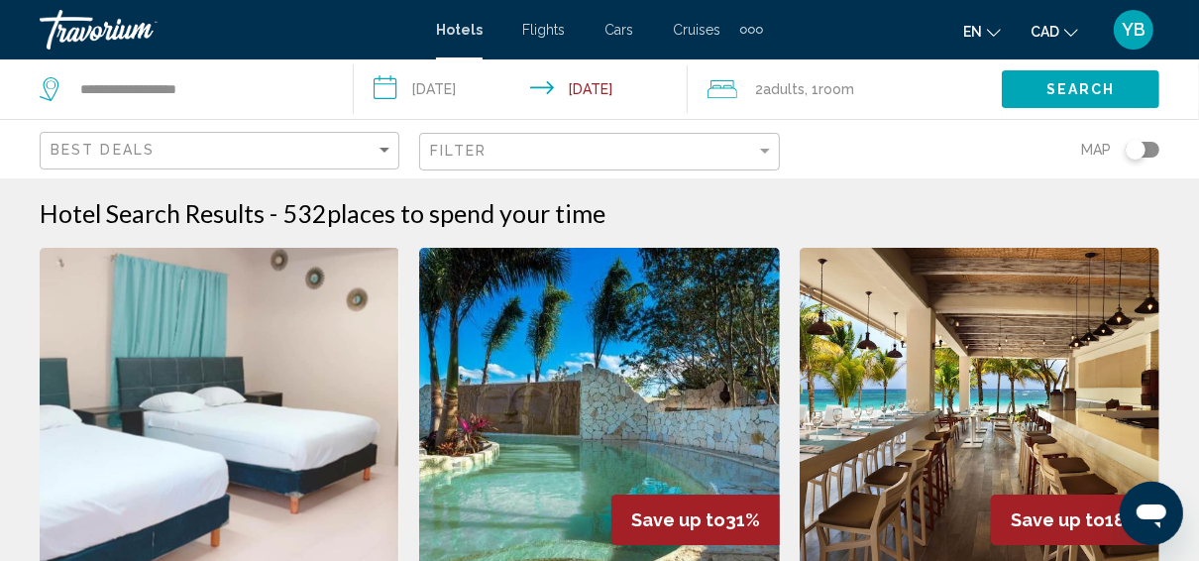
click at [454, 91] on input "**********" at bounding box center [525, 91] width 342 height 65
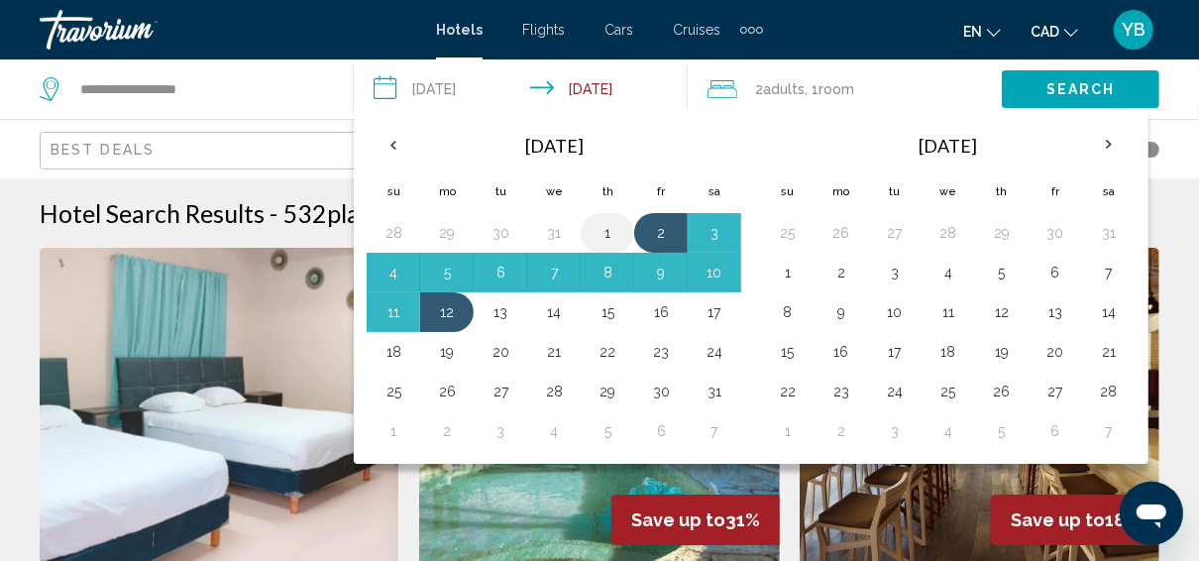
click at [601, 235] on button "1" at bounding box center [608, 233] width 32 height 28
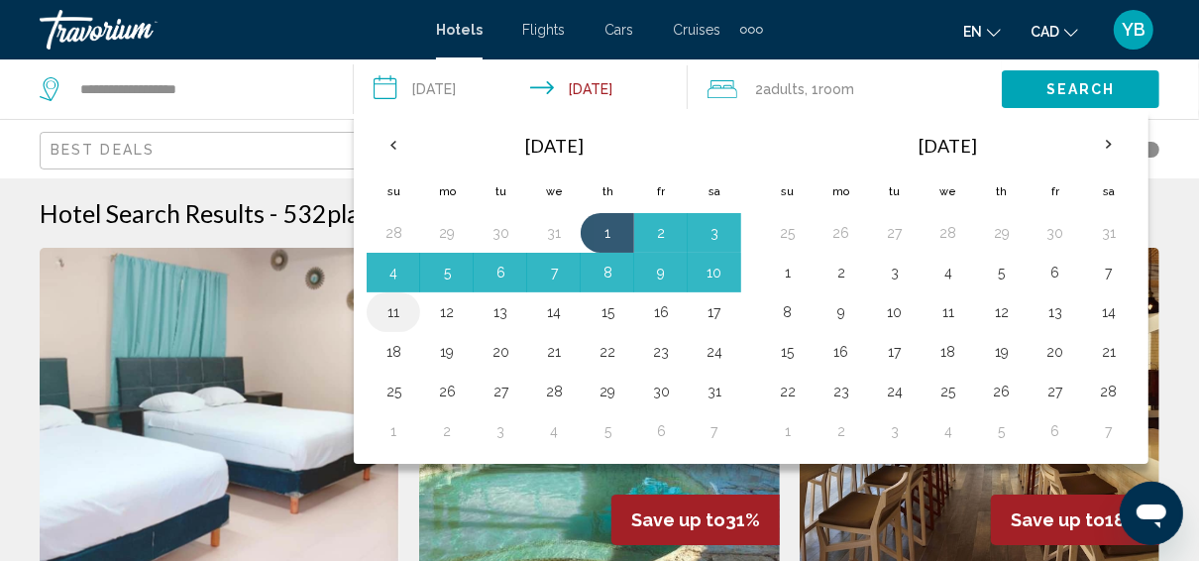
click at [388, 311] on button "11" at bounding box center [394, 312] width 32 height 28
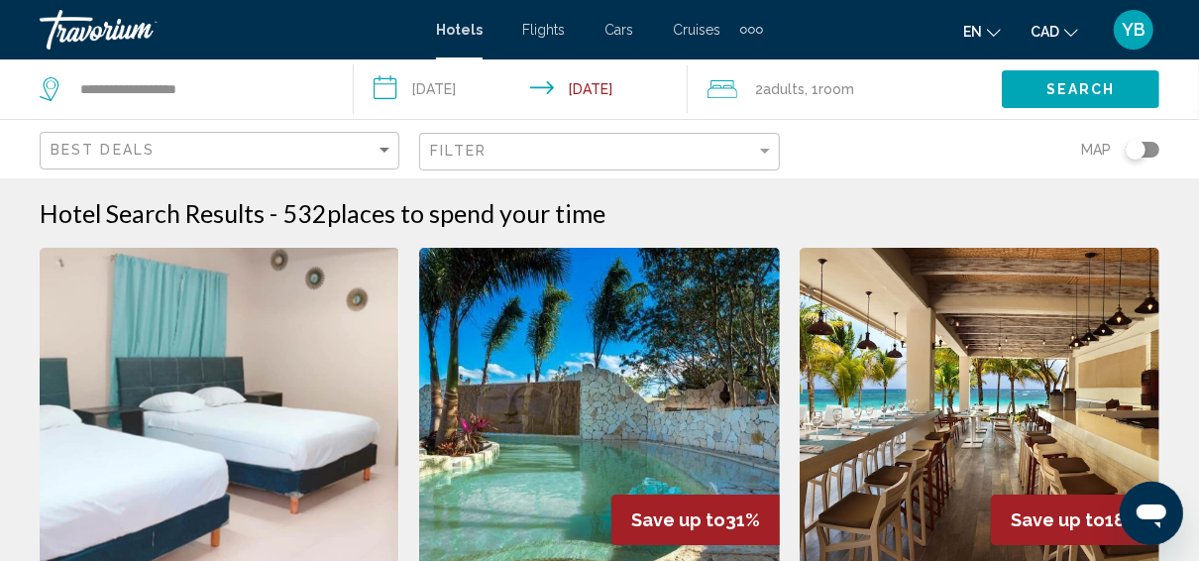
type input "**********"
click at [1096, 93] on span "Search" at bounding box center [1081, 90] width 69 height 16
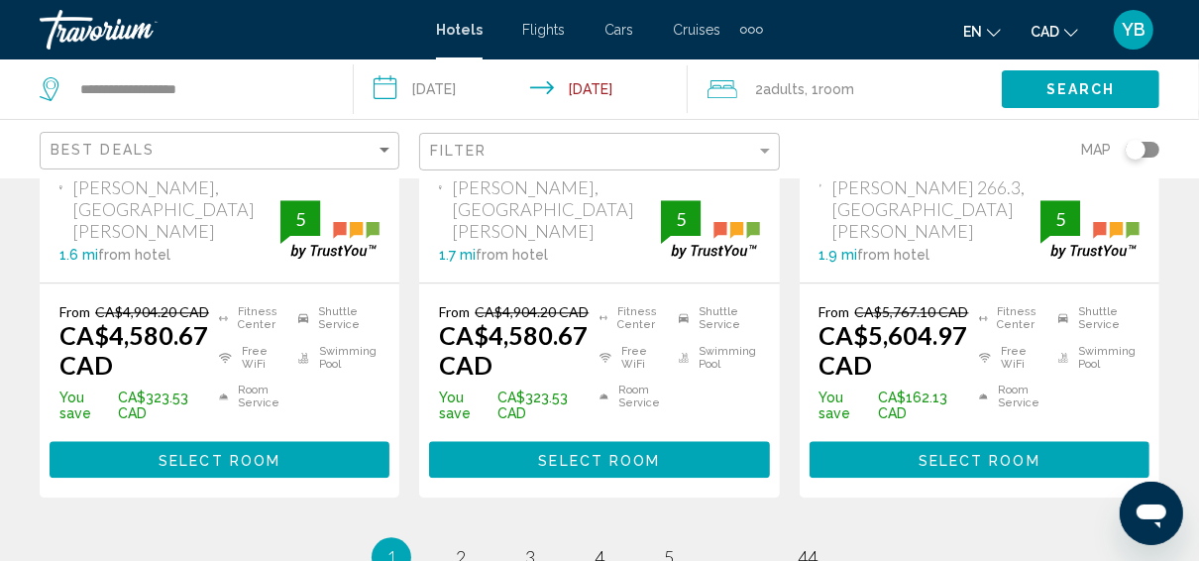
scroll to position [3274, 0]
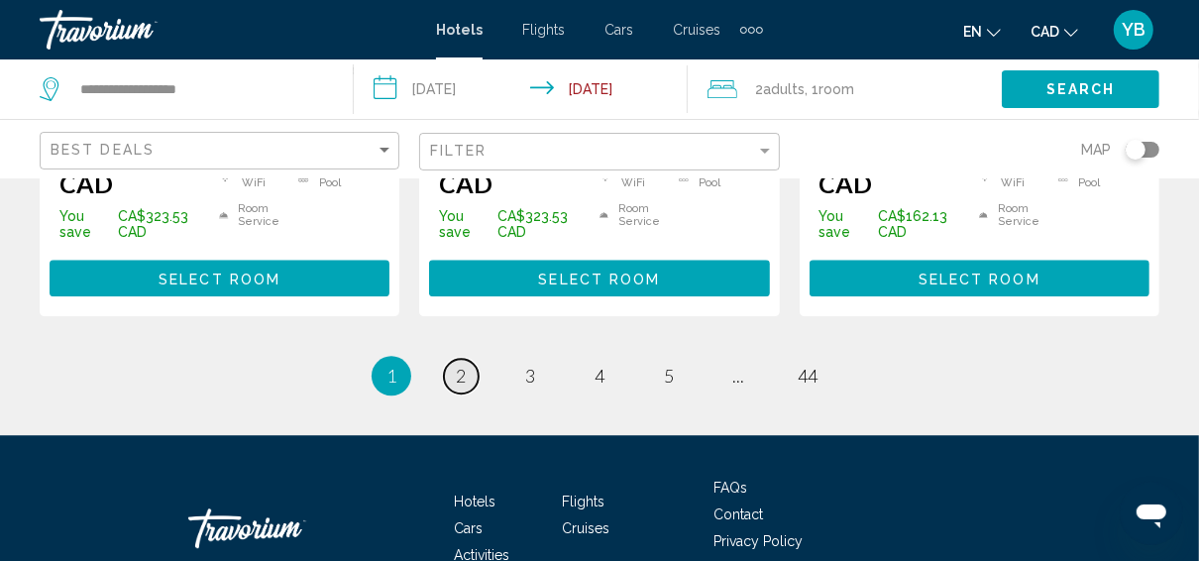
click at [466, 359] on link "page 2" at bounding box center [461, 376] width 35 height 35
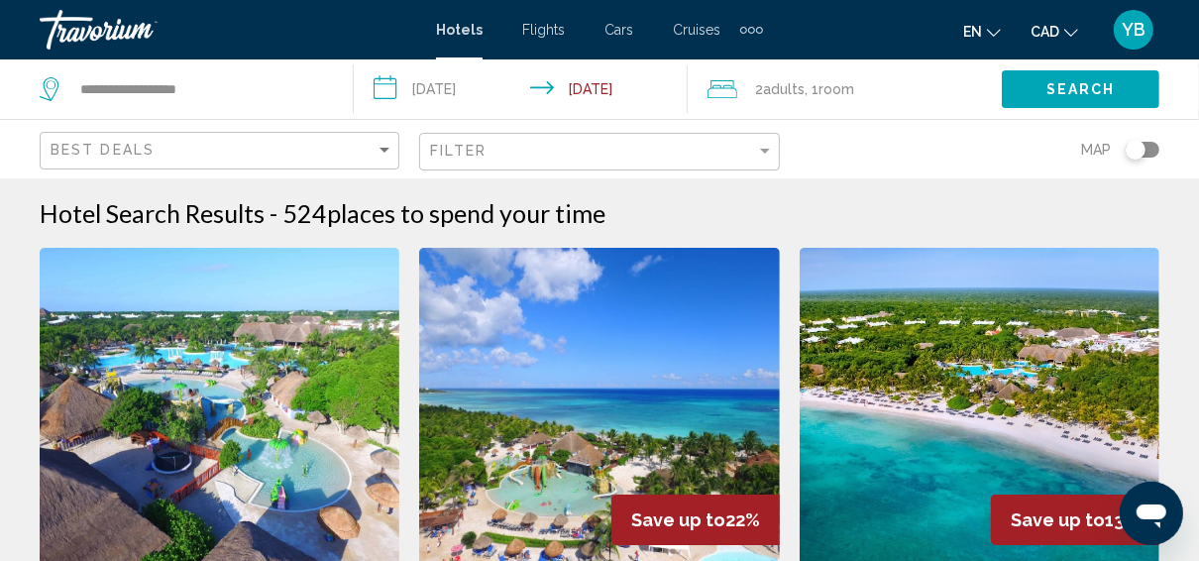
click at [987, 365] on img "Main content" at bounding box center [980, 406] width 360 height 317
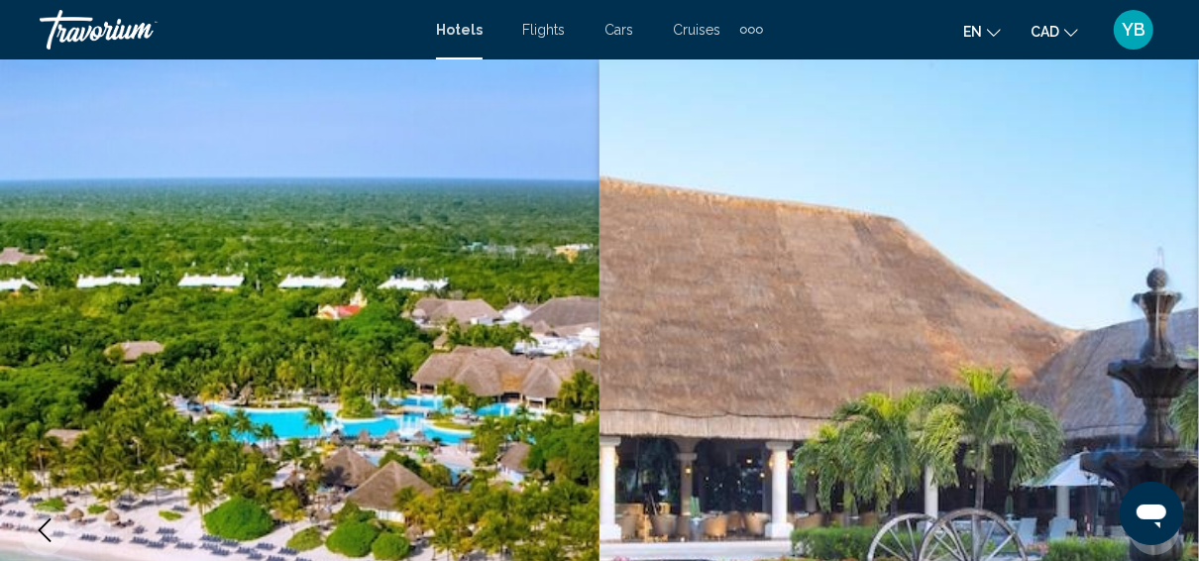
scroll to position [249, 0]
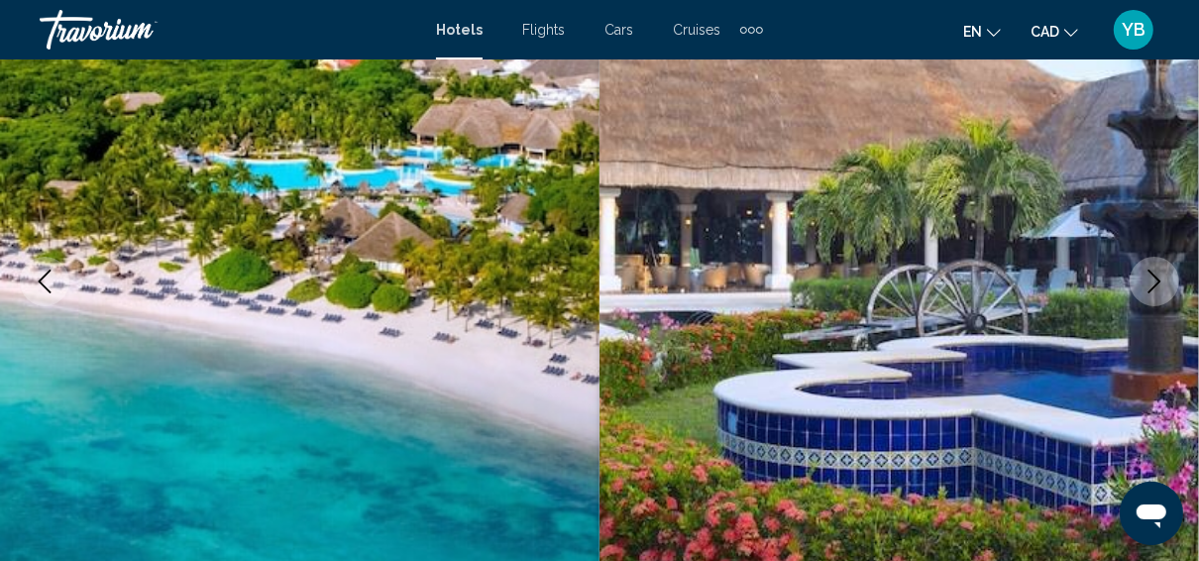
click at [1150, 282] on icon "Next image" at bounding box center [1155, 282] width 24 height 24
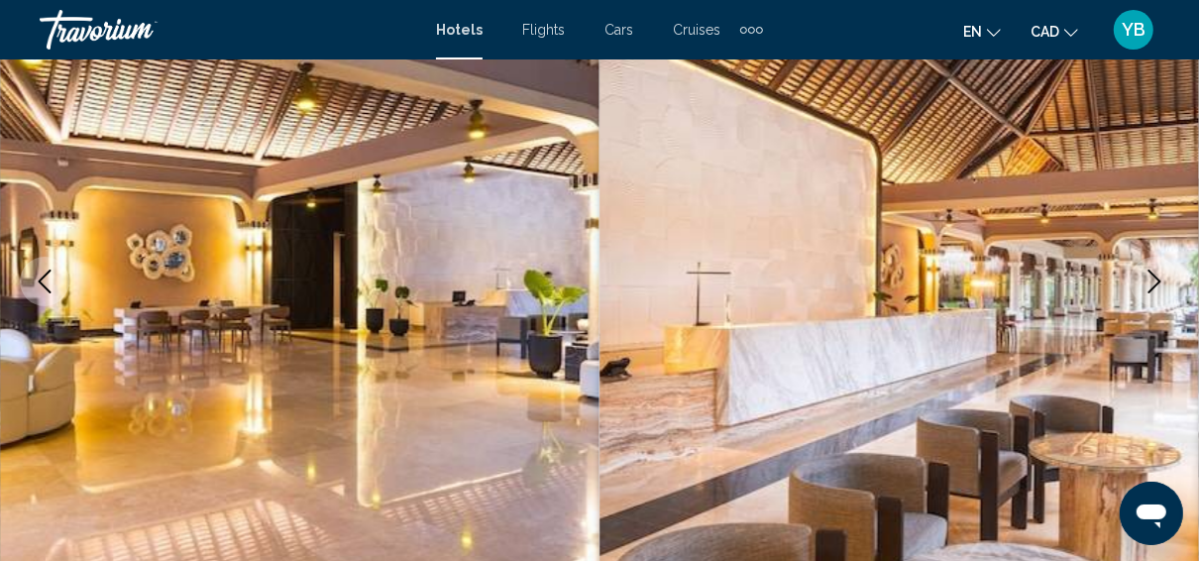
click at [1150, 282] on icon "Next image" at bounding box center [1155, 282] width 24 height 24
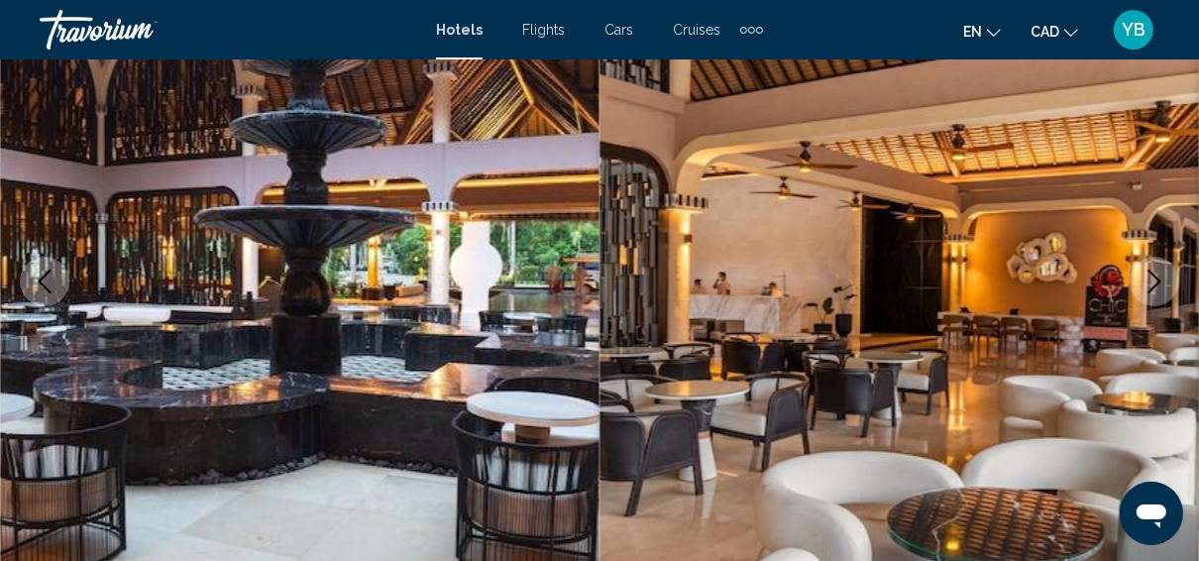
click at [1150, 282] on icon "Next image" at bounding box center [1155, 282] width 24 height 24
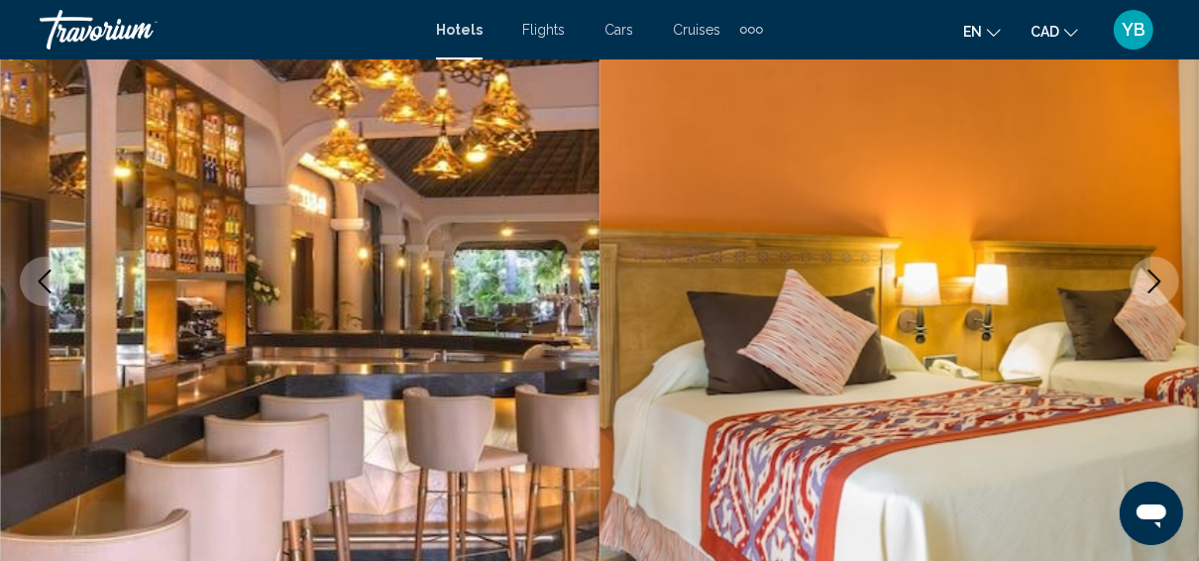
click at [1150, 282] on icon "Next image" at bounding box center [1155, 282] width 24 height 24
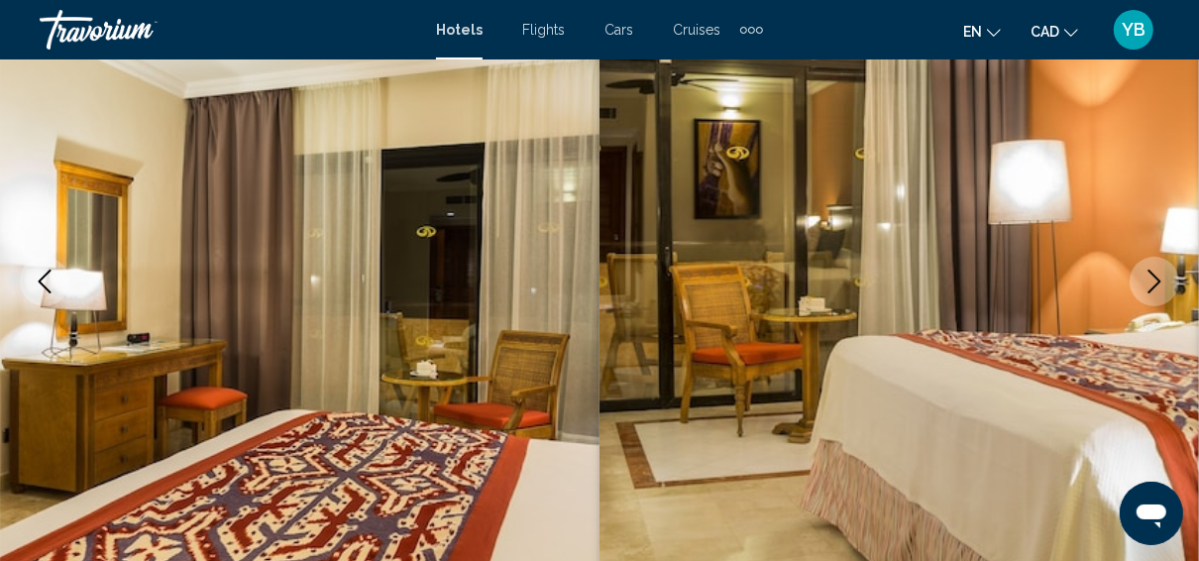
click at [1150, 282] on icon "Next image" at bounding box center [1155, 282] width 24 height 24
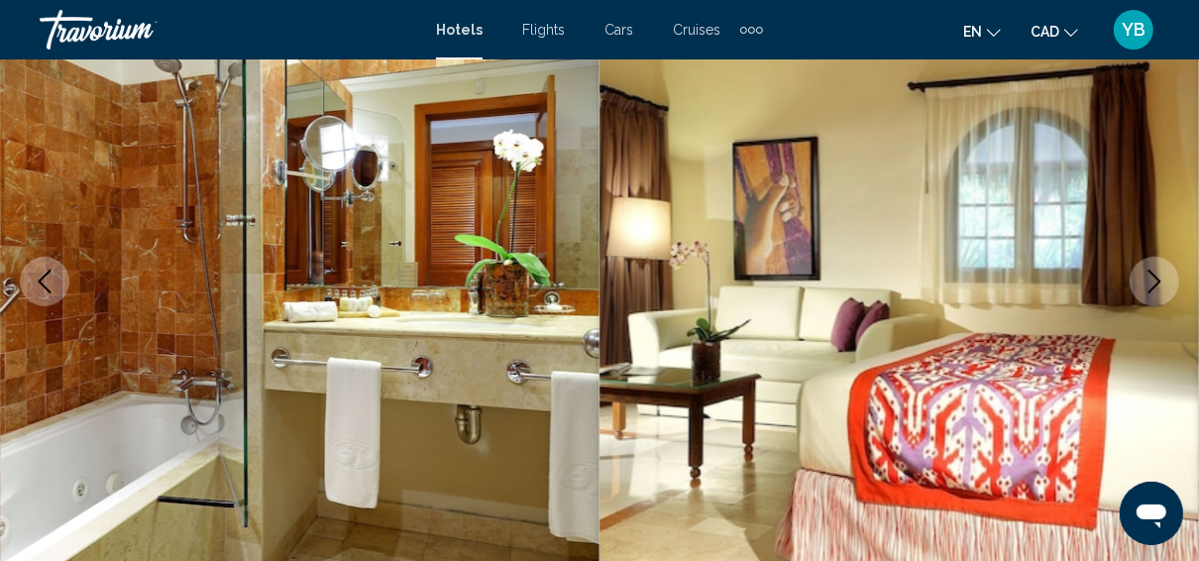
click at [1150, 282] on icon "Next image" at bounding box center [1155, 282] width 24 height 24
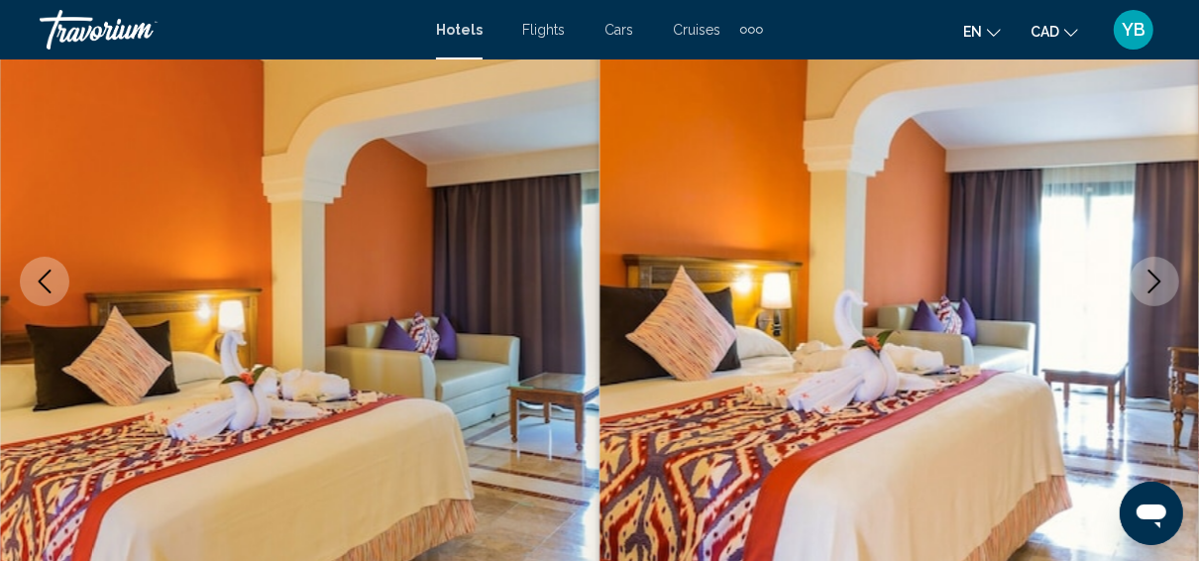
click at [1150, 282] on icon "Next image" at bounding box center [1155, 282] width 24 height 24
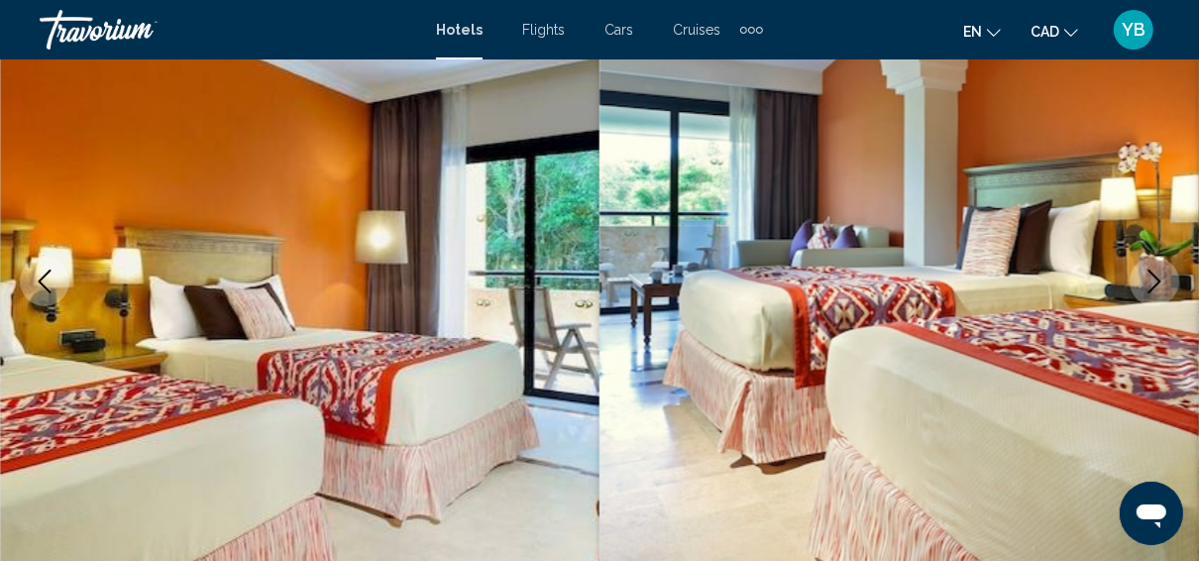
click at [1150, 282] on icon "Next image" at bounding box center [1155, 282] width 24 height 24
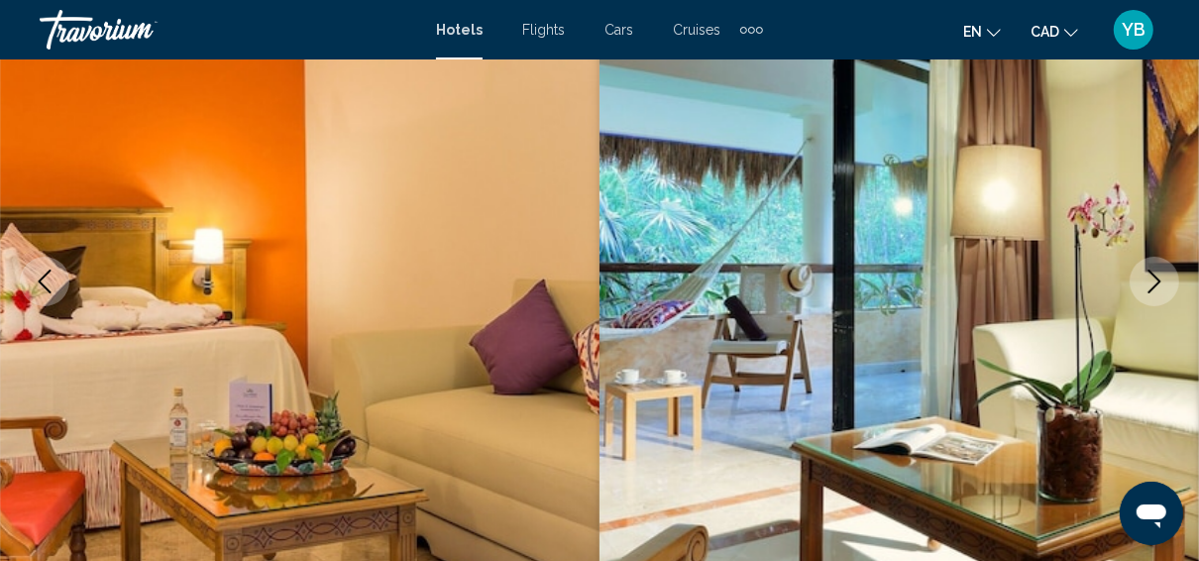
click at [1150, 282] on icon "Next image" at bounding box center [1155, 282] width 24 height 24
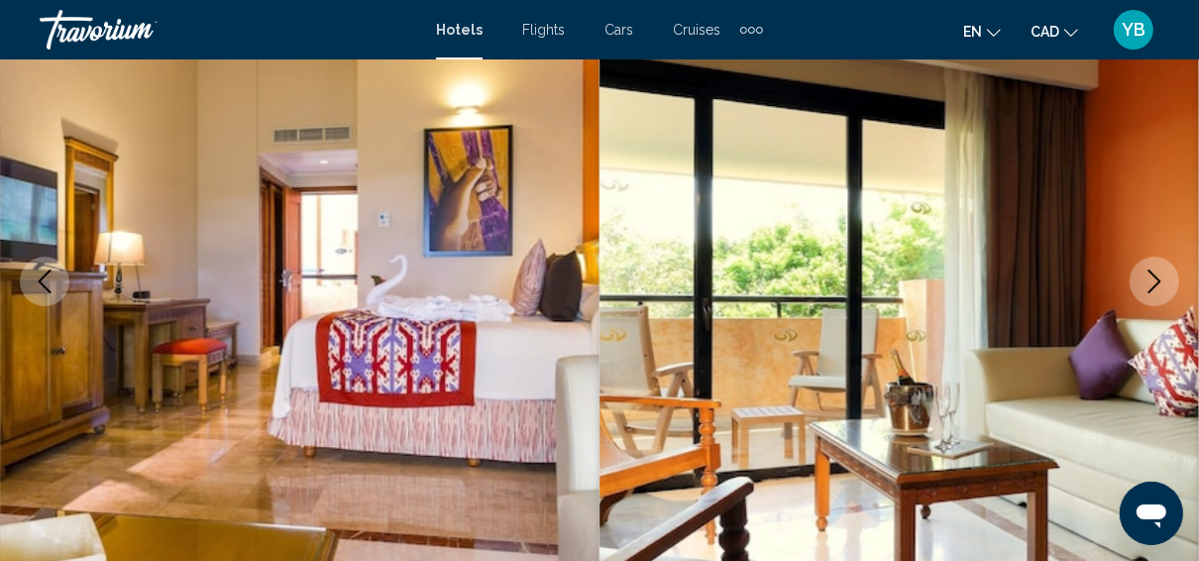
click at [1150, 282] on icon "Next image" at bounding box center [1155, 282] width 24 height 24
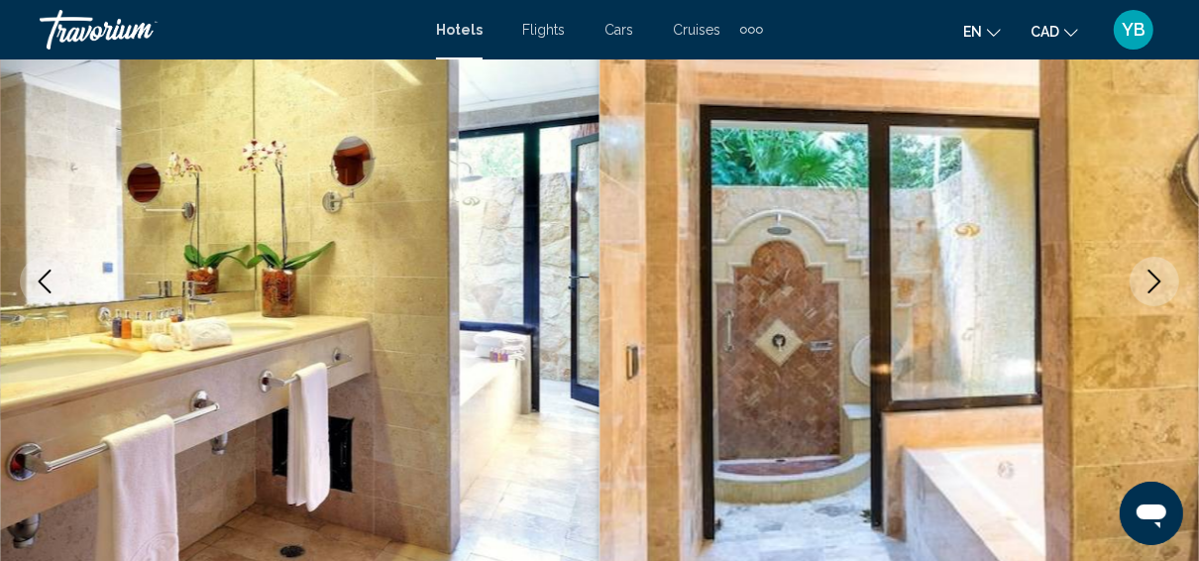
click at [1150, 282] on icon "Next image" at bounding box center [1155, 282] width 24 height 24
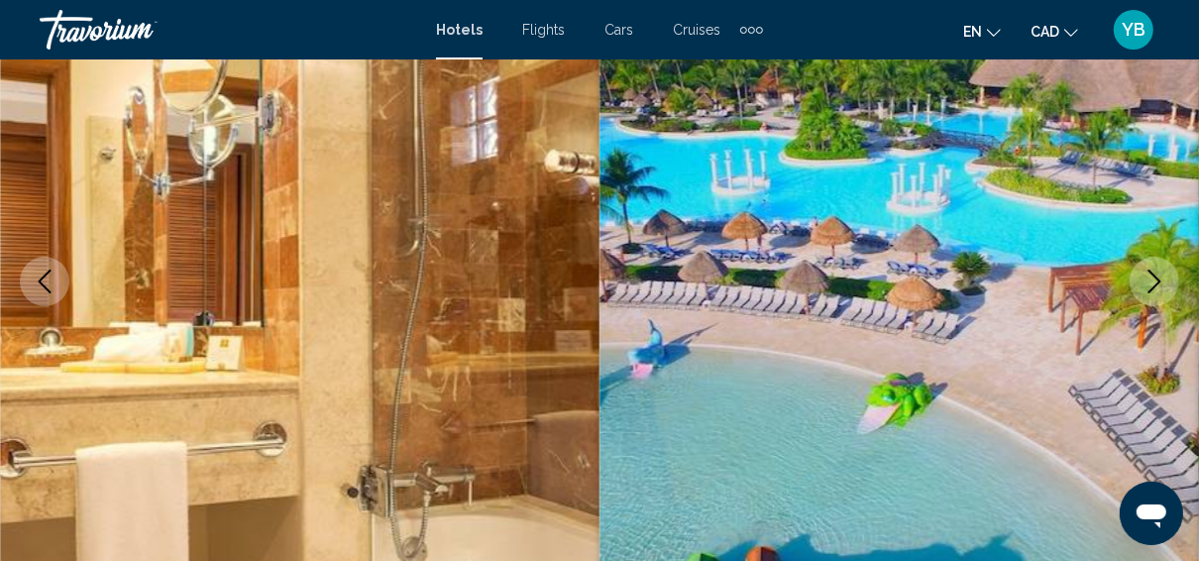
click at [1150, 282] on icon "Next image" at bounding box center [1155, 282] width 24 height 24
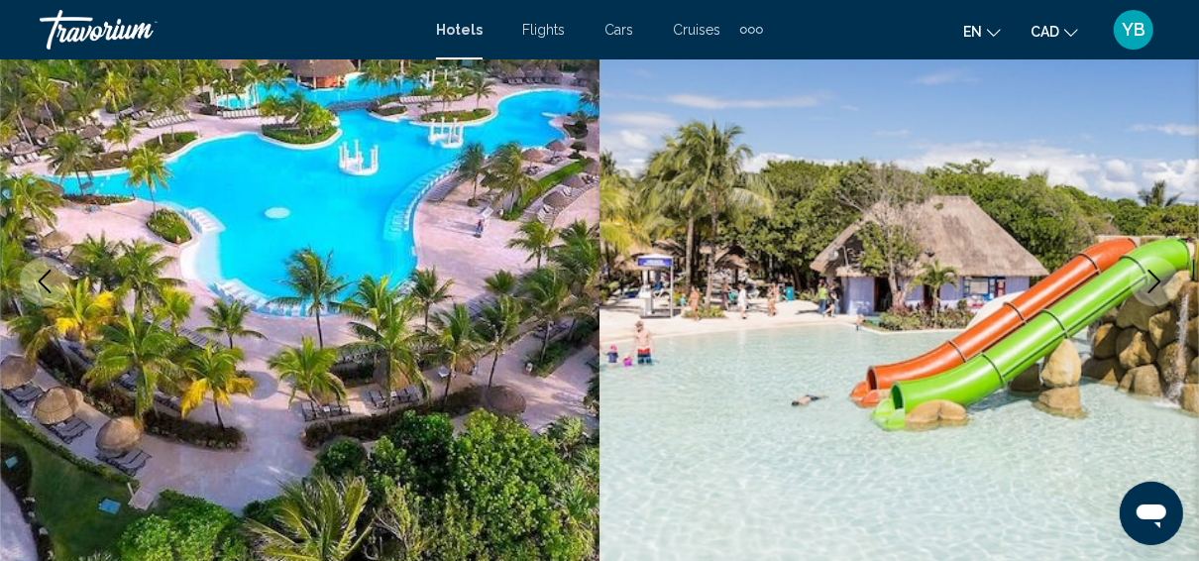
click at [48, 290] on icon "Previous image" at bounding box center [45, 282] width 13 height 24
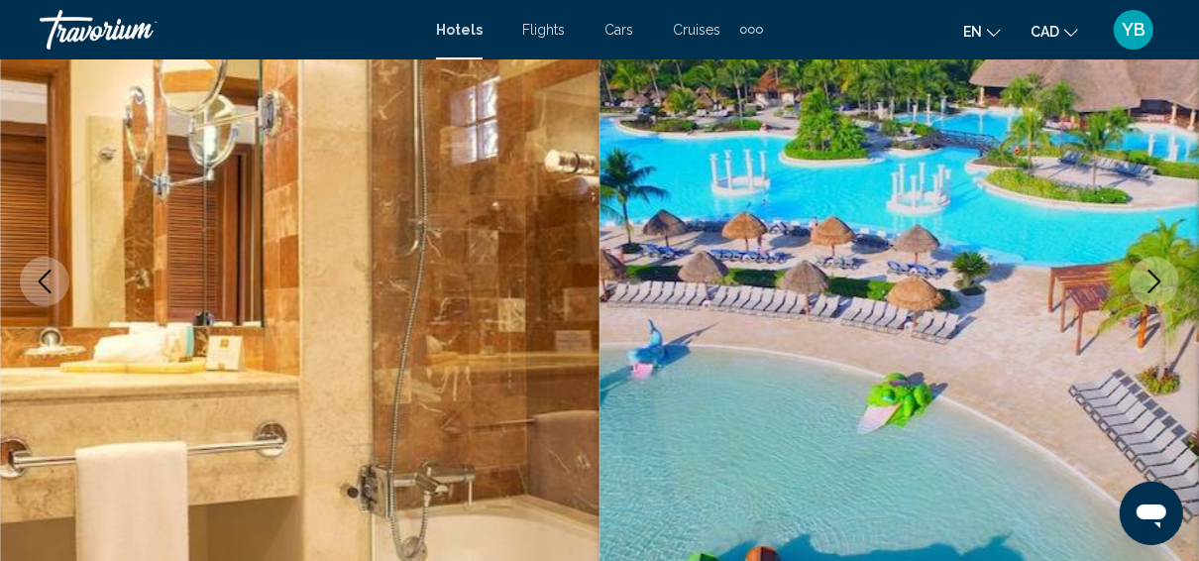
click at [1159, 283] on icon "Next image" at bounding box center [1155, 282] width 24 height 24
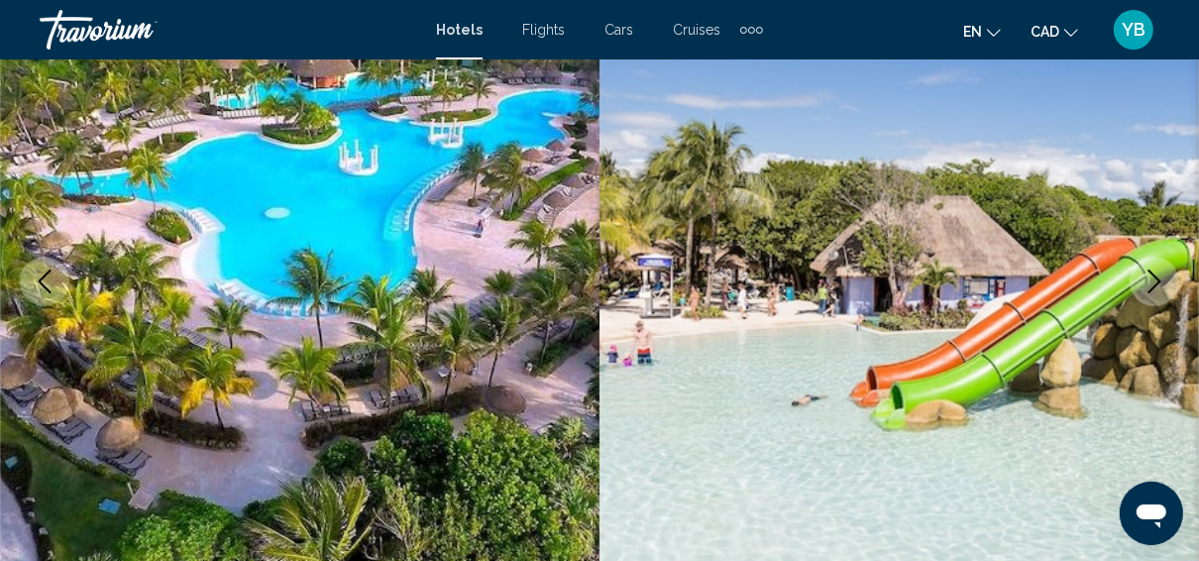
click at [1159, 283] on icon "Next image" at bounding box center [1155, 282] width 24 height 24
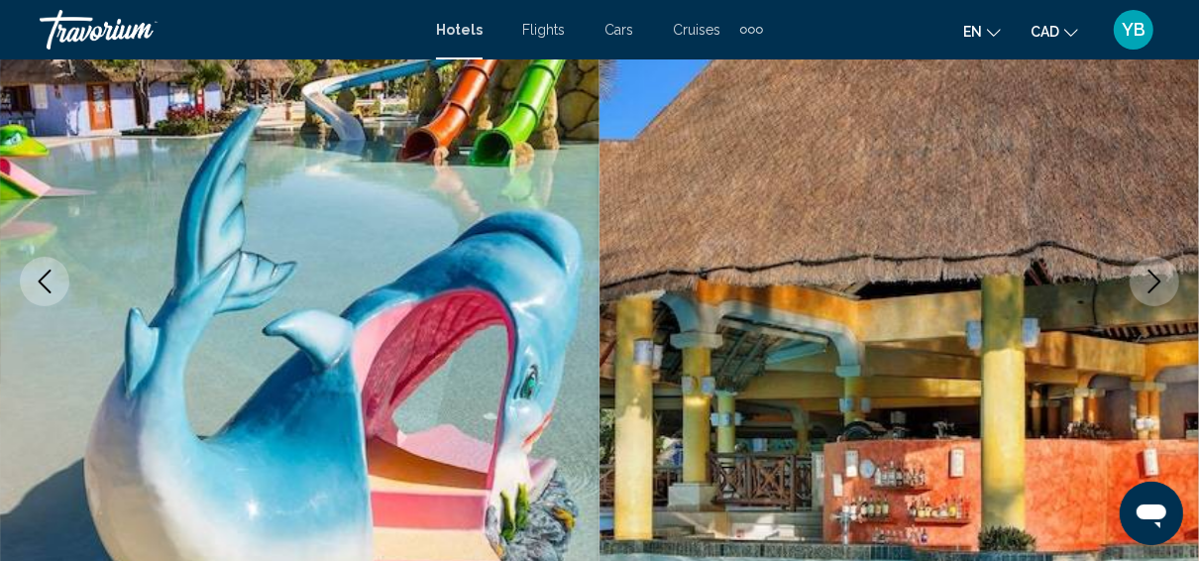
click at [1158, 283] on icon "Next image" at bounding box center [1155, 282] width 13 height 24
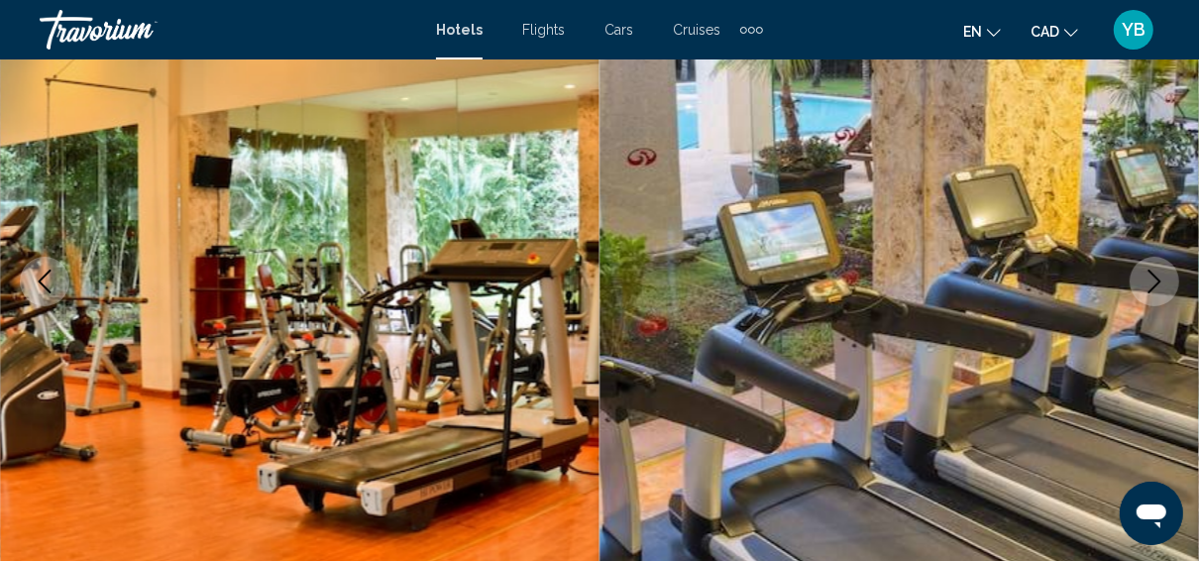
click at [1158, 283] on icon "Next image" at bounding box center [1155, 282] width 13 height 24
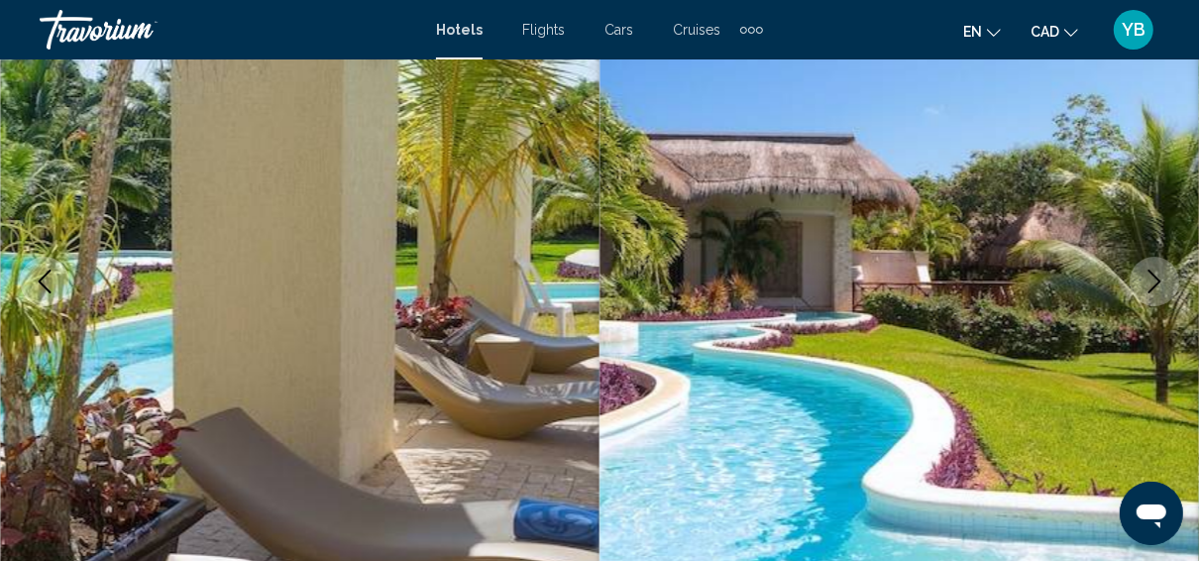
click at [1158, 283] on icon "Next image" at bounding box center [1155, 282] width 13 height 24
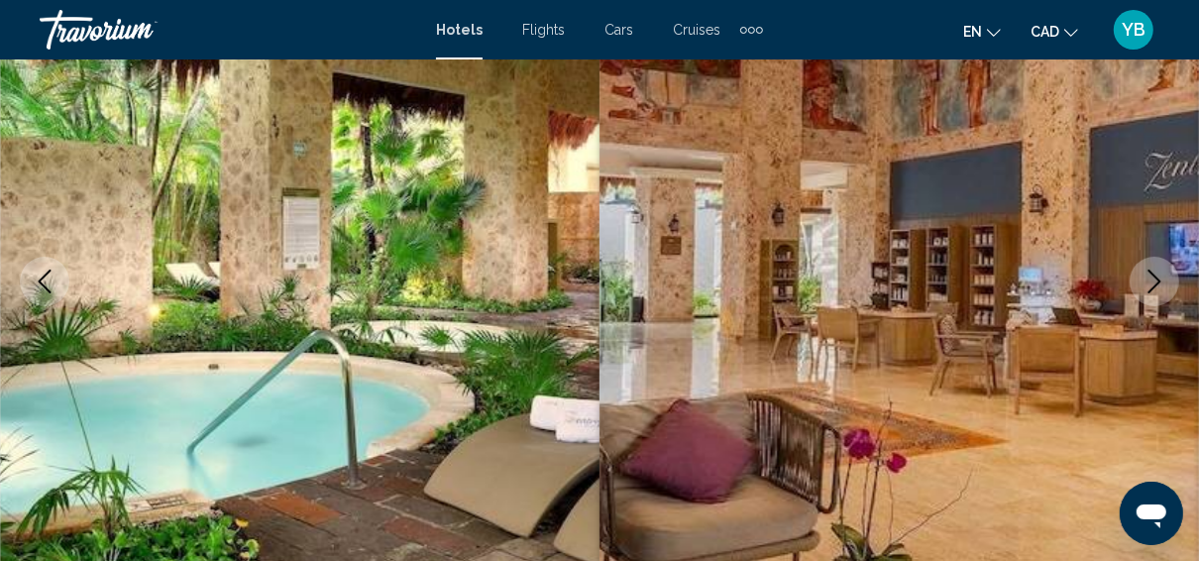
click at [1158, 283] on icon "Next image" at bounding box center [1155, 282] width 13 height 24
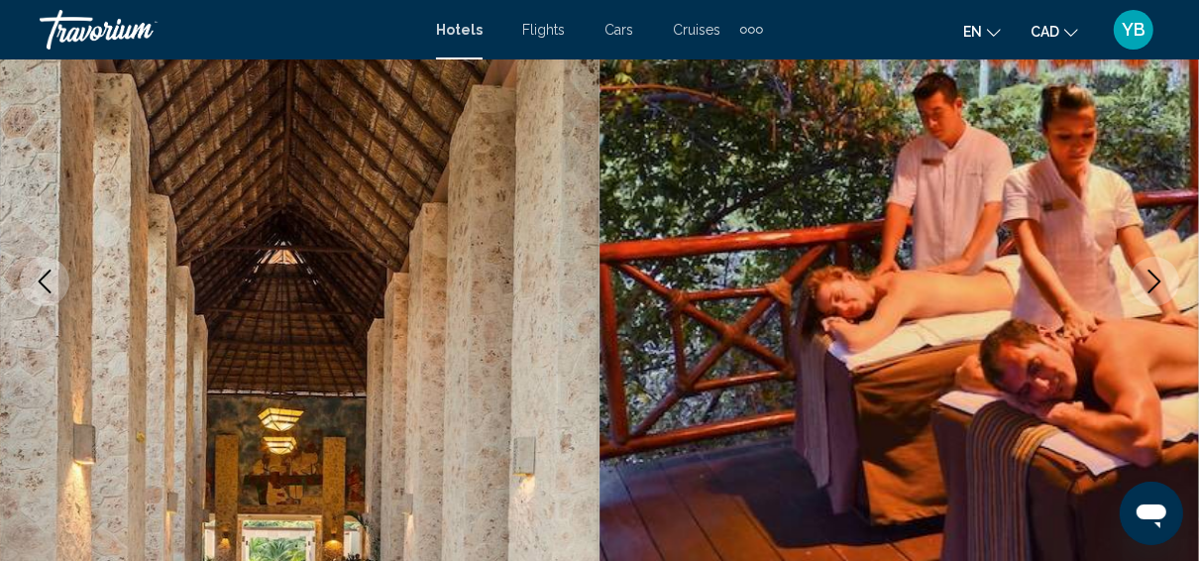
click at [1158, 283] on icon "Next image" at bounding box center [1155, 282] width 13 height 24
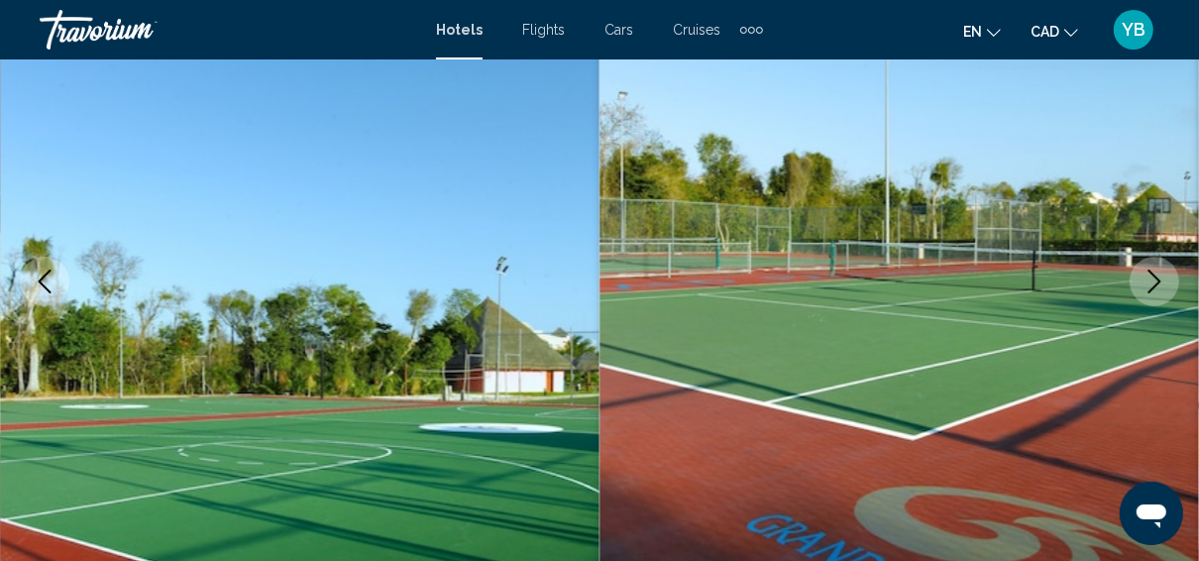
click at [1158, 283] on icon "Next image" at bounding box center [1155, 282] width 13 height 24
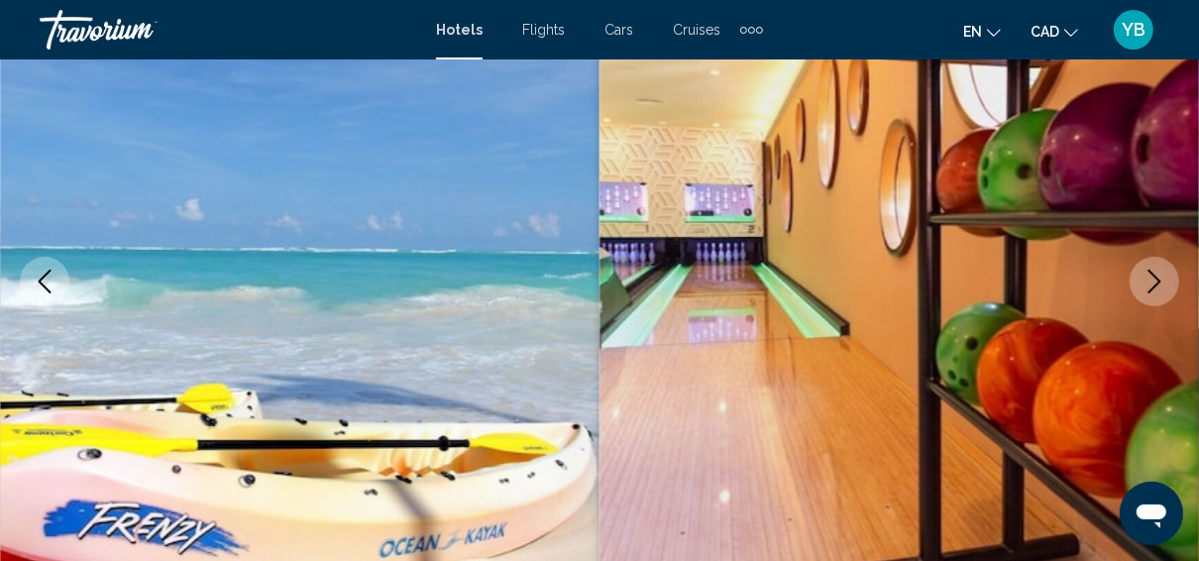
click at [1158, 283] on icon "Next image" at bounding box center [1155, 282] width 13 height 24
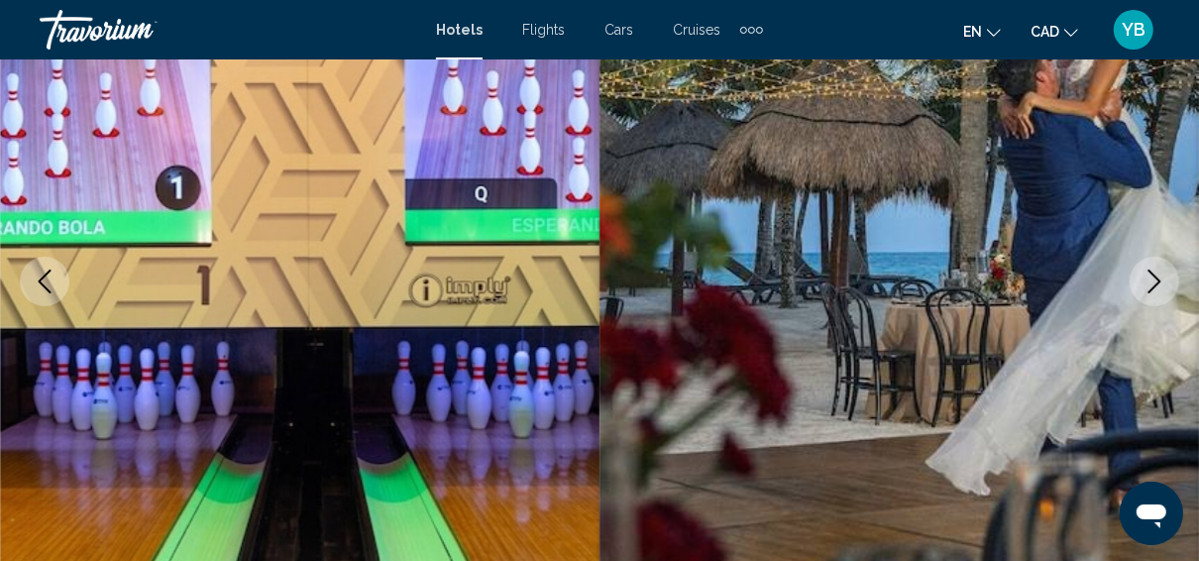
click at [1158, 283] on icon "Next image" at bounding box center [1155, 282] width 13 height 24
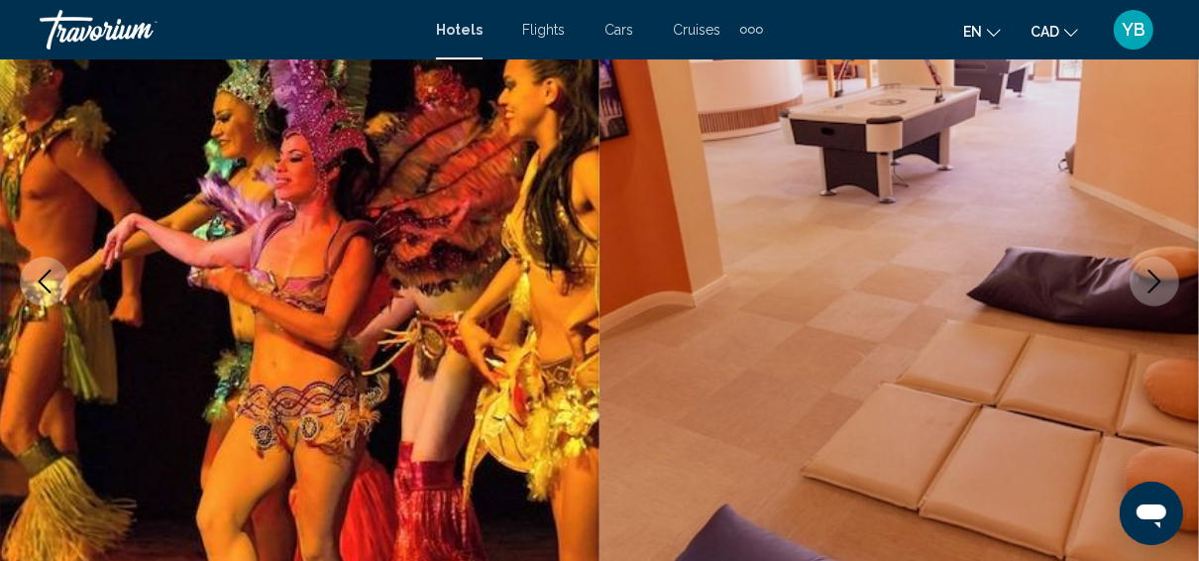
click at [1158, 283] on icon "Next image" at bounding box center [1155, 282] width 13 height 24
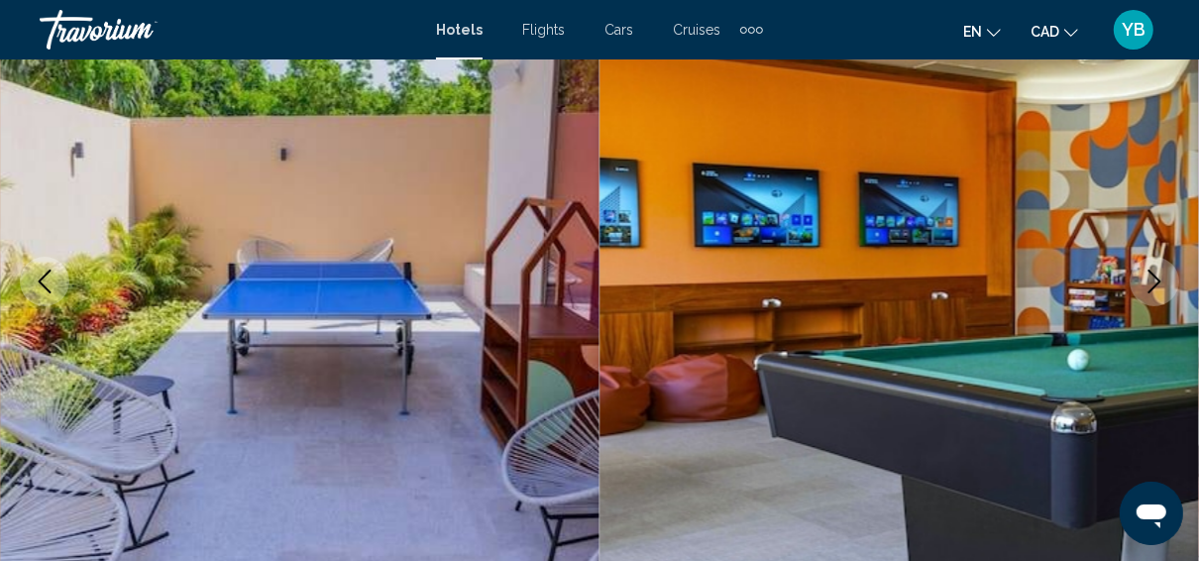
click at [1158, 283] on icon "Next image" at bounding box center [1155, 282] width 13 height 24
